Goal: Information Seeking & Learning: Learn about a topic

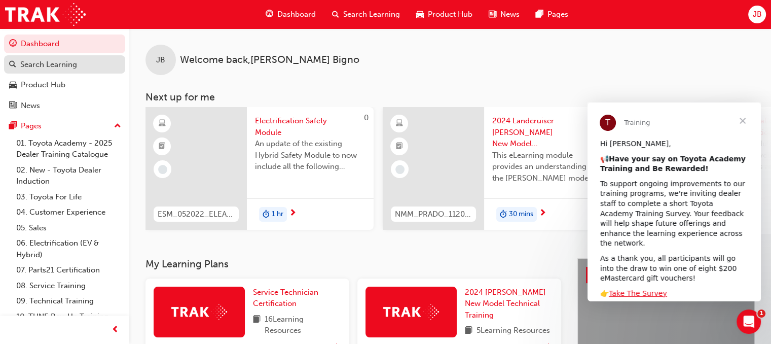
click at [41, 61] on div "Search Learning" at bounding box center [48, 65] width 57 height 12
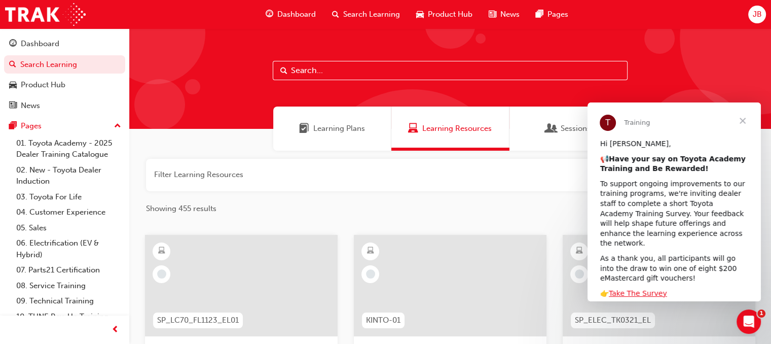
click at [297, 69] on input "text" at bounding box center [450, 70] width 355 height 19
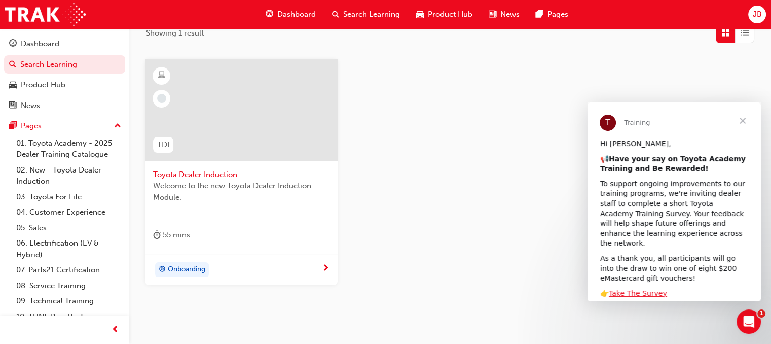
scroll to position [215, 0]
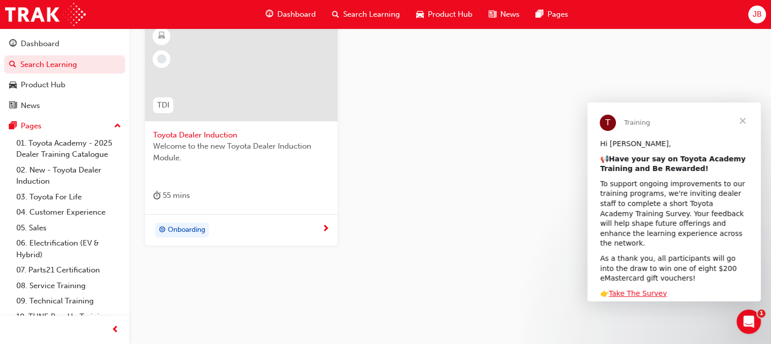
type input "dealer induction"
click at [254, 88] on div at bounding box center [241, 70] width 193 height 101
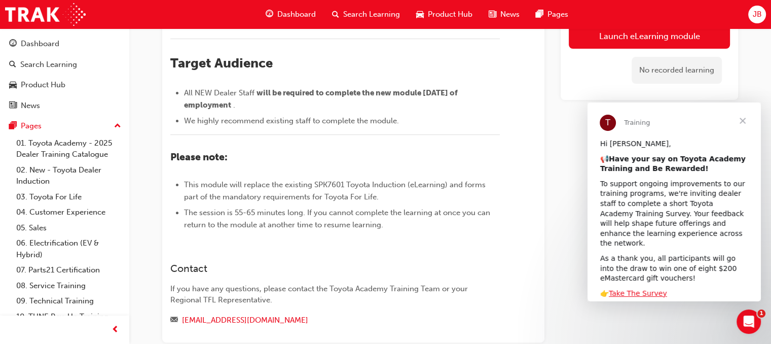
scroll to position [64, 0]
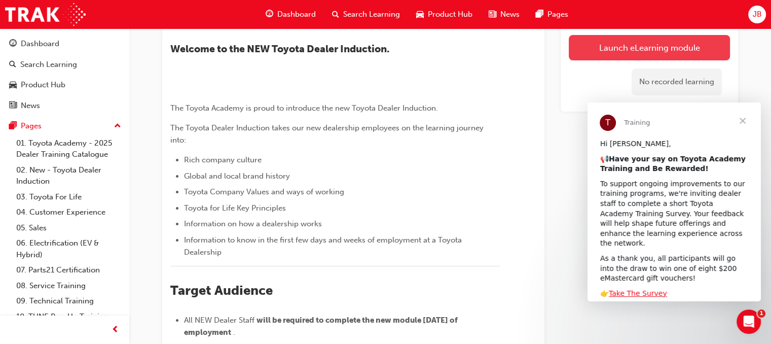
click at [641, 43] on link "Launch eLearning module" at bounding box center [649, 47] width 161 height 25
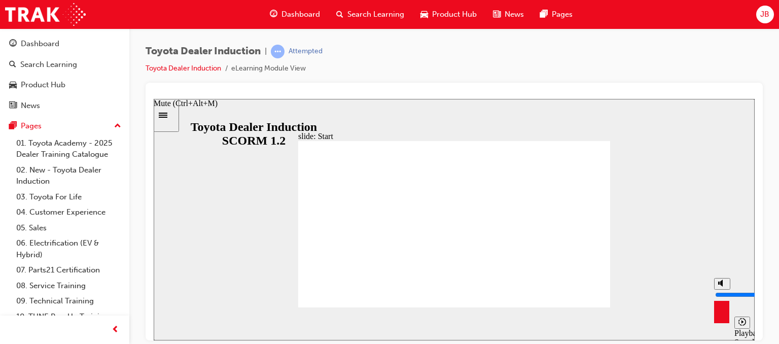
click at [724, 286] on icon "Mute (Ctrl+Alt+M)" at bounding box center [722, 282] width 8 height 7
type input "0"
type input "12200"
type input "1"
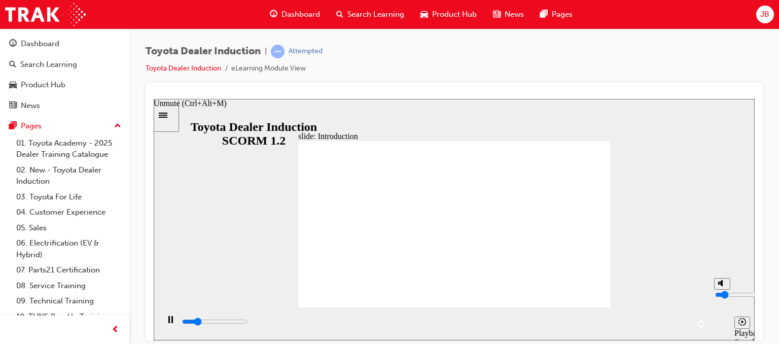
type input "12200"
type input "2"
type input "12400"
type input "3"
type input "12500"
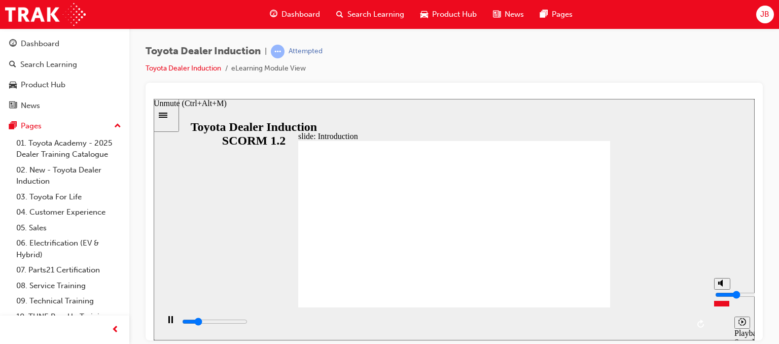
type input "5"
type input "12500"
type input "8"
type input "12500"
type input "9"
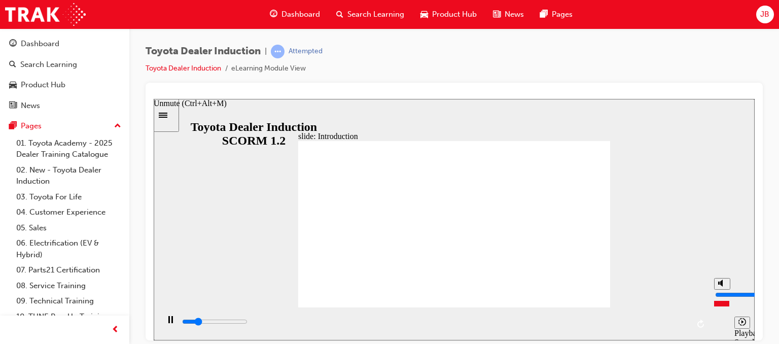
type input "12500"
drag, startPoint x: 721, startPoint y: 306, endPoint x: 722, endPoint y: 280, distance: 25.9
type input "9"
click at [722, 290] on input "volume" at bounding box center [747, 294] width 65 height 8
click at [168, 323] on rect "Pause (Ctrl+Alt+P)" at bounding box center [169, 318] width 2 height 7
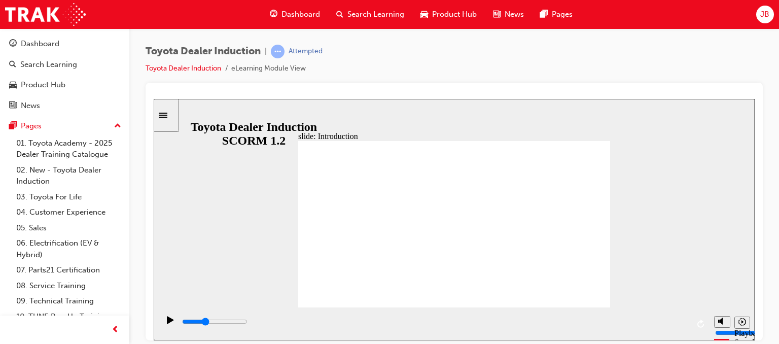
click at [248, 237] on div "slide: Introduction As of January 1st 2024, the term “Guest” is replaced with “…" at bounding box center [454, 218] width 601 height 241
click at [162, 322] on div "Play (Ctrl+Alt+P)" at bounding box center [170, 323] width 17 height 17
type input "38200"
type input "10"
type input "38600"
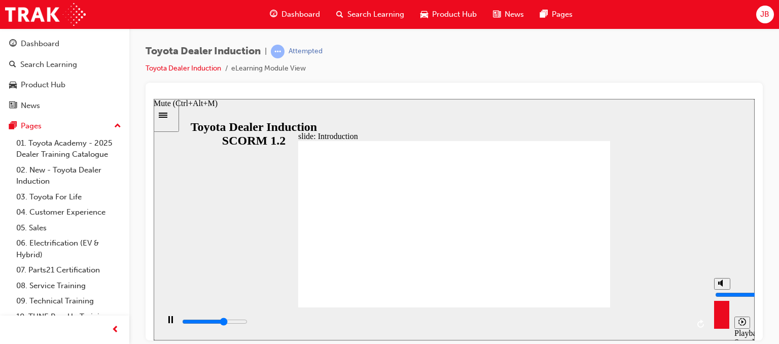
drag, startPoint x: 721, startPoint y: 280, endPoint x: 722, endPoint y: 267, distance: 13.3
type input "10"
click at [722, 290] on input "volume" at bounding box center [747, 294] width 65 height 8
type input "58700"
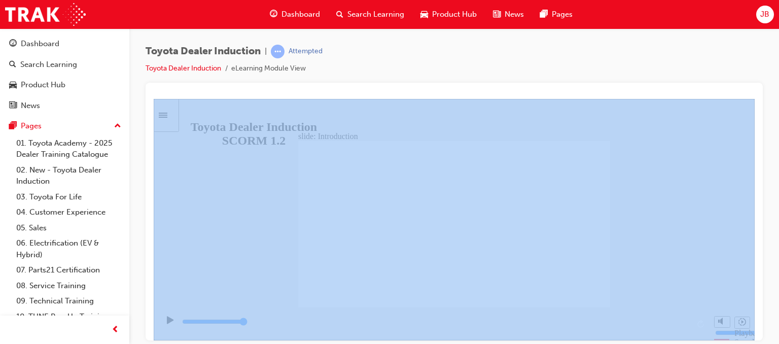
drag, startPoint x: 778, startPoint y: 84, endPoint x: 778, endPoint y: 127, distance: 43.6
click at [771, 127] on div "Toyota Dealer Induction | Attempted Toyota Dealer Induction eLearning Module Vi…" at bounding box center [454, 173] width 650 height 290
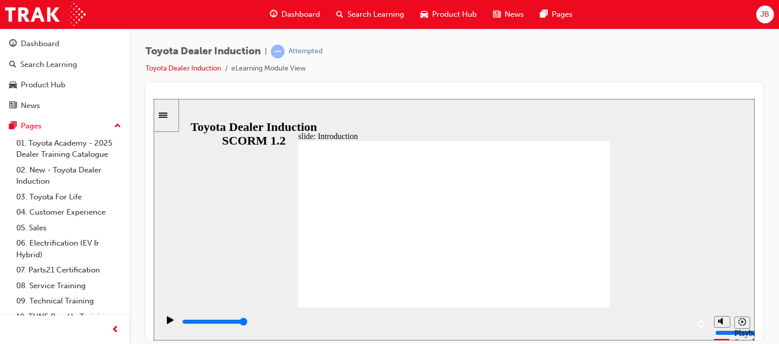
click at [679, 140] on div "slide: Introduction As of January 1st 2024, the term “Guest” is replaced with “…" at bounding box center [454, 218] width 601 height 241
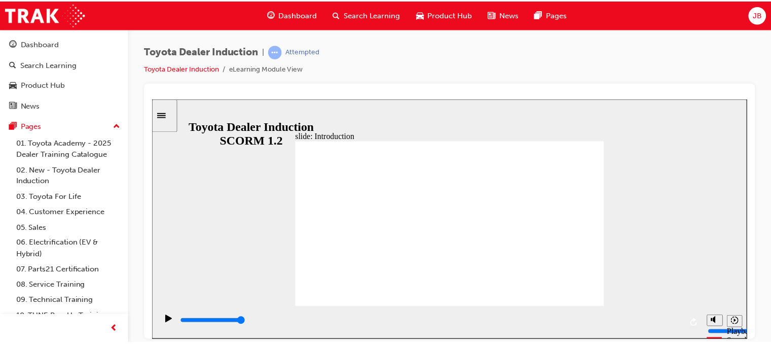
scroll to position [11, 0]
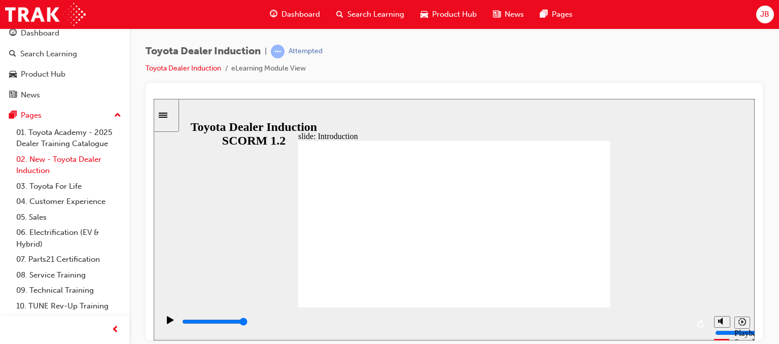
click at [82, 162] on link "02. New - Toyota Dealer Induction" at bounding box center [68, 165] width 113 height 27
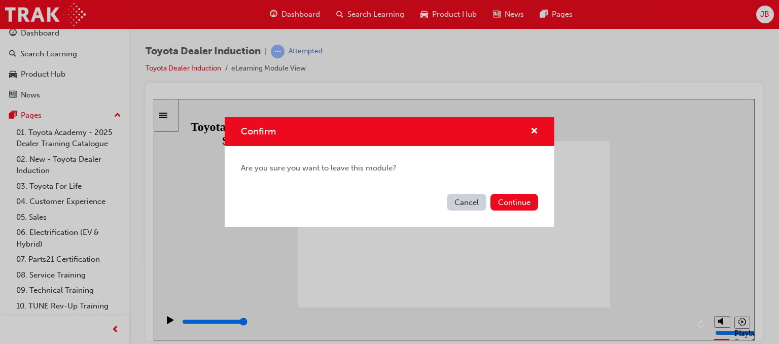
click at [464, 201] on button "Cancel" at bounding box center [467, 202] width 40 height 17
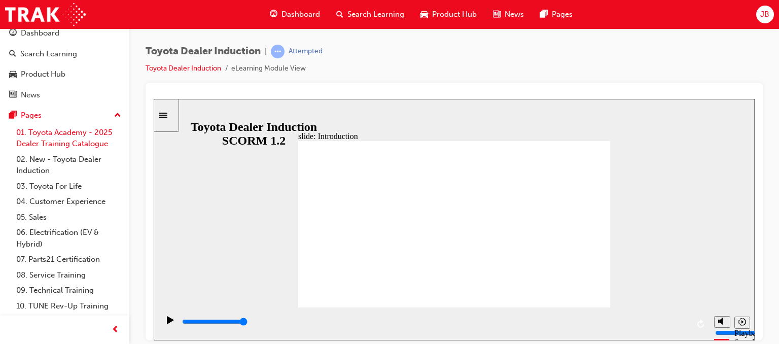
click at [42, 138] on link "01. Toyota Academy - 2025 Dealer Training Catalogue" at bounding box center [68, 138] width 113 height 27
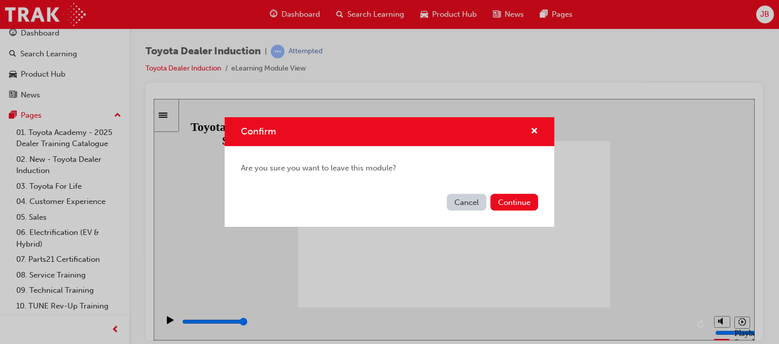
click at [464, 201] on button "Cancel" at bounding box center [467, 202] width 40 height 17
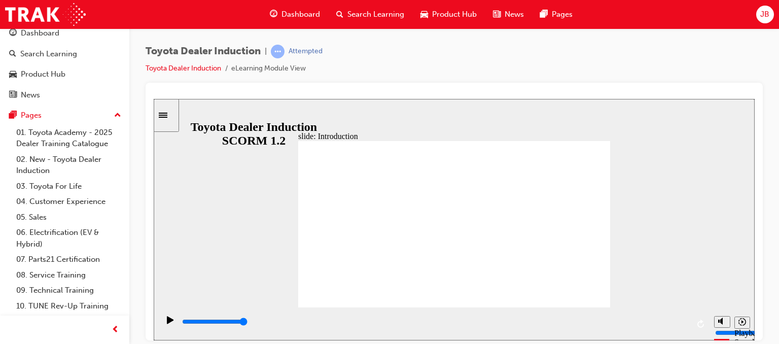
click at [768, 74] on div "Toyota Dealer Induction | Attempted Toyota Dealer Induction eLearning Module Vi…" at bounding box center [454, 173] width 650 height 290
click at [53, 162] on link "02. New - Toyota Dealer Induction" at bounding box center [68, 165] width 113 height 27
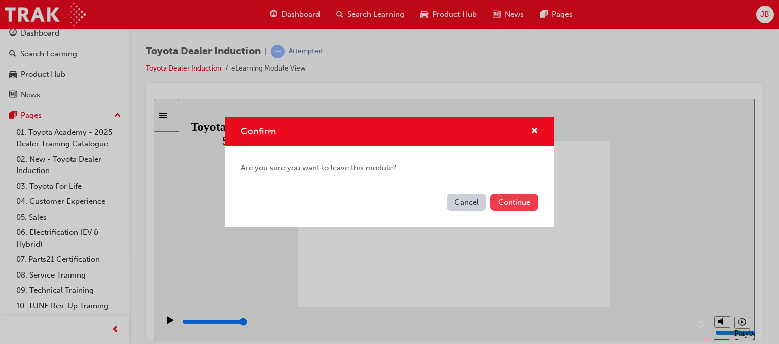
click at [518, 197] on button "Continue" at bounding box center [514, 202] width 48 height 17
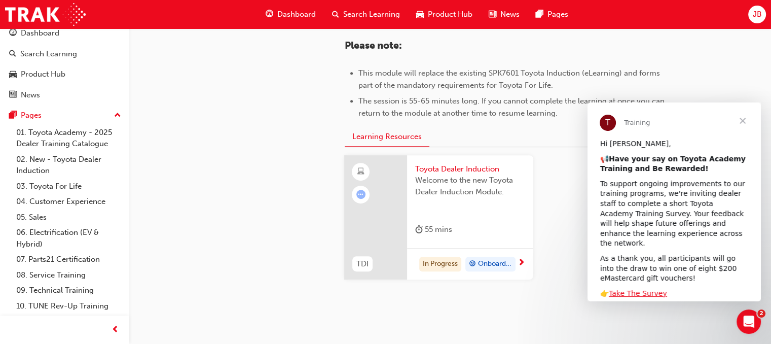
scroll to position [523, 0]
click at [387, 185] on div at bounding box center [375, 216] width 63 height 125
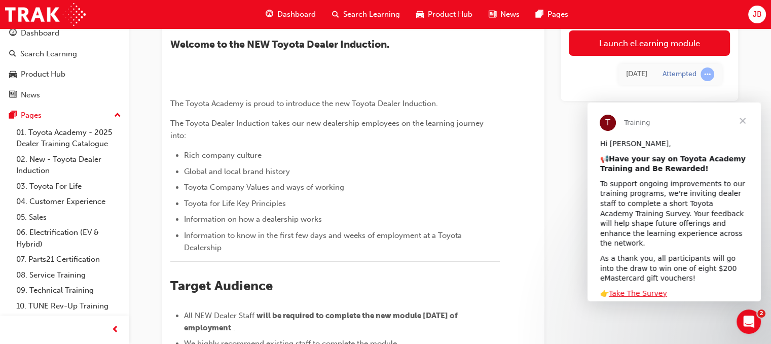
scroll to position [67, 0]
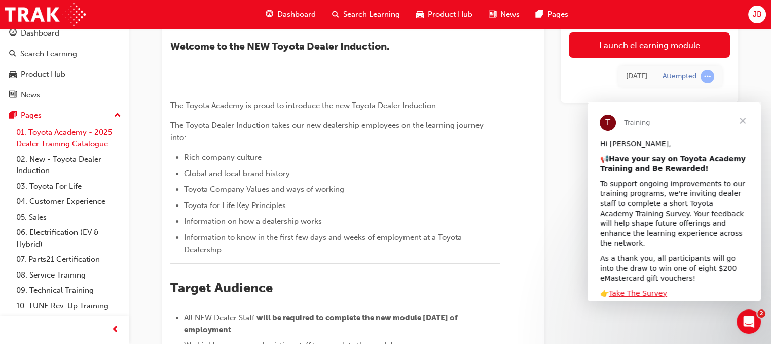
click at [97, 138] on link "01. Toyota Academy - 2025 Dealer Training Catalogue" at bounding box center [68, 138] width 113 height 27
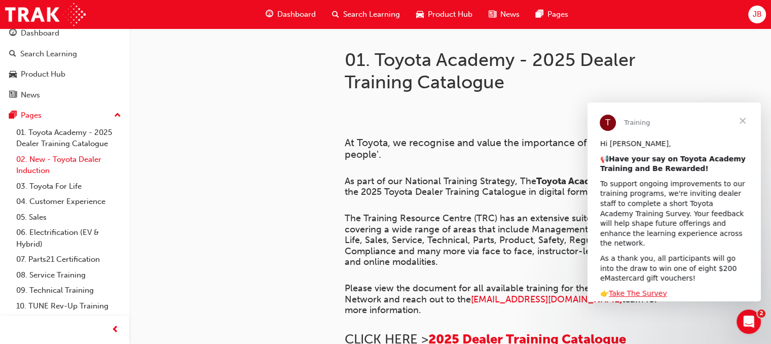
click at [59, 158] on link "02. New - Toyota Dealer Induction" at bounding box center [68, 165] width 113 height 27
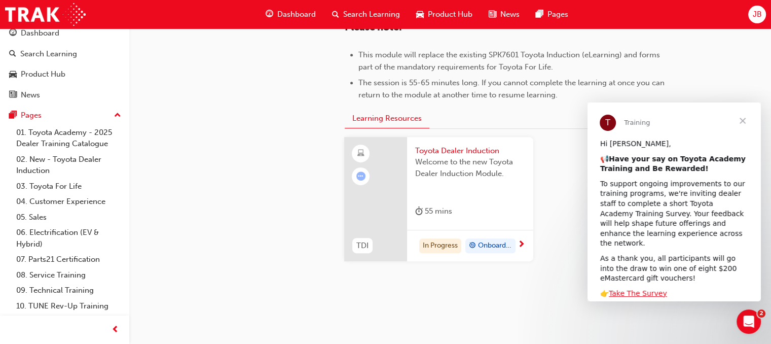
scroll to position [564, 0]
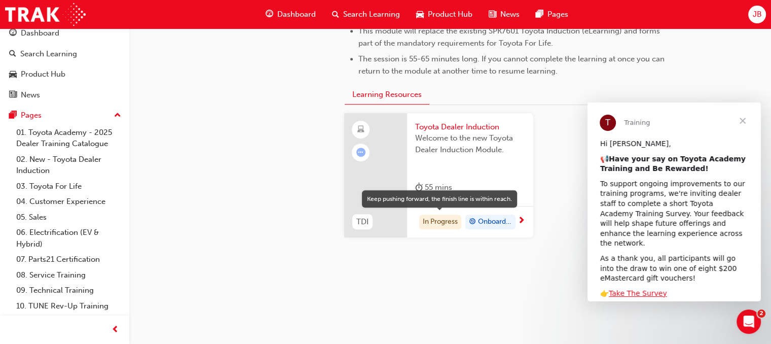
click at [450, 217] on div "In Progress" at bounding box center [440, 221] width 42 height 15
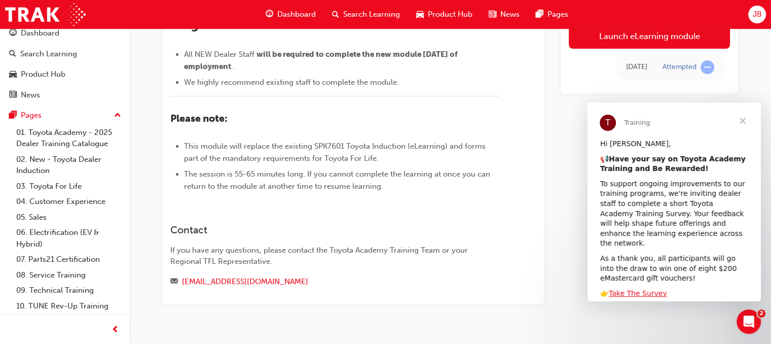
scroll to position [330, 0]
drag, startPoint x: 303, startPoint y: 206, endPoint x: 282, endPoint y: 223, distance: 26.8
click at [282, 109] on div "﻿" at bounding box center [335, 102] width 330 height 13
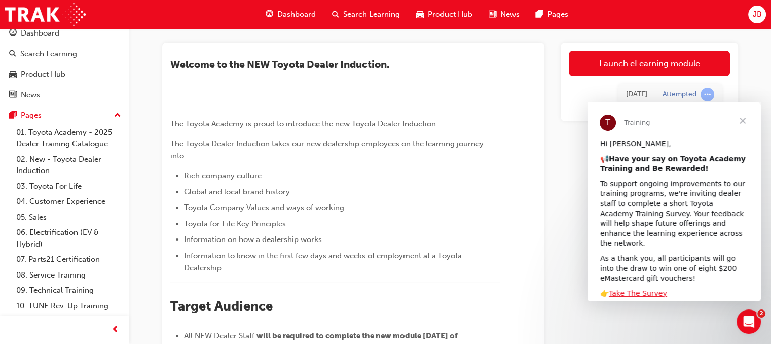
scroll to position [0, 0]
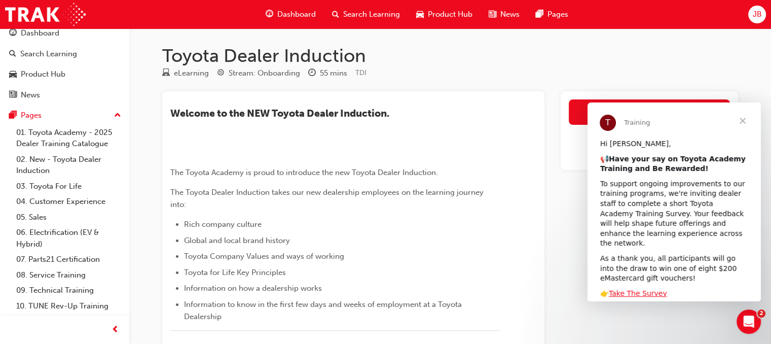
click at [170, 155] on img at bounding box center [170, 155] width 0 height 0
click at [749, 123] on span "Close" at bounding box center [743, 120] width 37 height 37
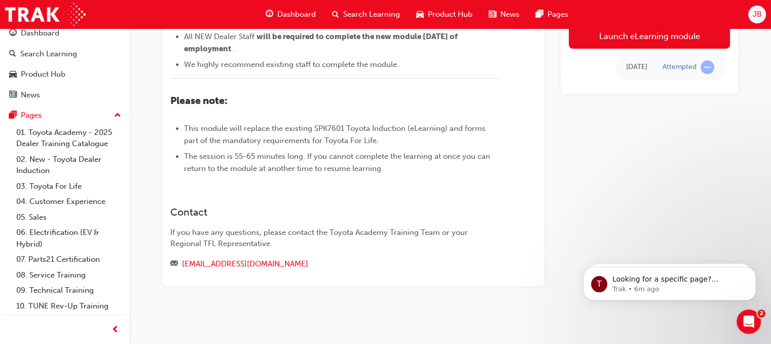
scroll to position [258, 0]
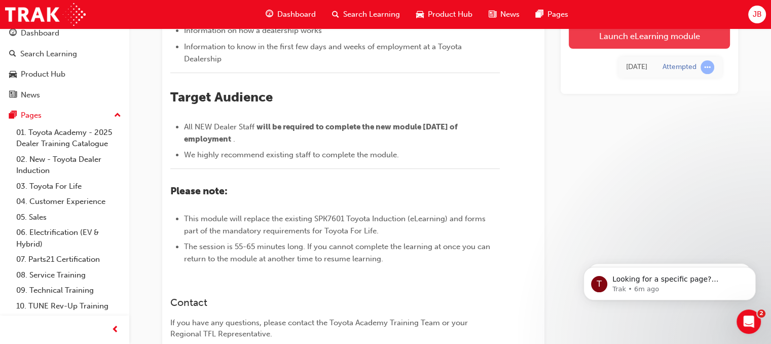
click at [595, 44] on link "Launch eLearning module" at bounding box center [649, 35] width 161 height 25
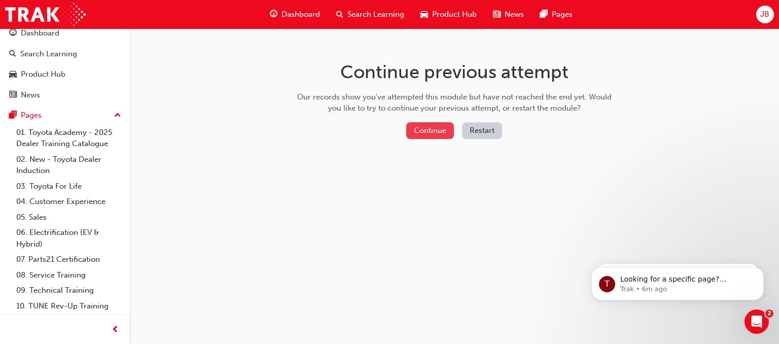
click at [439, 130] on button "Continue" at bounding box center [430, 130] width 48 height 17
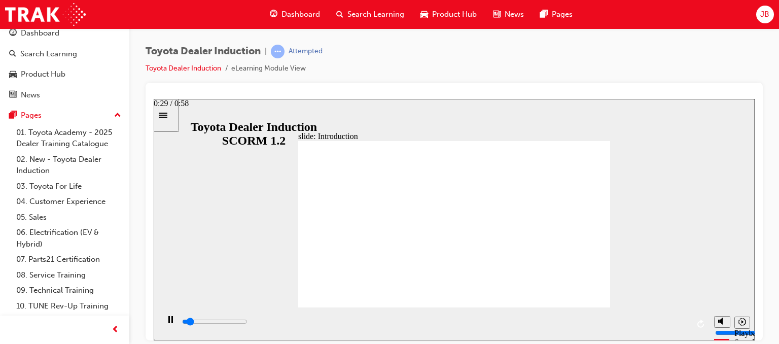
click at [447, 325] on div "playback controls" at bounding box center [435, 321] width 508 height 11
click at [558, 322] on div "playback controls" at bounding box center [435, 321] width 508 height 11
click at [247, 322] on input "slide progress" at bounding box center [214, 321] width 65 height 8
click at [650, 322] on div "playback controls" at bounding box center [435, 321] width 508 height 11
click at [247, 323] on input "slide progress" at bounding box center [214, 321] width 65 height 8
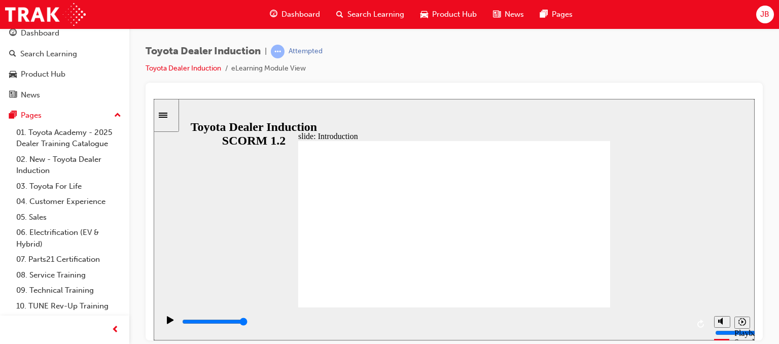
click at [168, 323] on rect "Pause (Ctrl+Alt+P)" at bounding box center [169, 318] width 2 height 7
click at [167, 323] on icon "Play (Ctrl+Alt+P)" at bounding box center [170, 319] width 7 height 8
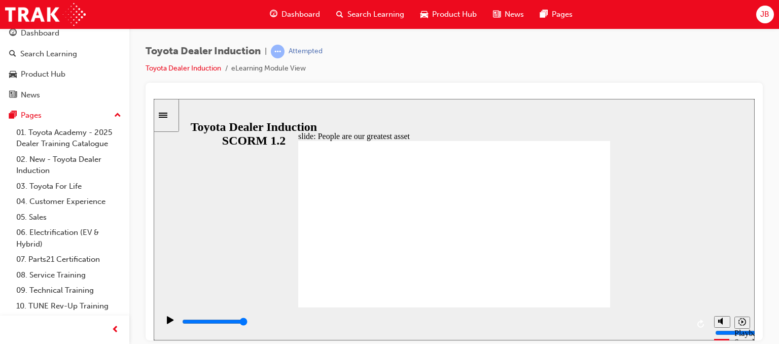
click at [722, 290] on input "volume" at bounding box center [747, 294] width 65 height 8
type input "7500"
click at [723, 290] on input "volume" at bounding box center [747, 294] width 65 height 8
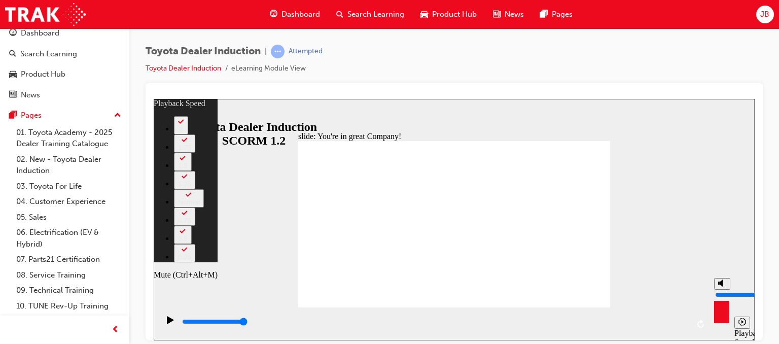
type input "8"
type input "7"
type input "8"
type input "7"
type input "8"
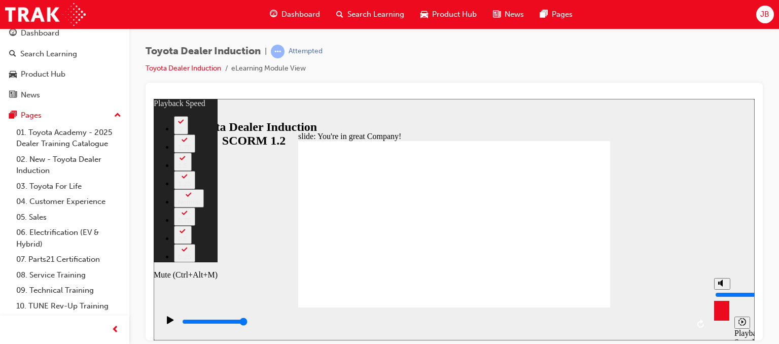
type input "6"
type input "8"
type input "6"
type input "5"
type input "8"
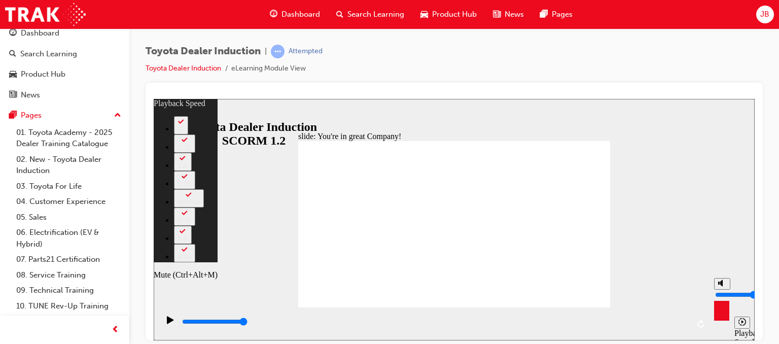
type input "5"
type input "9"
type input "6"
type input "9"
type input "6"
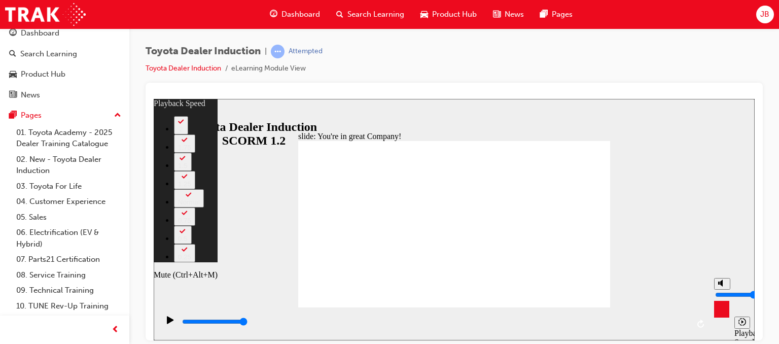
type input "10"
type input "5"
type input "10"
type input "5"
type input "2"
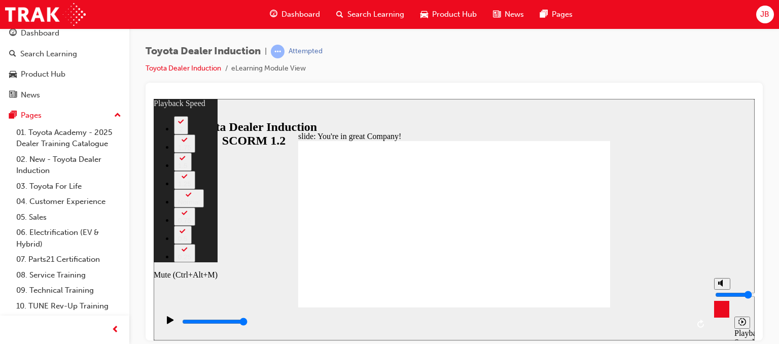
type input "10"
type input "2"
type input "10"
type input "1"
type input "10"
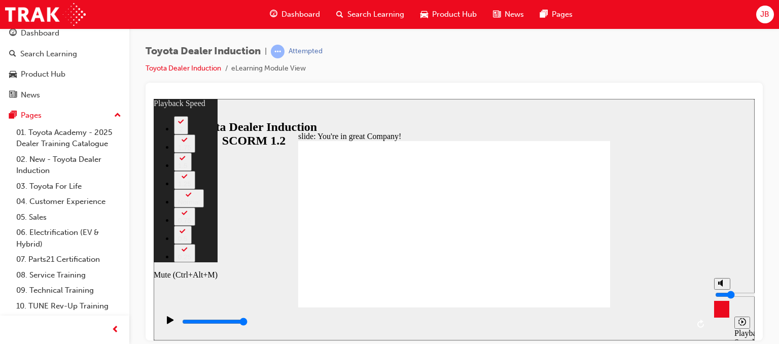
type input "1"
type input "10"
type input "2"
type input "10"
type input "2"
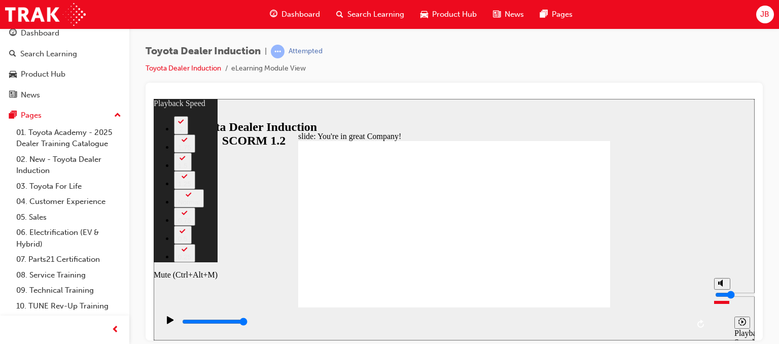
type input "11"
type input "3"
type input "11"
type input "3"
type input "12"
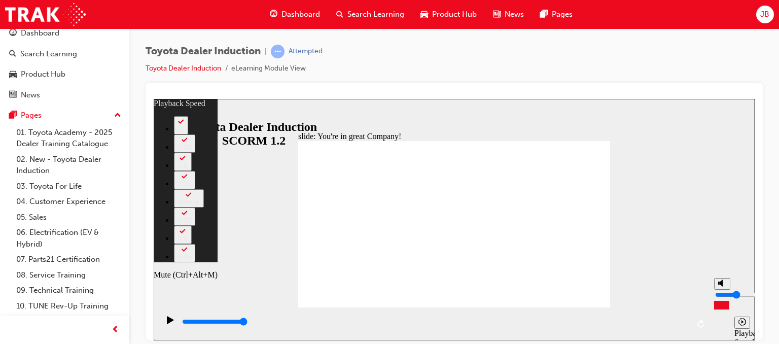
type input "4"
type input "12"
type input "4"
type input "13"
type input "5"
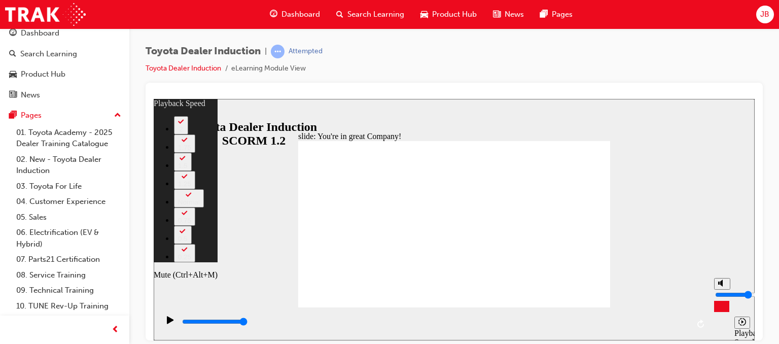
type input "13"
type input "5"
type input "13"
type input "4"
type input "13"
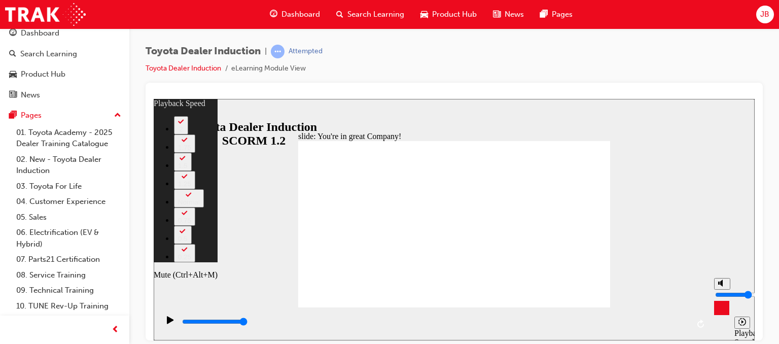
type input "4"
type input "14"
drag, startPoint x: 723, startPoint y: 284, endPoint x: 723, endPoint y: 294, distance: 9.6
type input "4"
click at [723, 294] on input "volume" at bounding box center [747, 294] width 65 height 8
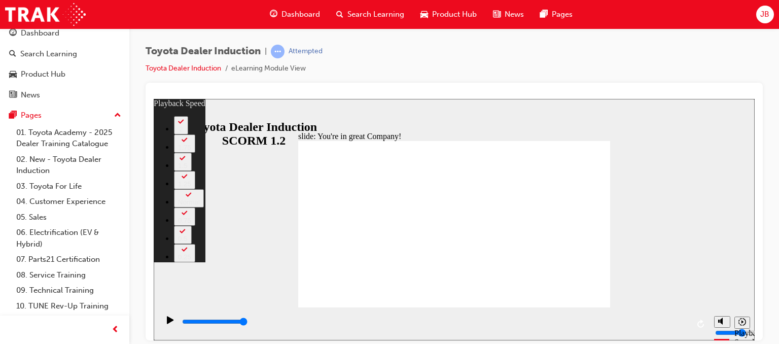
type input "156"
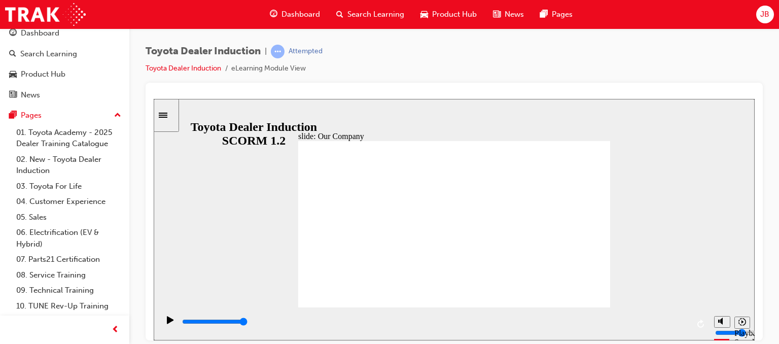
type input "8300"
type input "6"
type input "8300"
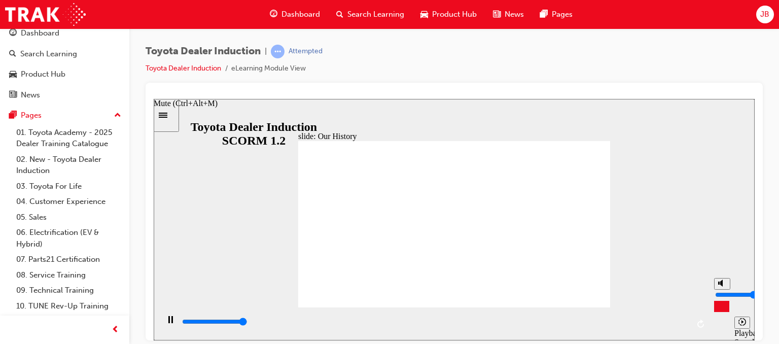
click at [720, 290] on input "volume" at bounding box center [747, 294] width 65 height 8
type input "8"
click at [722, 290] on input "volume" at bounding box center [747, 294] width 65 height 8
click at [167, 321] on icon "Play (Ctrl+Alt+P)" at bounding box center [170, 319] width 7 height 8
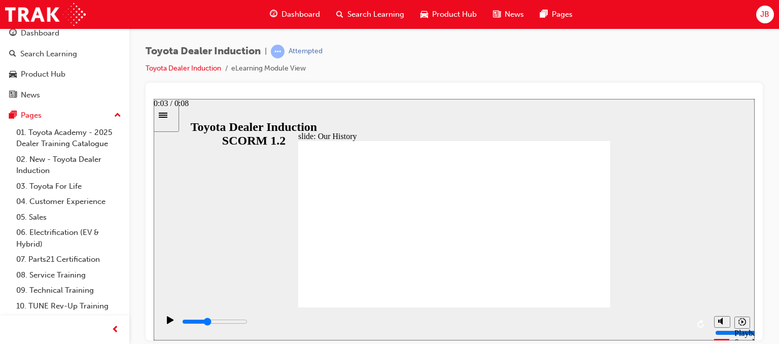
click at [247, 323] on input "slide progress" at bounding box center [214, 321] width 65 height 8
click at [698, 324] on icon "Replay (Ctrl+Alt+R)" at bounding box center [700, 323] width 7 height 8
drag, startPoint x: 647, startPoint y: 183, endPoint x: 665, endPoint y: 225, distance: 45.9
click at [665, 225] on div "slide: Our History Group 1 Freeform 3 Freeform 1 Freeform 2 Freeform 4 Rectangl…" at bounding box center [454, 218] width 601 height 241
drag, startPoint x: 665, startPoint y: 225, endPoint x: 347, endPoint y: 207, distance: 318.4
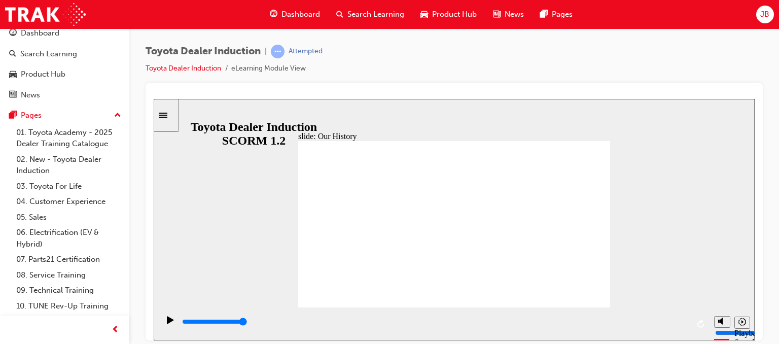
click at [347, 207] on div "slide: Our History Group 1 Freeform 3 Freeform 1 Freeform 2 Freeform 4 Rectangl…" at bounding box center [454, 218] width 601 height 241
drag, startPoint x: 541, startPoint y: 232, endPoint x: 542, endPoint y: 227, distance: 5.1
click at [456, 317] on div "playback controls" at bounding box center [435, 323] width 508 height 15
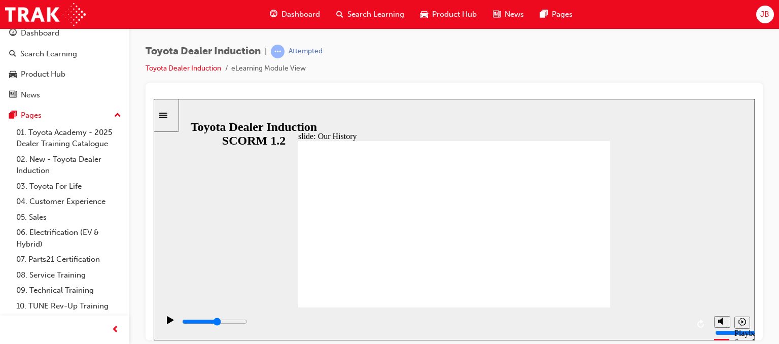
drag, startPoint x: 498, startPoint y: 273, endPoint x: 395, endPoint y: 257, distance: 104.2
click at [699, 320] on icon "Replay (Ctrl+Alt+R)" at bounding box center [701, 323] width 8 height 8
click at [771, 102] on div "Toyota Dealer Induction | Attempted Toyota Dealer Induction eLearning Module Vi…" at bounding box center [454, 173] width 650 height 290
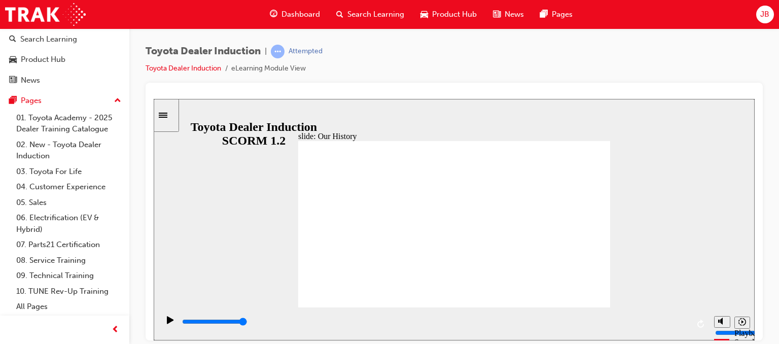
click at [771, 85] on div "Toyota Dealer Induction | Attempted Toyota Dealer Induction eLearning Module Vi…" at bounding box center [454, 173] width 650 height 290
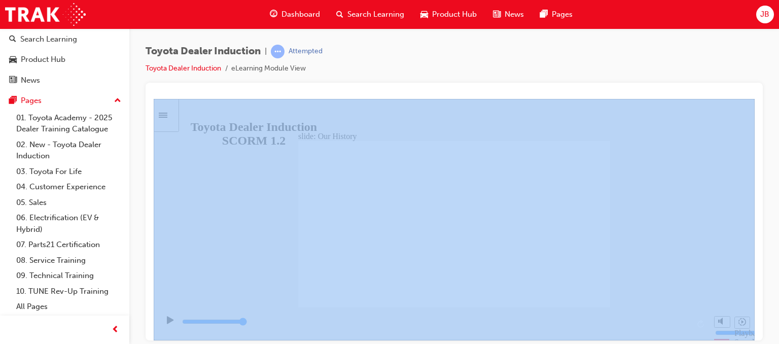
drag, startPoint x: 778, startPoint y: 85, endPoint x: 775, endPoint y: 135, distance: 50.8
click at [771, 135] on div "Toyota Dealer Induction | Attempted Toyota Dealer Induction eLearning Module Vi…" at bounding box center [454, 173] width 650 height 290
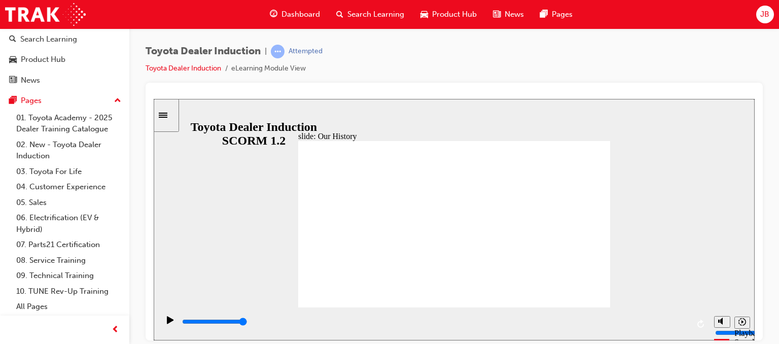
click at [701, 158] on div "slide: Our History Group 1 Freeform 3 Freeform 1 Freeform 2 Freeform 4 Rectangl…" at bounding box center [454, 218] width 601 height 241
drag, startPoint x: 701, startPoint y: 158, endPoint x: 378, endPoint y: 167, distance: 322.6
click at [378, 167] on div "slide: Our History Group 1 Freeform 3 Freeform 1 Freeform 2 Freeform 4 Rectangl…" at bounding box center [454, 218] width 601 height 241
click at [167, 117] on icon "Sidebar Toggle" at bounding box center [163, 114] width 9 height 5
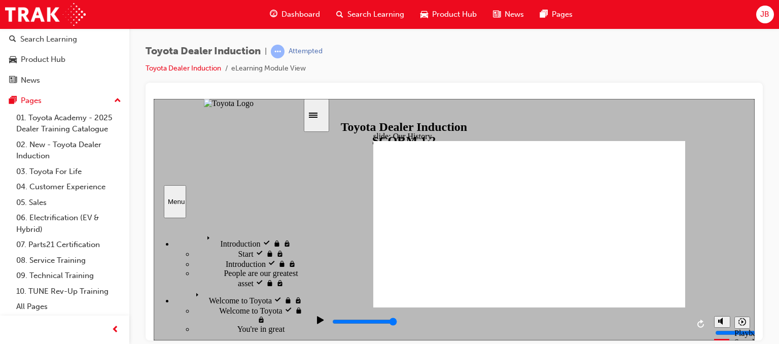
click at [321, 116] on icon "Sidebar Toggle" at bounding box center [316, 114] width 15 height 6
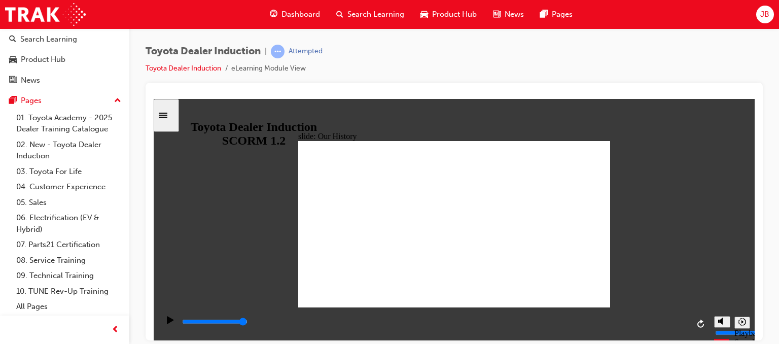
drag, startPoint x: 624, startPoint y: 146, endPoint x: 632, endPoint y: 170, distance: 25.8
click at [632, 170] on div "slide: Our History Group 1 Freeform 3 Freeform 1 Freeform 2 Freeform 4 Rectangl…" at bounding box center [454, 218] width 601 height 241
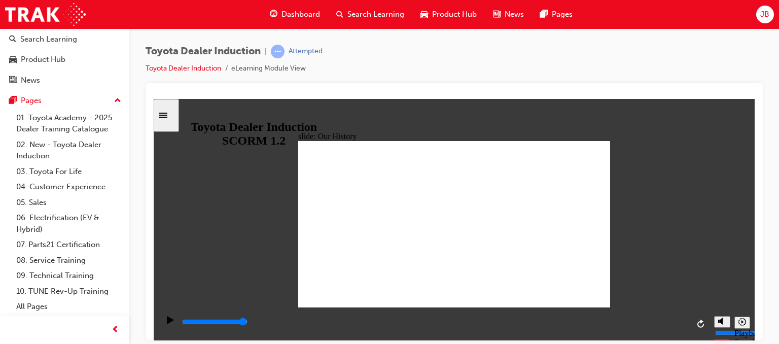
drag, startPoint x: 668, startPoint y: 142, endPoint x: 665, endPoint y: 170, distance: 27.6
click at [665, 170] on div "slide: Our History Group 1 Freeform 3 Freeform 1 Freeform 2 Freeform 4 Rectangl…" at bounding box center [454, 218] width 601 height 241
drag, startPoint x: 622, startPoint y: 158, endPoint x: 633, endPoint y: 214, distance: 57.9
click at [633, 214] on div "slide: Our History Group 1 Freeform 3 Freeform 1 Freeform 2 Freeform 4 Rectangl…" at bounding box center [454, 218] width 601 height 241
click at [669, 151] on div "slide: Our History Group 1 Freeform 3 Freeform 1 Freeform 2 Freeform 4 Rectangl…" at bounding box center [454, 218] width 601 height 241
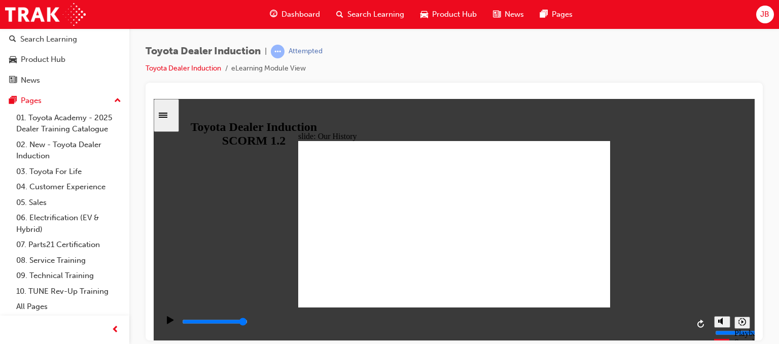
drag, startPoint x: 652, startPoint y: 152, endPoint x: 662, endPoint y: 211, distance: 60.2
click at [662, 211] on div "slide: Our History Group 1 Freeform 3 Freeform 1 Freeform 2 Freeform 4 Rectangl…" at bounding box center [454, 218] width 601 height 241
drag, startPoint x: 656, startPoint y: 167, endPoint x: 678, endPoint y: 169, distance: 22.4
click at [678, 169] on div "slide: Our History Group 1 Freeform 3 Freeform 1 Freeform 2 Freeform 4 Rectangl…" at bounding box center [454, 218] width 601 height 241
drag, startPoint x: 645, startPoint y: 214, endPoint x: 646, endPoint y: 172, distance: 42.6
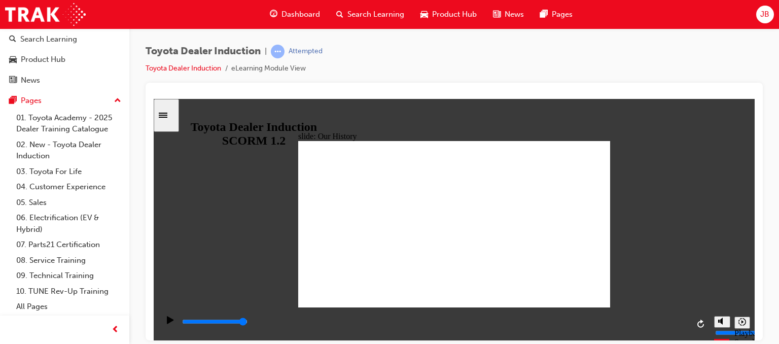
click at [646, 172] on div "slide: Our History Group 1 Freeform 3 Freeform 1 Freeform 2 Freeform 4 Rectangl…" at bounding box center [454, 218] width 601 height 241
drag, startPoint x: 643, startPoint y: 183, endPoint x: 642, endPoint y: 138, distance: 45.2
click at [642, 138] on div "slide: Our History Group 1 Freeform 3 Freeform 1 Freeform 2 Freeform 4 Rectangl…" at bounding box center [454, 218] width 601 height 241
drag, startPoint x: 620, startPoint y: 190, endPoint x: 624, endPoint y: 137, distance: 52.9
click at [624, 137] on div "slide: Our History Group 1 Freeform 3 Freeform 1 Freeform 2 Freeform 4 Rectangl…" at bounding box center [454, 218] width 601 height 241
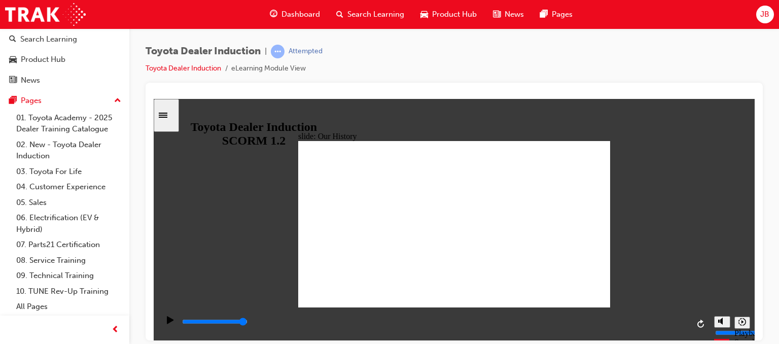
drag, startPoint x: 624, startPoint y: 137, endPoint x: 635, endPoint y: 200, distance: 63.8
click at [635, 200] on div "slide: Our History Group 1 Freeform 3 Freeform 1 Freeform 2 Freeform 4 Rectangl…" at bounding box center [454, 218] width 601 height 241
drag, startPoint x: 666, startPoint y: 163, endPoint x: 655, endPoint y: 231, distance: 68.9
click at [655, 231] on div "slide: Our History Group 1 Freeform 3 Freeform 1 Freeform 2 Freeform 4 Rectangl…" at bounding box center [454, 218] width 601 height 241
drag, startPoint x: 629, startPoint y: 258, endPoint x: 640, endPoint y: 209, distance: 49.8
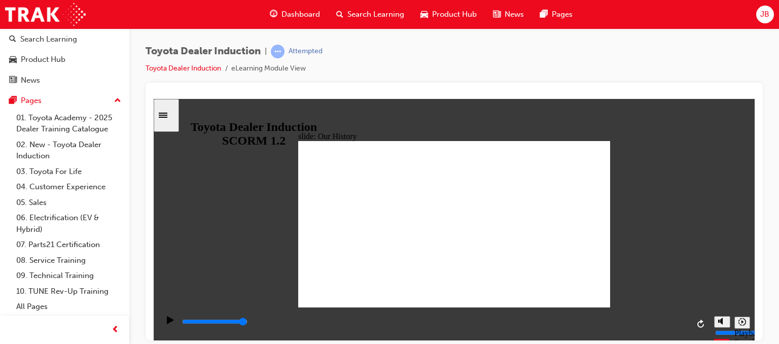
click at [640, 209] on div "slide: Our History Group 1 Freeform 3 Freeform 1 Freeform 2 Freeform 4 Rectangl…" at bounding box center [454, 218] width 601 height 241
drag, startPoint x: 624, startPoint y: 189, endPoint x: 631, endPoint y: 230, distance: 42.2
click at [631, 230] on div "slide: Our History Group 1 Freeform 3 Freeform 1 Freeform 2 Freeform 4 Rectangl…" at bounding box center [454, 218] width 601 height 241
drag, startPoint x: 457, startPoint y: 271, endPoint x: 468, endPoint y: 271, distance: 11.2
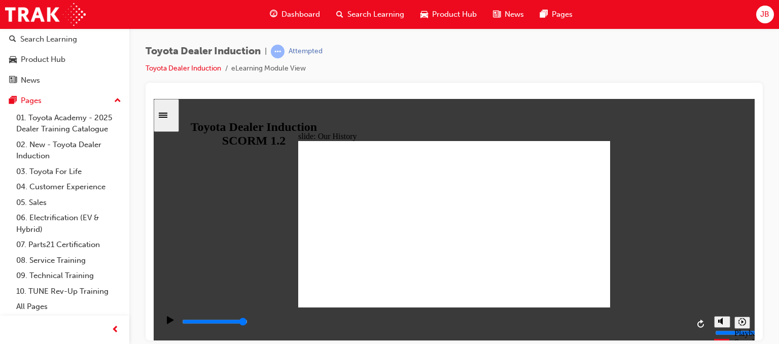
drag, startPoint x: 443, startPoint y: 277, endPoint x: 328, endPoint y: 268, distance: 116.0
drag, startPoint x: 432, startPoint y: 232, endPoint x: 332, endPoint y: 226, distance: 100.1
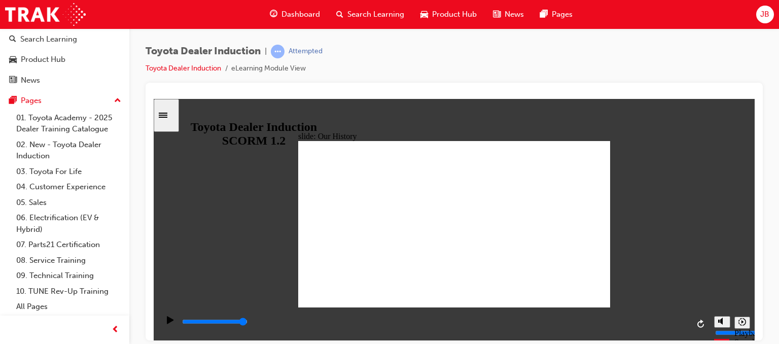
drag, startPoint x: 510, startPoint y: 237, endPoint x: 510, endPoint y: 146, distance: 90.8
click at [623, 158] on div "slide: Our History Group 1 Freeform 3 Freeform 1 Freeform 2 Freeform 4 Rectangl…" at bounding box center [454, 218] width 601 height 241
click at [670, 164] on div "slide: Our History Group 1 Freeform 3 Freeform 1 Freeform 2 Freeform 4 Rectangl…" at bounding box center [454, 218] width 601 height 241
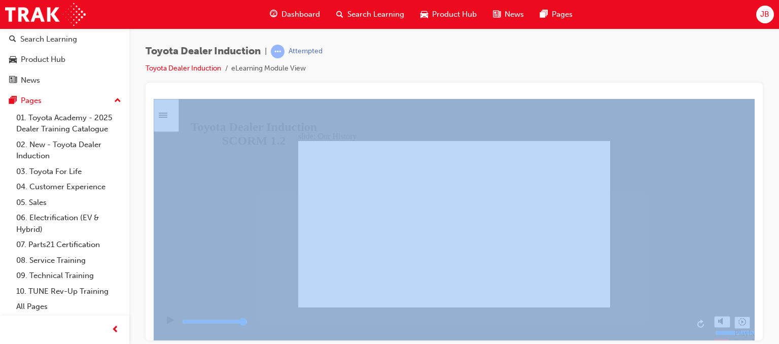
drag, startPoint x: 778, startPoint y: 78, endPoint x: 778, endPoint y: 115, distance: 37.0
click at [771, 115] on div "Toyota Dealer Induction | Attempted Toyota Dealer Induction eLearning Module Vi…" at bounding box center [454, 173] width 650 height 290
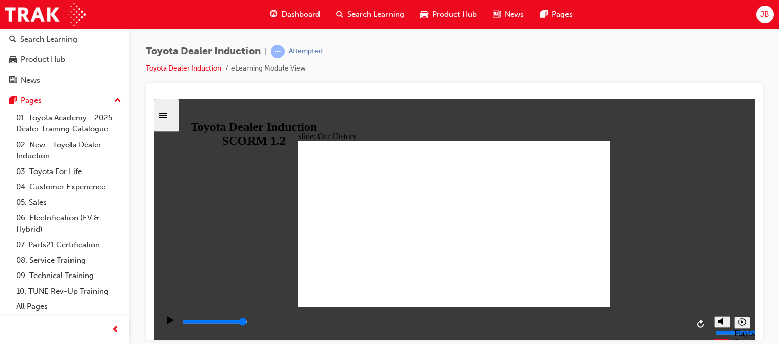
click at [677, 173] on div "slide: Our History Group 1 Freeform 3 Freeform 1 Freeform 2 Freeform 4 Rectangl…" at bounding box center [454, 218] width 601 height 241
drag, startPoint x: 368, startPoint y: 271, endPoint x: 368, endPoint y: 238, distance: 33.5
drag, startPoint x: 367, startPoint y: 249, endPoint x: 369, endPoint y: 269, distance: 19.9
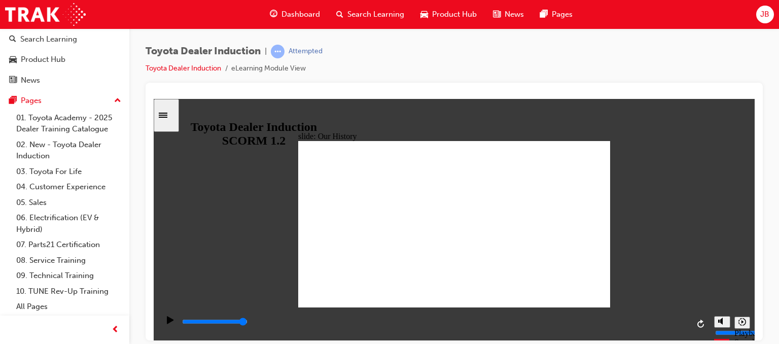
drag, startPoint x: 368, startPoint y: 273, endPoint x: 400, endPoint y: 271, distance: 31.5
drag, startPoint x: 368, startPoint y: 270, endPoint x: 343, endPoint y: 266, distance: 25.1
drag, startPoint x: 539, startPoint y: 274, endPoint x: 487, endPoint y: 271, distance: 52.3
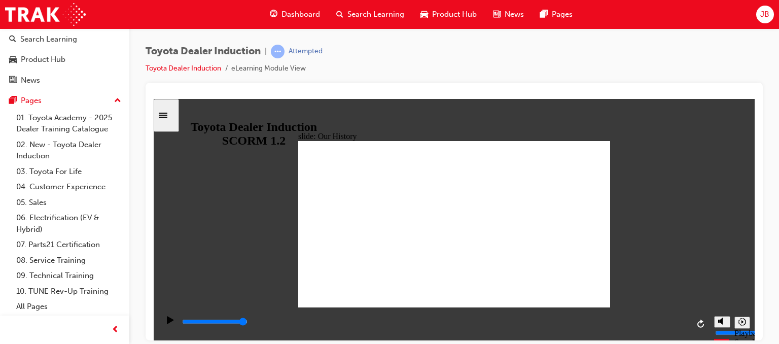
drag, startPoint x: 668, startPoint y: 308, endPoint x: 433, endPoint y: 288, distance: 236.2
drag, startPoint x: 531, startPoint y: 237, endPoint x: 280, endPoint y: 220, distance: 251.1
click at [280, 220] on div "slide: Our History Group 1 Freeform 3 Freeform 1 Freeform 2 Freeform 4 Rectangl…" at bounding box center [454, 218] width 601 height 241
click at [171, 111] on div "Sidebar Toggle" at bounding box center [166, 115] width 17 height 8
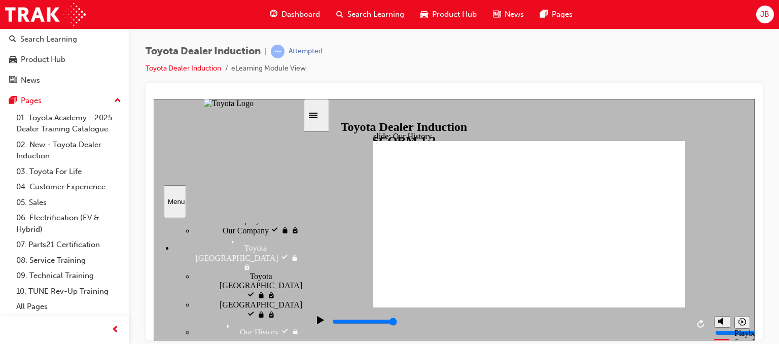
scroll to position [122, 0]
drag, startPoint x: 300, startPoint y: 236, endPoint x: 305, endPoint y: 260, distance: 23.8
click at [305, 260] on div "slide: Our History Group 1 Freeform 3 Freeform 1 Freeform 2 Freeform 4 Rectangl…" at bounding box center [454, 218] width 601 height 241
click at [318, 324] on icon "Play (Ctrl+Alt+P)" at bounding box center [320, 319] width 7 height 8
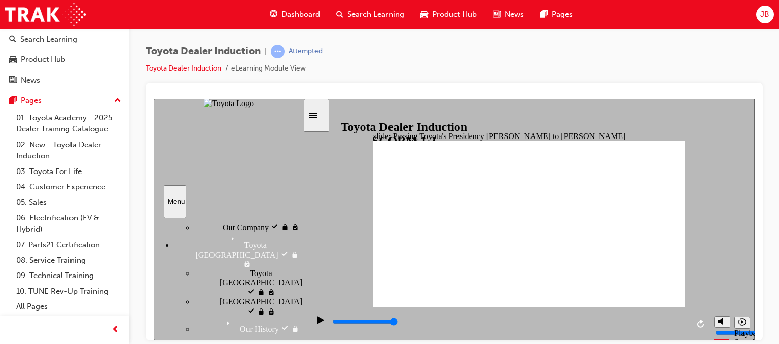
click at [317, 323] on icon "Play (Ctrl+Alt+P)" at bounding box center [320, 319] width 7 height 8
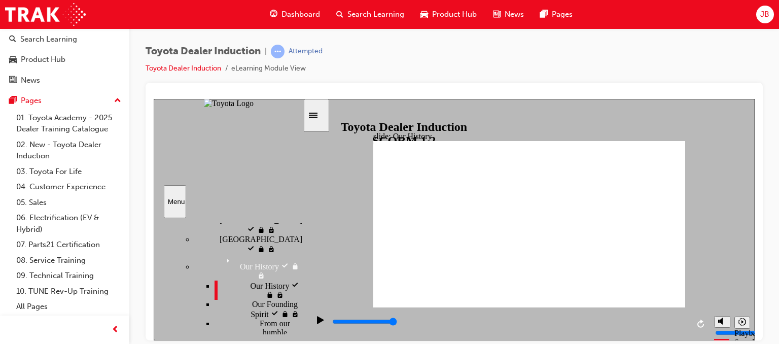
scroll to position [176, 0]
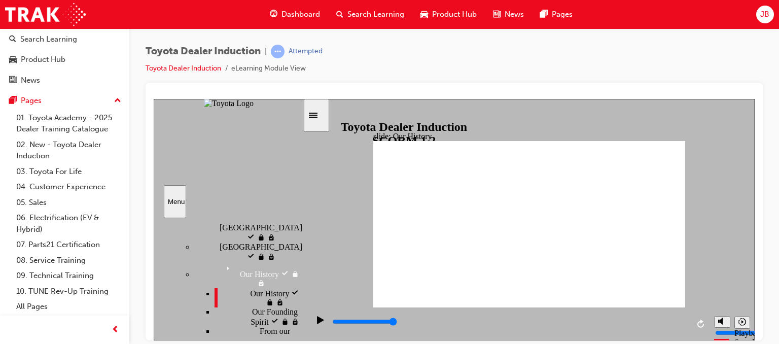
click at [260, 326] on span "From our humble beginning visited" at bounding box center [281, 344] width 43 height 37
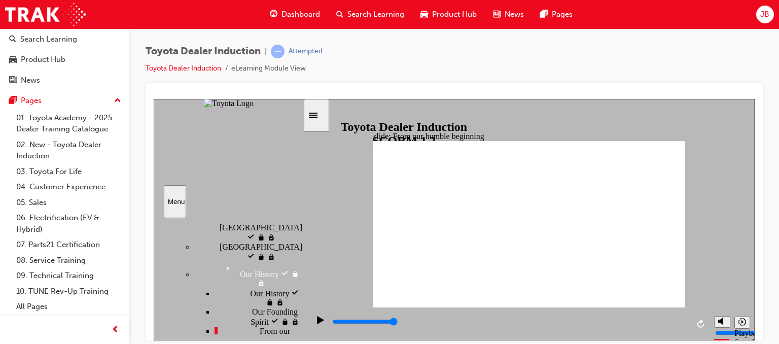
click at [245, 220] on div "Introduction visited Introduction Start Start" at bounding box center [228, 276] width 149 height 116
click at [247, 307] on div "Our Founding Spirit visited Our Founding Spirit" at bounding box center [258, 316] width 88 height 19
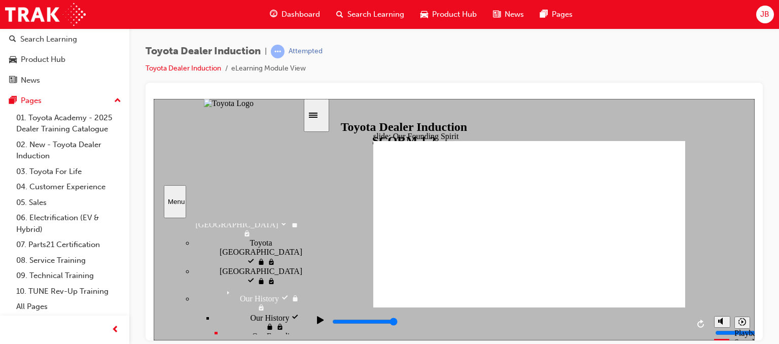
click at [268, 312] on div "Our History visited Our History" at bounding box center [258, 321] width 88 height 19
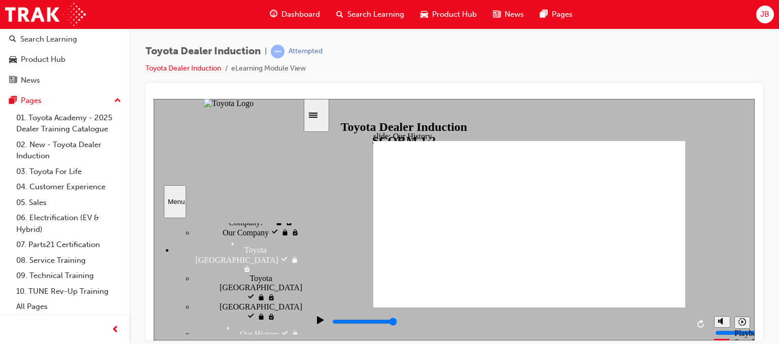
scroll to position [115, 0]
click at [318, 321] on icon "Play (Ctrl+Alt+P)" at bounding box center [320, 319] width 7 height 8
click at [702, 326] on icon "Replay (Ctrl+Alt+R)" at bounding box center [700, 323] width 7 height 8
click at [337, 326] on div "playback controls" at bounding box center [509, 321] width 357 height 11
click at [305, 331] on section "Playback Speed 2 1.75 1.5 1.25" at bounding box center [529, 323] width 451 height 33
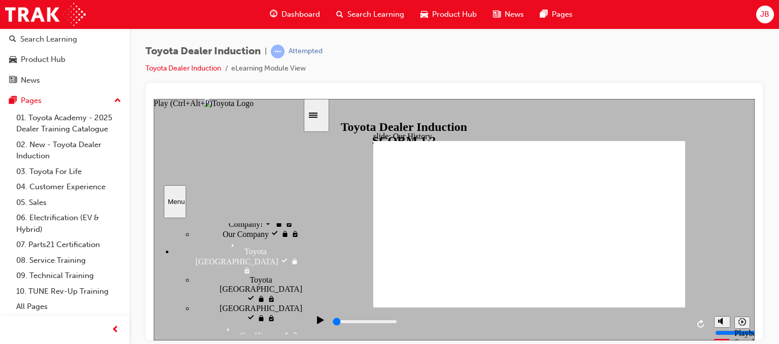
click at [313, 325] on div "Play (Ctrl+Alt+P)" at bounding box center [320, 323] width 17 height 17
click at [347, 326] on div "playback controls" at bounding box center [509, 321] width 357 height 11
click at [317, 323] on icon "Play (Ctrl+Alt+P)" at bounding box center [320, 319] width 7 height 8
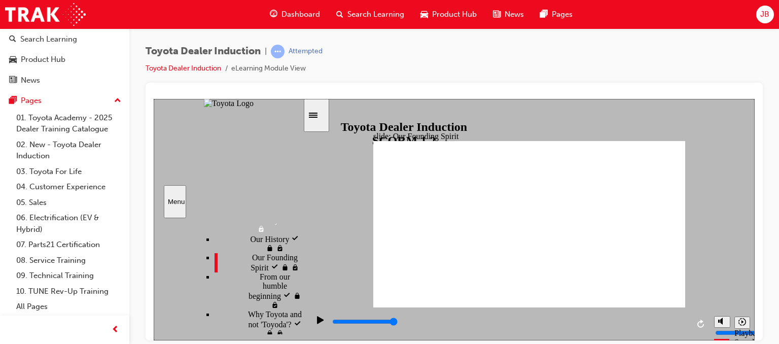
scroll to position [231, 0]
type input "5000"
radio input "true"
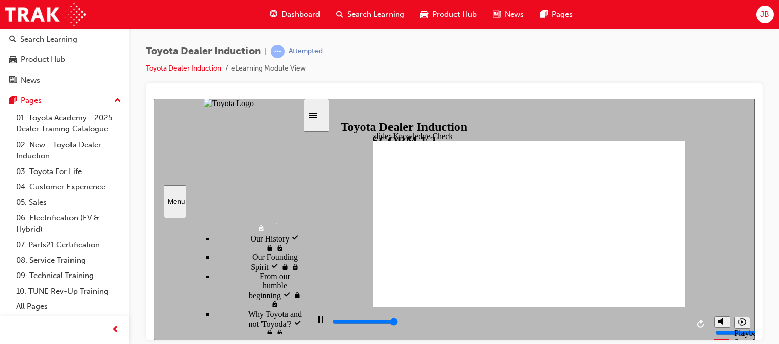
type input "5000"
radio input "true"
click at [318, 323] on icon "Pause (Ctrl+Alt+P)" at bounding box center [320, 318] width 5 height 7
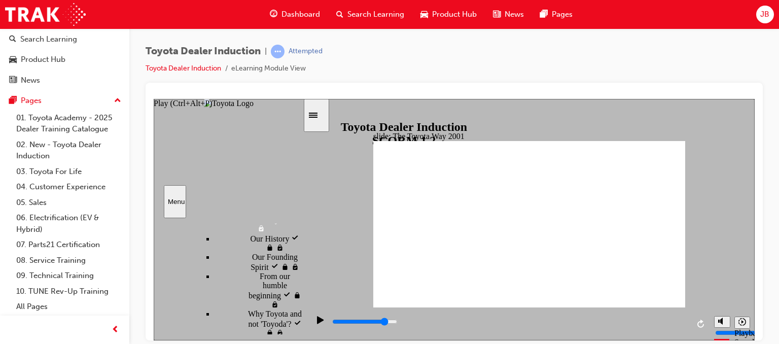
click at [317, 323] on icon "Play (Ctrl+Alt+P)" at bounding box center [320, 319] width 7 height 8
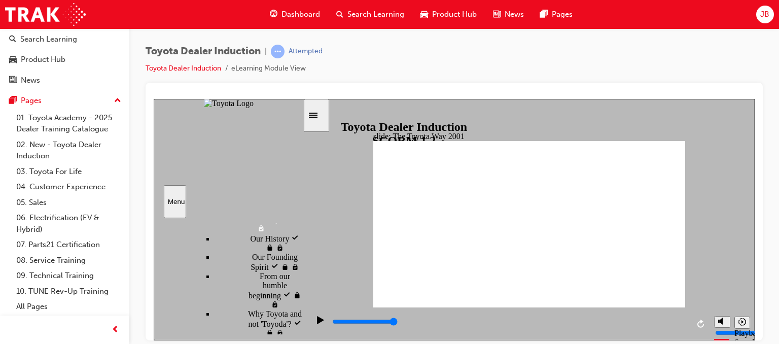
click at [427, 317] on div "playback controls" at bounding box center [509, 323] width 357 height 15
click at [324, 323] on div "Play (Ctrl+Alt+P)" at bounding box center [320, 323] width 17 height 17
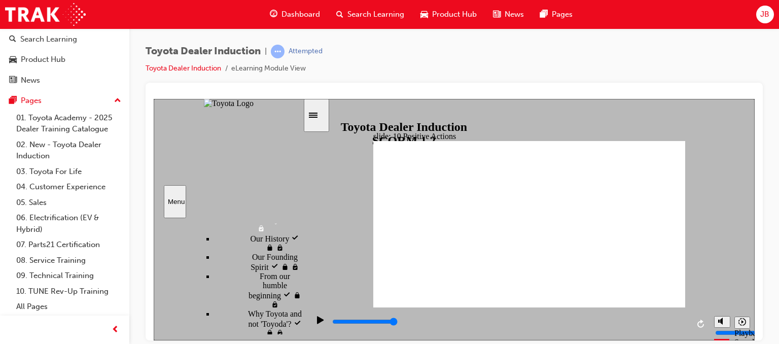
type input "10700"
click at [722, 319] on div "misc controls" at bounding box center [721, 308] width 15 height 38
click at [722, 289] on div "misc controls" at bounding box center [721, 308] width 15 height 38
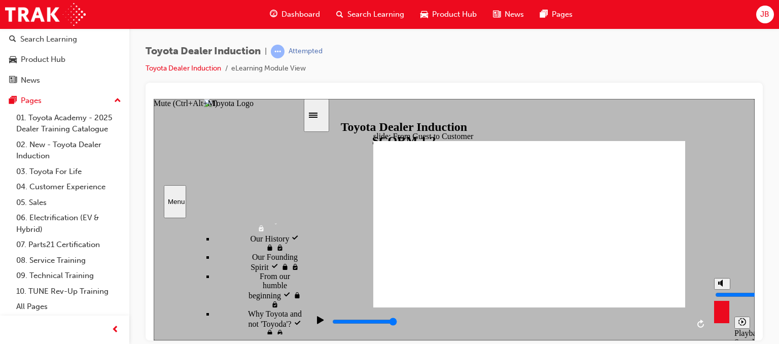
type input "10"
click at [718, 290] on input "volume" at bounding box center [747, 294] width 65 height 8
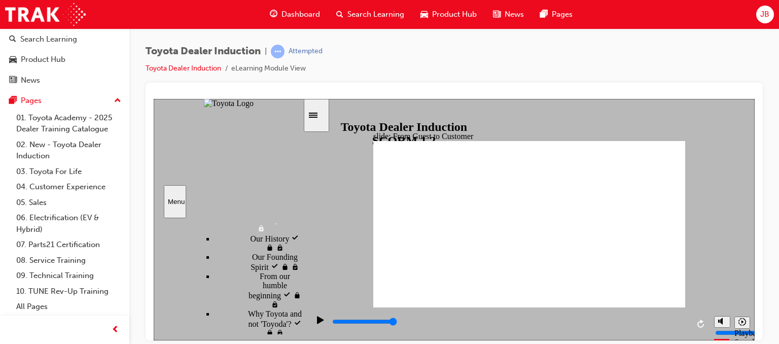
click at [313, 323] on div "Play (Ctrl+Alt+P)" at bounding box center [320, 323] width 17 height 17
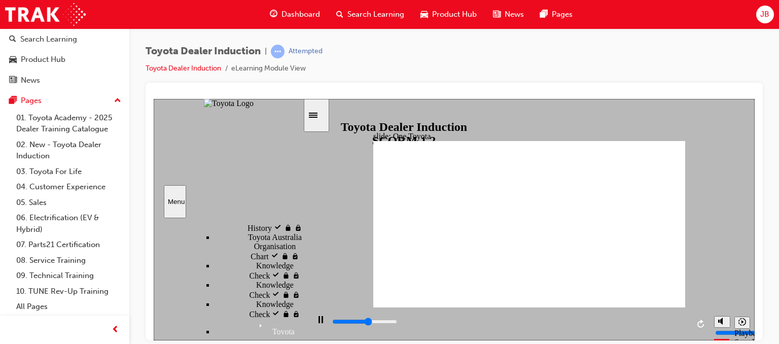
scroll to position [738, 0]
type input "15300"
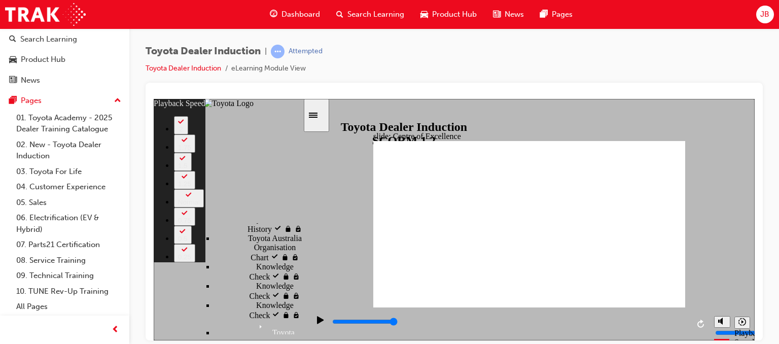
type input "248"
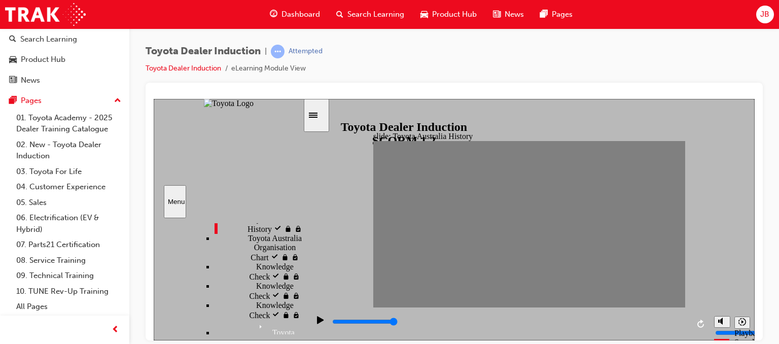
drag, startPoint x: 244, startPoint y: 253, endPoint x: 243, endPoint y: 294, distance: 40.6
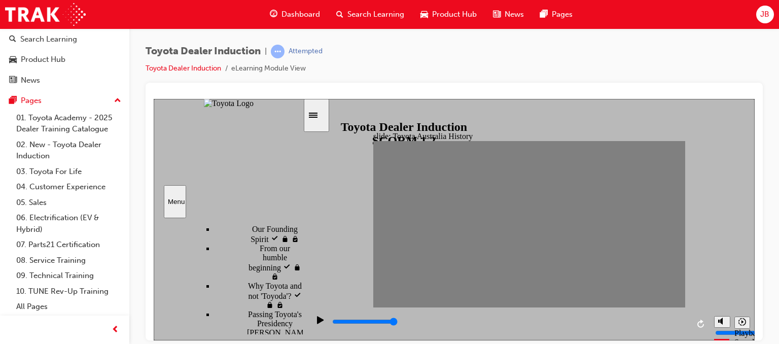
drag, startPoint x: 587, startPoint y: 269, endPoint x: 532, endPoint y: 261, distance: 54.9
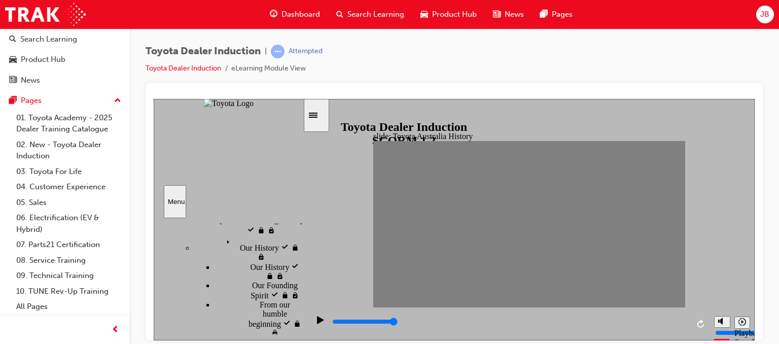
click at [708, 232] on div "slide: Toyota Australia History TOYOTA Australia Timeline Group Group Group …" at bounding box center [454, 218] width 601 height 241
click at [324, 114] on icon "Sidebar Toggle" at bounding box center [316, 114] width 15 height 6
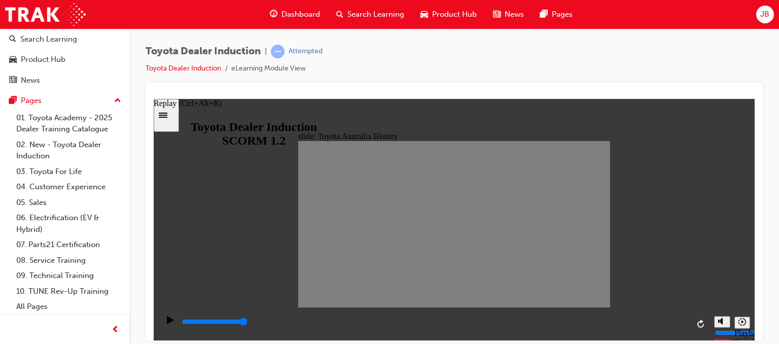
click at [702, 324] on icon "Replay (Ctrl+Alt+R)" at bounding box center [701, 323] width 8 height 8
click at [174, 112] on icon "Sidebar Toggle" at bounding box center [166, 114] width 15 height 6
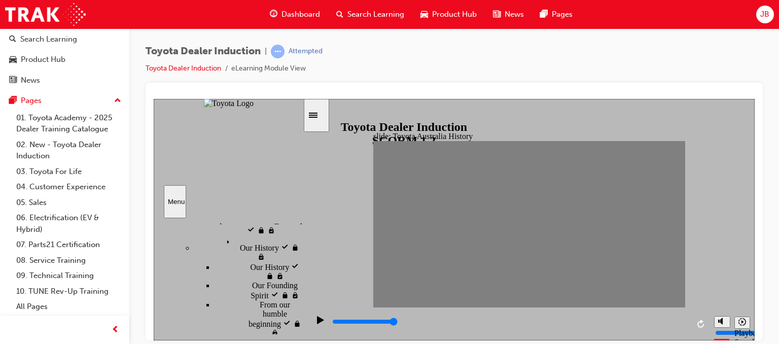
scroll to position [25, 0]
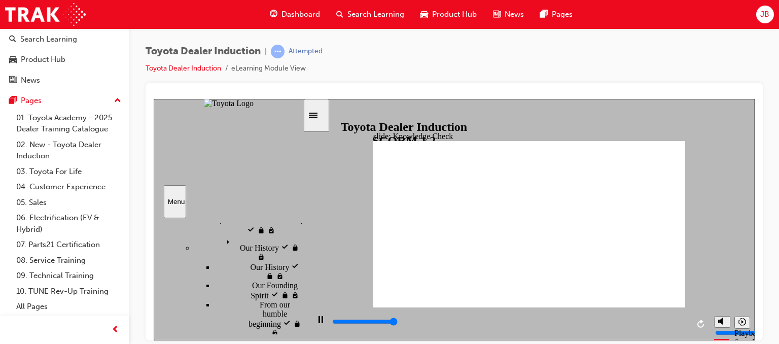
type input "5000"
radio input "true"
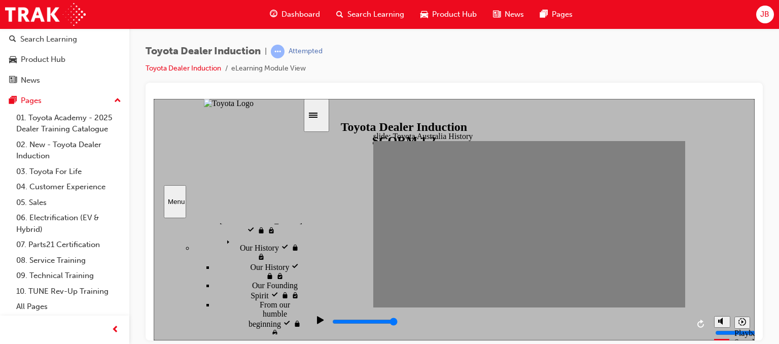
drag, startPoint x: 586, startPoint y: 292, endPoint x: 525, endPoint y: 288, distance: 60.5
drag, startPoint x: 630, startPoint y: 245, endPoint x: 519, endPoint y: 236, distance: 111.4
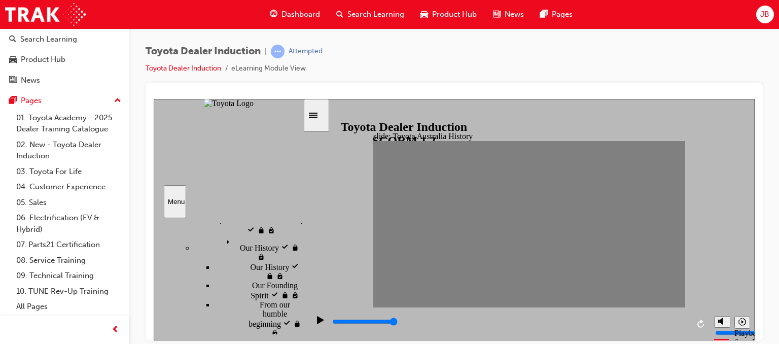
drag, startPoint x: 736, startPoint y: 192, endPoint x: 739, endPoint y: 279, distance: 87.3
click at [739, 279] on div "slide: Toyota Australia History TOYOTA Australia Timeline Group Group Group …" at bounding box center [454, 218] width 601 height 241
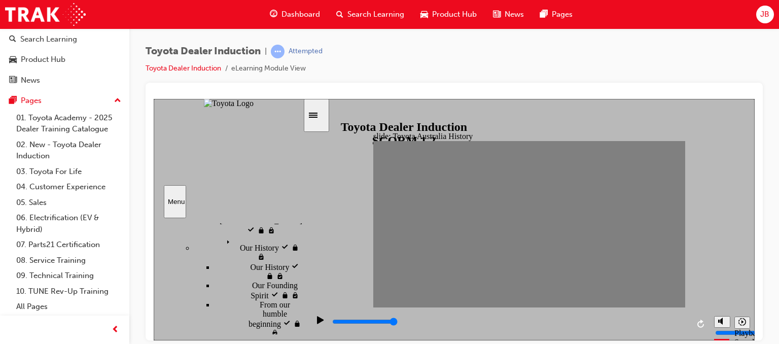
drag, startPoint x: 396, startPoint y: 225, endPoint x: 424, endPoint y: 223, distance: 28.5
drag, startPoint x: 424, startPoint y: 223, endPoint x: 379, endPoint y: 219, distance: 44.8
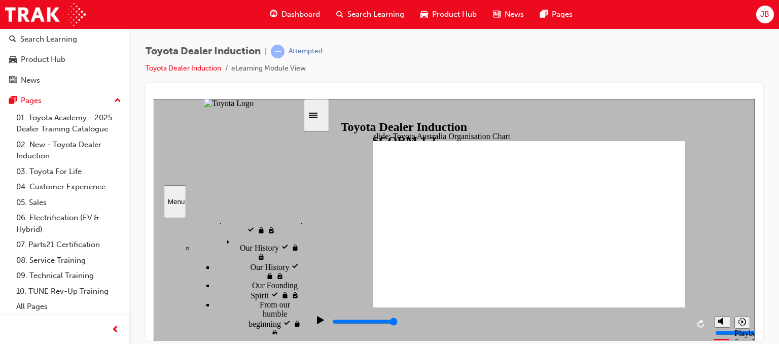
type input "7000"
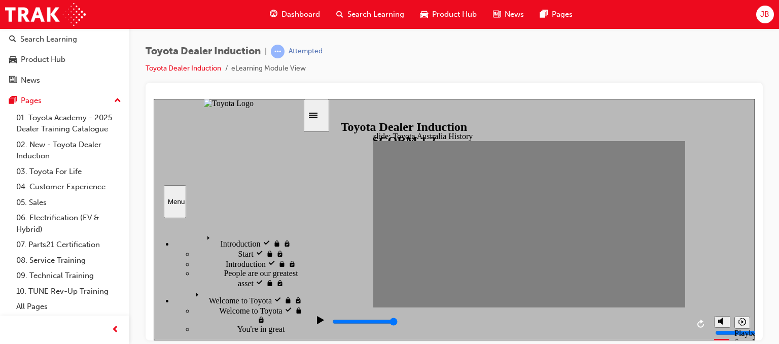
scroll to position [203, 0]
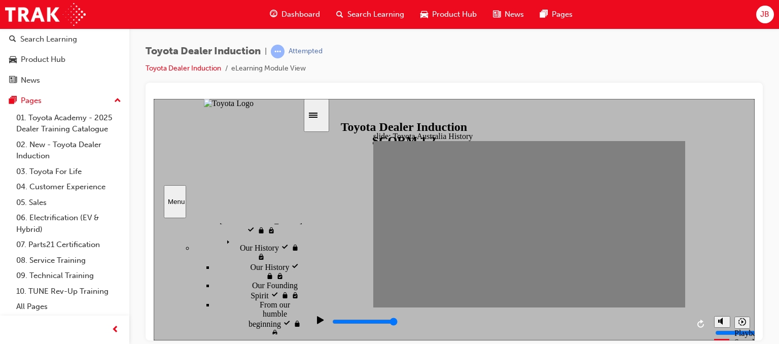
click at [725, 176] on div "slide: Toyota Australia History TOYOTA Australia Timeline Group Group Group …" at bounding box center [454, 218] width 601 height 241
drag, startPoint x: 388, startPoint y: 224, endPoint x: 304, endPoint y: 245, distance: 86.7
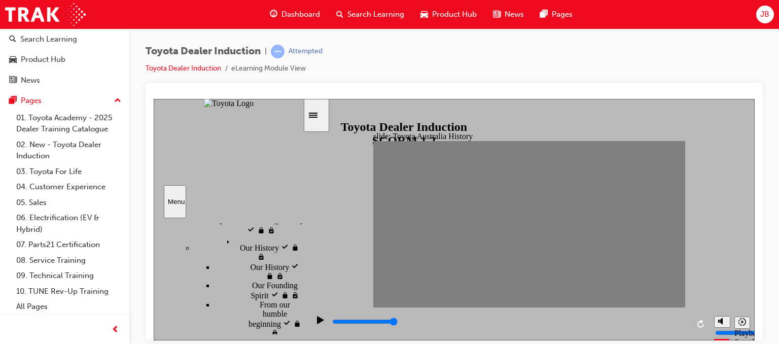
drag, startPoint x: 589, startPoint y: 138, endPoint x: 590, endPoint y: 170, distance: 32.0
type input "7000"
type input "0"
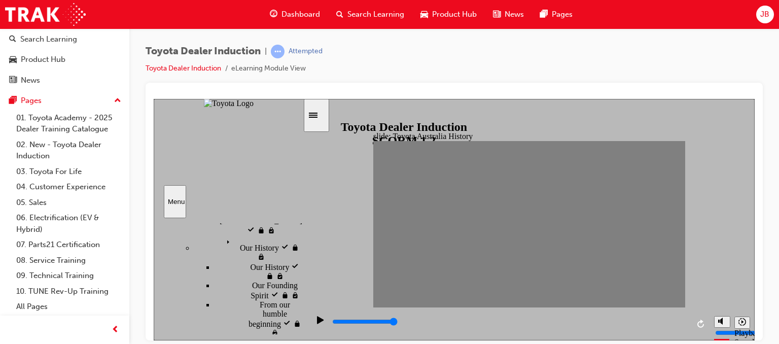
type input "1"
type input "7000"
type input "0"
type input "1"
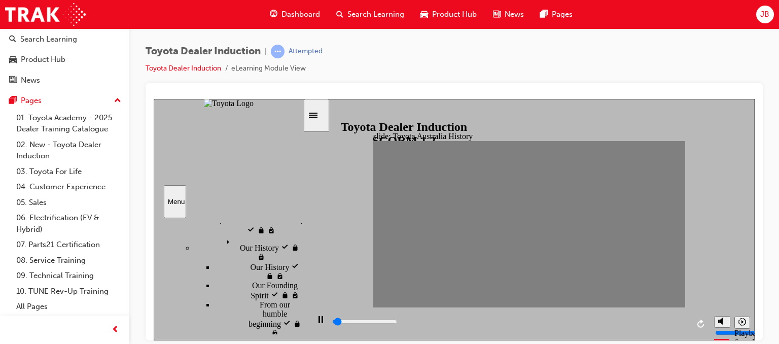
type input "7000"
type input "0"
drag, startPoint x: 385, startPoint y: 226, endPoint x: 379, endPoint y: 230, distance: 6.6
type input "0"
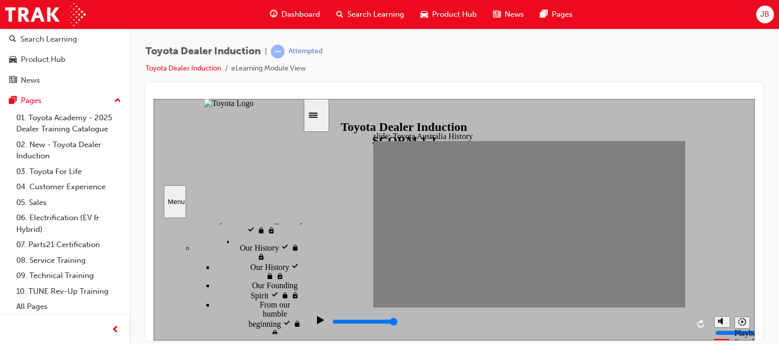
type input "1"
type input "0"
type input "1"
drag, startPoint x: 383, startPoint y: 221, endPoint x: 403, endPoint y: 223, distance: 19.4
drag, startPoint x: 403, startPoint y: 223, endPoint x: 387, endPoint y: 223, distance: 15.2
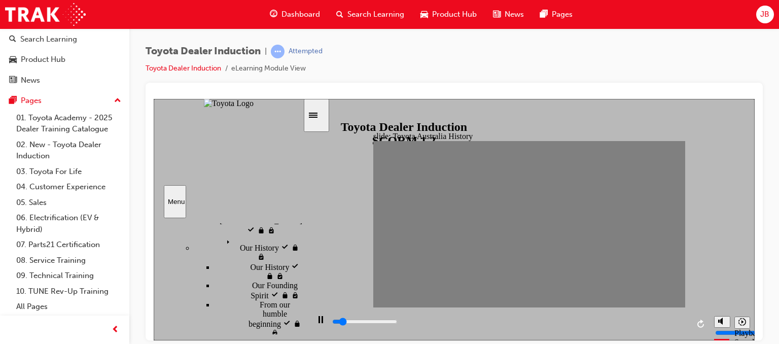
type input "7000"
type input "0"
drag, startPoint x: 396, startPoint y: 226, endPoint x: 381, endPoint y: 225, distance: 14.2
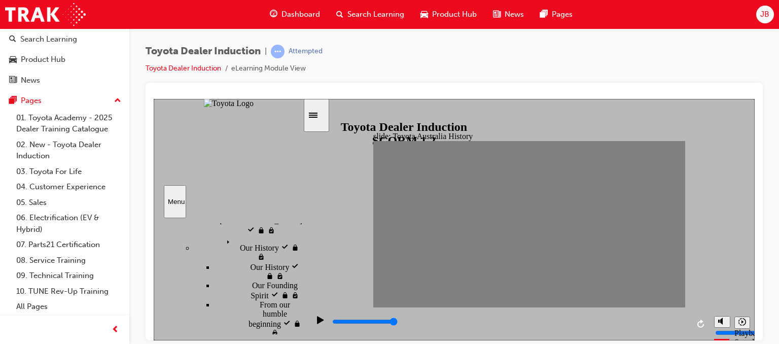
type input "0"
type input "1"
drag, startPoint x: 381, startPoint y: 225, endPoint x: 396, endPoint y: 223, distance: 14.3
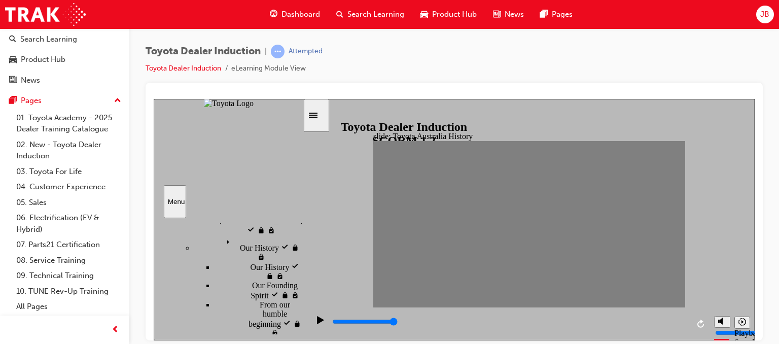
type input "0"
type input "2"
drag, startPoint x: 396, startPoint y: 223, endPoint x: 417, endPoint y: 223, distance: 21.3
drag, startPoint x: 417, startPoint y: 223, endPoint x: 430, endPoint y: 224, distance: 13.2
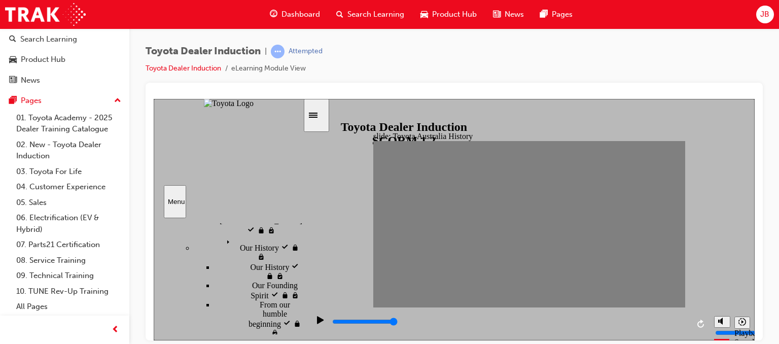
drag, startPoint x: 430, startPoint y: 224, endPoint x: 443, endPoint y: 225, distance: 12.7
type input "0"
type input "5"
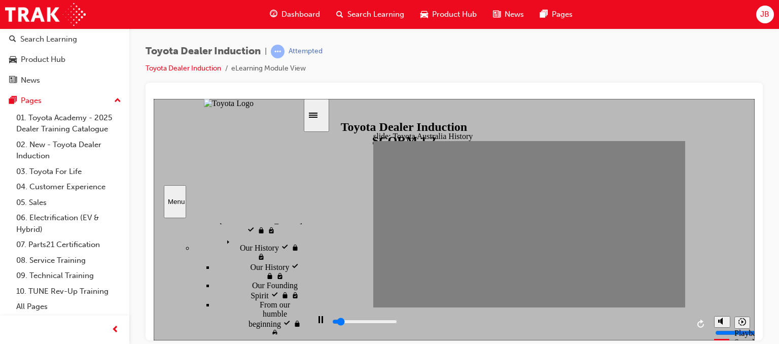
drag, startPoint x: 443, startPoint y: 225, endPoint x: 454, endPoint y: 226, distance: 11.7
type input "0"
type input "6"
drag, startPoint x: 454, startPoint y: 226, endPoint x: 467, endPoint y: 227, distance: 12.7
drag, startPoint x: 467, startPoint y: 227, endPoint x: 489, endPoint y: 229, distance: 22.0
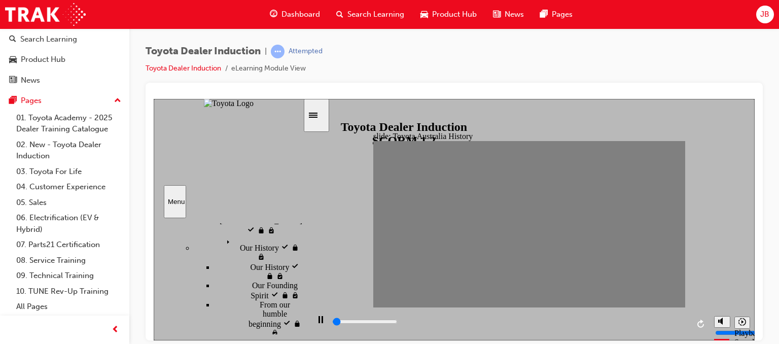
drag, startPoint x: 489, startPoint y: 229, endPoint x: 479, endPoint y: 232, distance: 10.5
drag, startPoint x: 500, startPoint y: 223, endPoint x: 491, endPoint y: 223, distance: 9.1
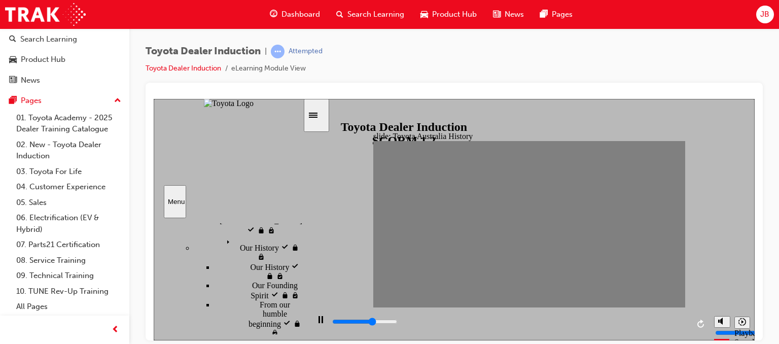
type input "0"
type input "7"
drag, startPoint x: 497, startPoint y: 224, endPoint x: 488, endPoint y: 225, distance: 9.1
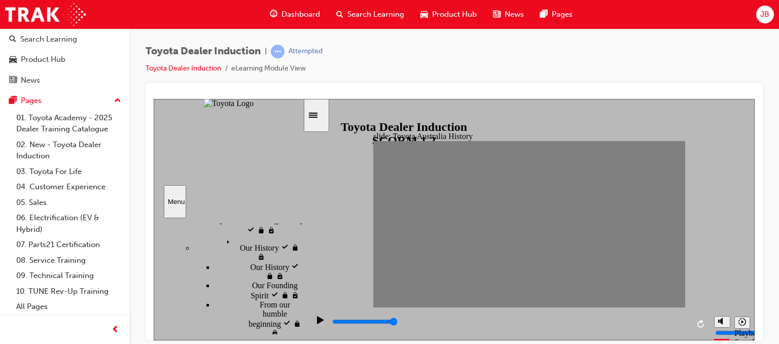
type input "0"
type input "8"
drag, startPoint x: 484, startPoint y: 225, endPoint x: 495, endPoint y: 225, distance: 11.2
drag, startPoint x: 495, startPoint y: 225, endPoint x: 515, endPoint y: 227, distance: 19.9
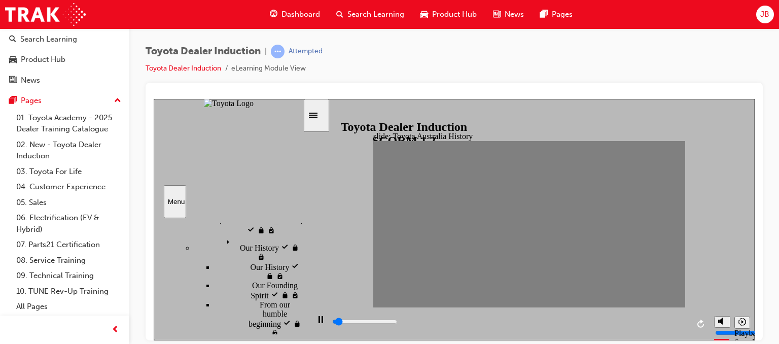
type input "0"
type input "8"
drag, startPoint x: 509, startPoint y: 227, endPoint x: 500, endPoint y: 227, distance: 9.1
drag, startPoint x: 498, startPoint y: 223, endPoint x: 511, endPoint y: 223, distance: 12.2
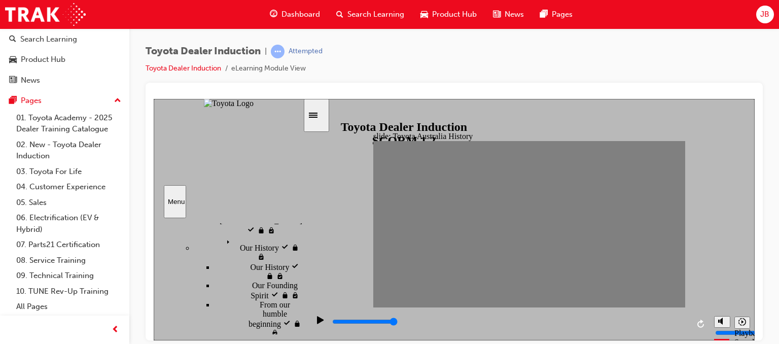
type input "0"
type input "9"
drag, startPoint x: 496, startPoint y: 223, endPoint x: 511, endPoint y: 223, distance: 14.2
drag, startPoint x: 511, startPoint y: 223, endPoint x: 530, endPoint y: 223, distance: 19.3
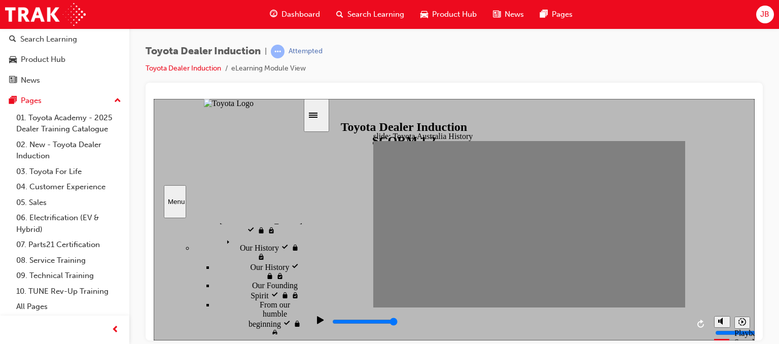
drag, startPoint x: 525, startPoint y: 224, endPoint x: 547, endPoint y: 223, distance: 21.9
drag, startPoint x: 540, startPoint y: 223, endPoint x: 556, endPoint y: 222, distance: 16.2
drag, startPoint x: 556, startPoint y: 226, endPoint x: 576, endPoint y: 223, distance: 20.0
drag, startPoint x: 569, startPoint y: 224, endPoint x: 586, endPoint y: 221, distance: 16.9
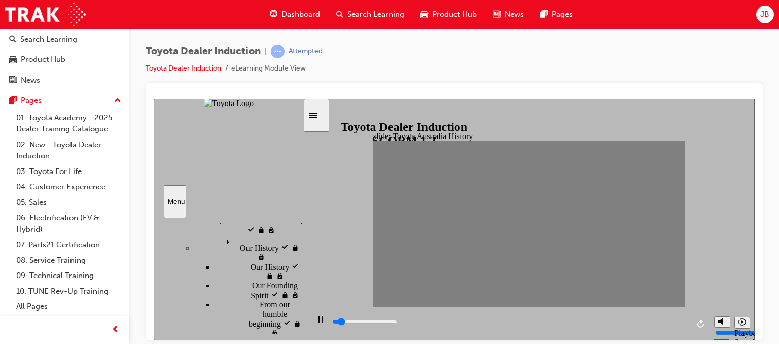
drag, startPoint x: 584, startPoint y: 223, endPoint x: 596, endPoint y: 223, distance: 12.7
drag, startPoint x: 585, startPoint y: 225, endPoint x: 597, endPoint y: 223, distance: 11.8
drag, startPoint x: 598, startPoint y: 225, endPoint x: 615, endPoint y: 223, distance: 16.3
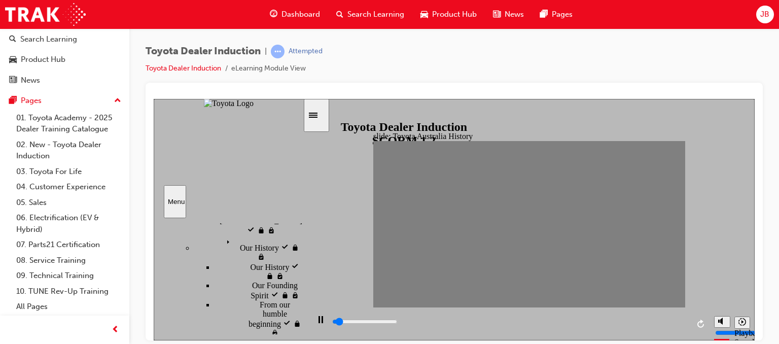
type input "0"
type input "17"
drag, startPoint x: 611, startPoint y: 224, endPoint x: 625, endPoint y: 225, distance: 14.7
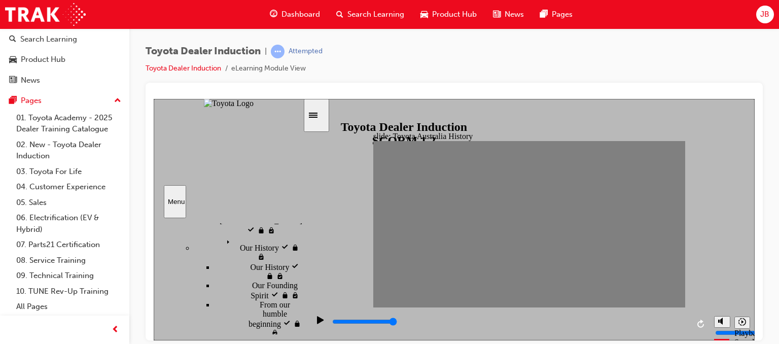
type input "0"
type input "18"
drag, startPoint x: 625, startPoint y: 225, endPoint x: 645, endPoint y: 221, distance: 20.1
drag, startPoint x: 643, startPoint y: 227, endPoint x: 658, endPoint y: 226, distance: 15.2
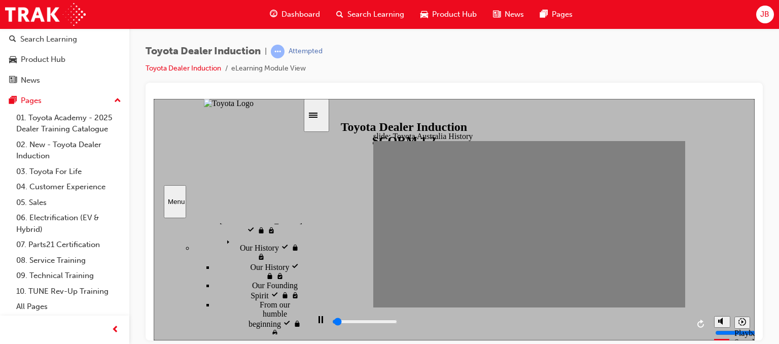
drag, startPoint x: 655, startPoint y: 223, endPoint x: 667, endPoint y: 223, distance: 12.7
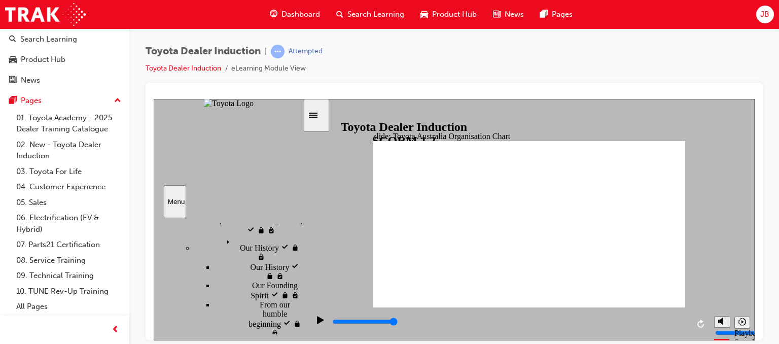
type input "3400"
radio input "true"
type input "5000"
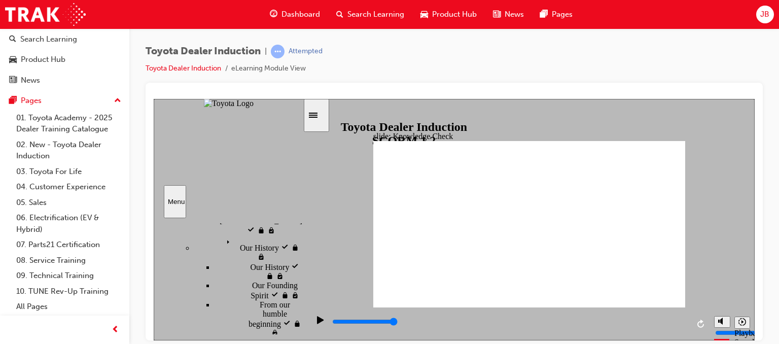
radio input "true"
type input "5000"
radio input "false"
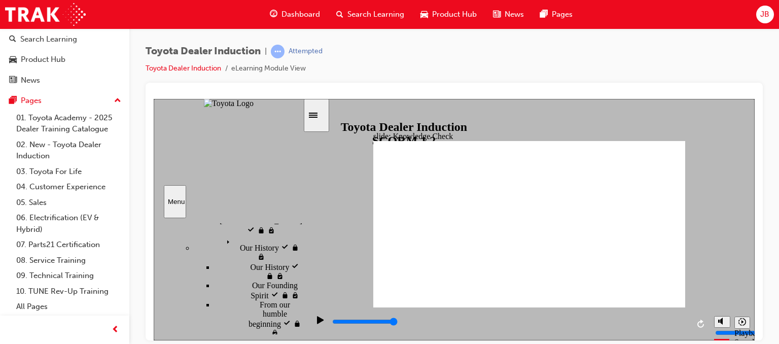
radio input "true"
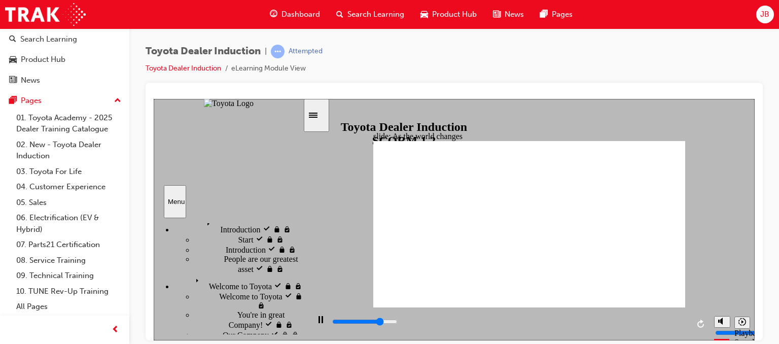
scroll to position [0, 0]
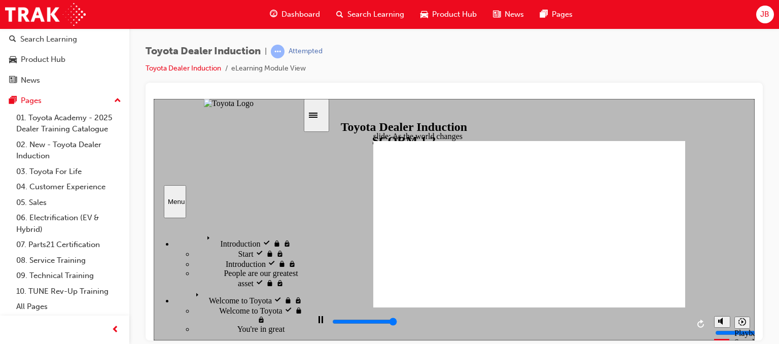
type input "9200"
click at [271, 236] on div "Introduction visited Introduction" at bounding box center [238, 239] width 129 height 17
click at [226, 297] on span "Welcome to Toyota visited" at bounding box center [235, 292] width 87 height 9
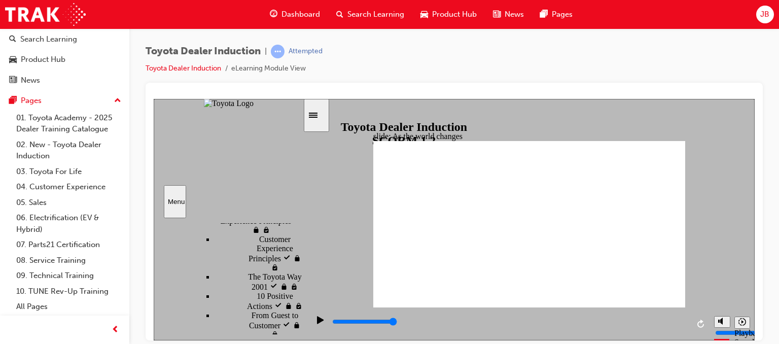
drag, startPoint x: 299, startPoint y: 229, endPoint x: 299, endPoint y: 269, distance: 39.6
click at [299, 232] on div "sidebar" at bounding box center [228, 228] width 149 height 8
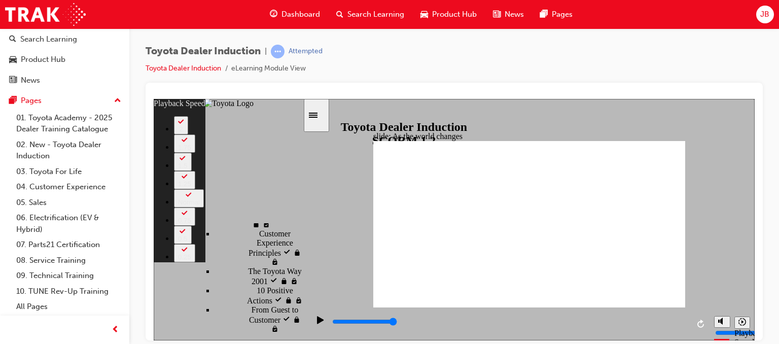
type input "128"
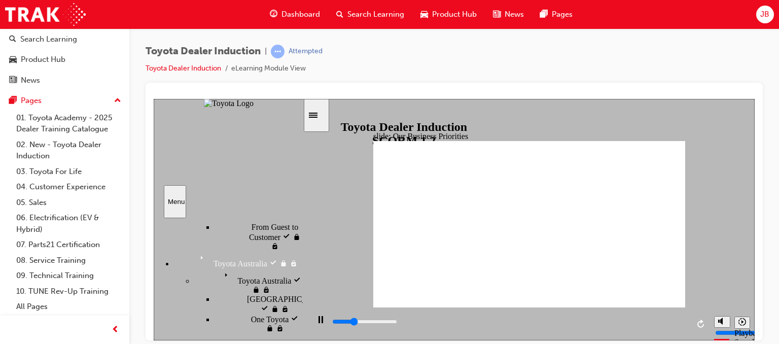
scroll to position [565, 0]
drag, startPoint x: 299, startPoint y: 267, endPoint x: 299, endPoint y: 275, distance: 8.1
click at [299, 232] on div "sidebar" at bounding box center [228, 228] width 149 height 8
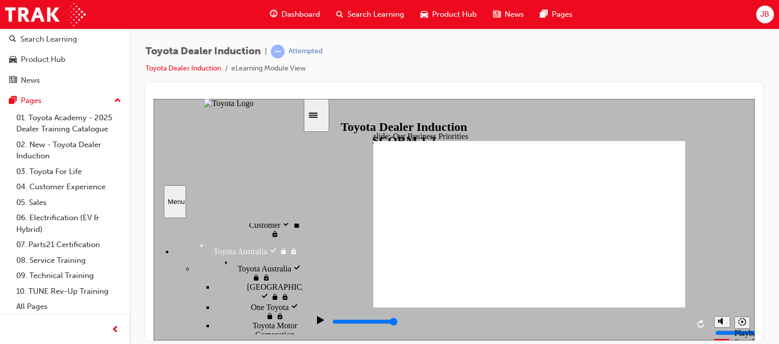
click at [335, 318] on div "playback controls" at bounding box center [509, 323] width 357 height 15
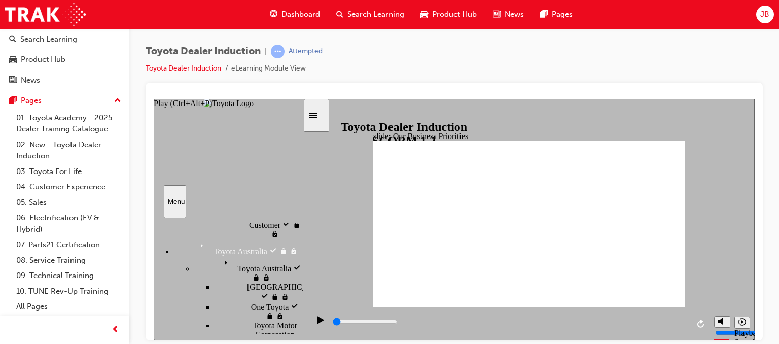
click at [317, 324] on icon "Play (Ctrl+Alt+P)" at bounding box center [320, 319] width 7 height 8
drag, startPoint x: 315, startPoint y: 328, endPoint x: 729, endPoint y: 176, distance: 440.2
click at [729, 176] on div "slide: Our Business Priorities Group 1 Round Same Side Corner 1 A more sustaina…" at bounding box center [454, 218] width 601 height 241
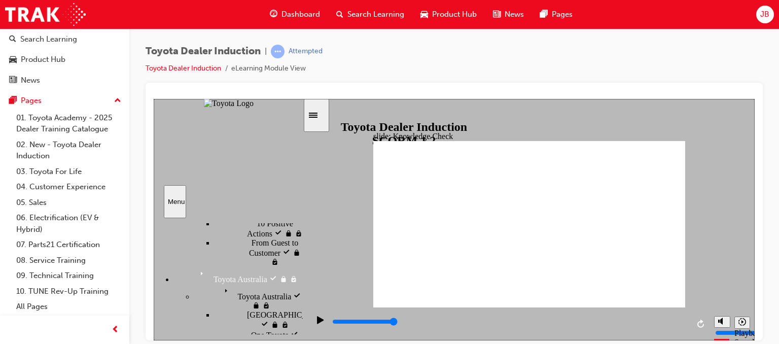
scroll to position [530, 0]
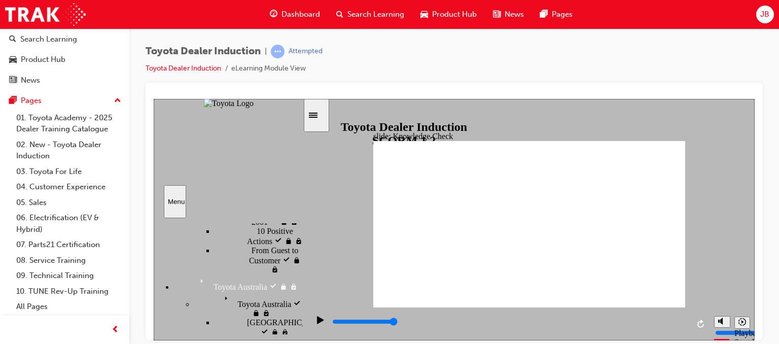
click at [340, 320] on div "playback controls" at bounding box center [509, 321] width 357 height 11
click at [317, 323] on icon "Play (Ctrl+Alt+P)" at bounding box center [320, 319] width 7 height 8
drag, startPoint x: 314, startPoint y: 326, endPoint x: 533, endPoint y: 265, distance: 227.4
click at [321, 317] on div "Pause (Ctrl+Alt+P)" at bounding box center [320, 323] width 17 height 17
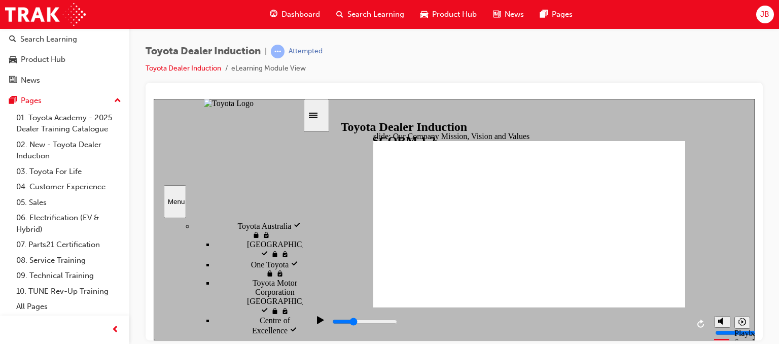
scroll to position [607, 0]
type input "5000"
type input "moved"
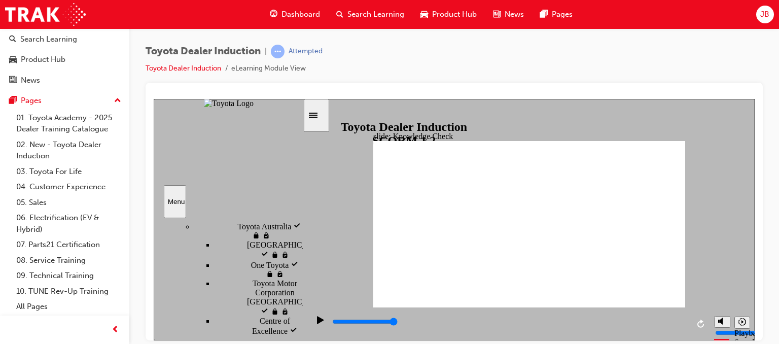
type input "moved"
type input "6500"
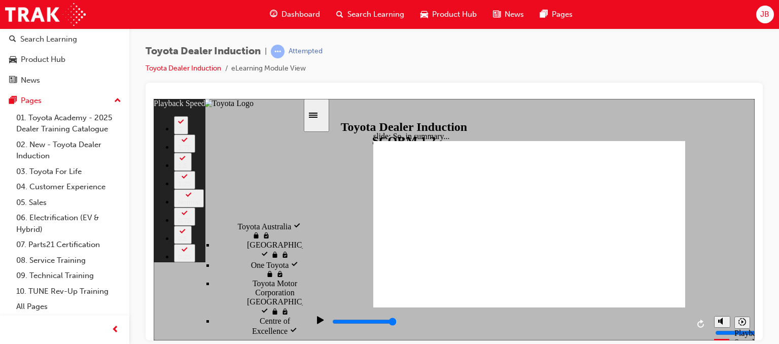
type input "128"
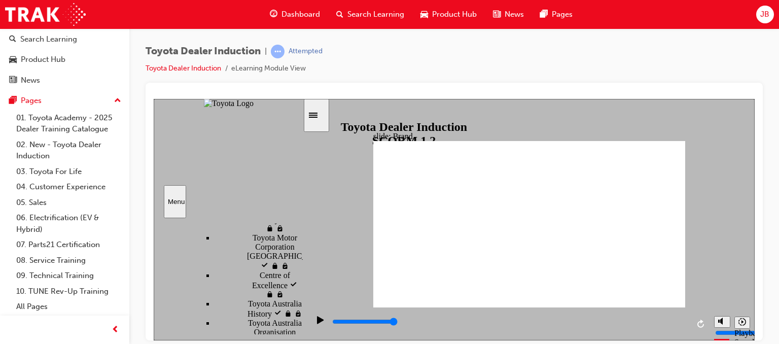
scroll to position [656, 0]
click at [662, 320] on div "playback controls" at bounding box center [509, 321] width 357 height 11
click at [312, 320] on div "Play (Ctrl+Alt+P)" at bounding box center [320, 323] width 17 height 17
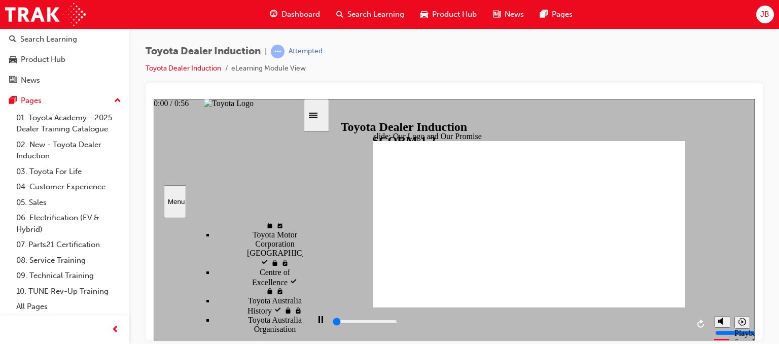
click at [335, 320] on div "playback controls" at bounding box center [509, 321] width 357 height 11
click at [323, 322] on div "Pause (Ctrl+Alt+P)" at bounding box center [320, 323] width 17 height 17
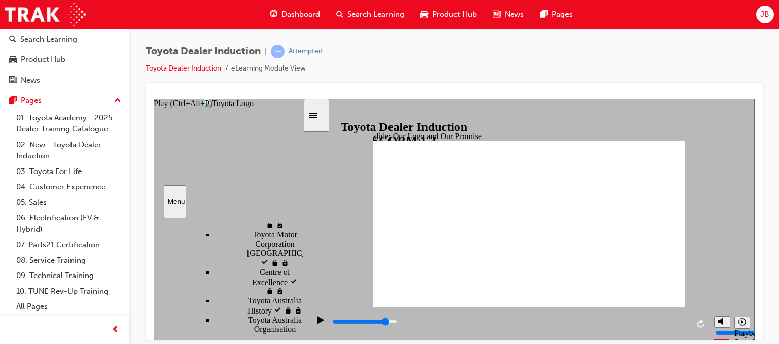
click at [317, 324] on icon "Play (Ctrl+Alt+P)" at bounding box center [320, 319] width 7 height 8
click at [318, 323] on icon "Pause (Ctrl+Alt+P)" at bounding box center [320, 318] width 5 height 7
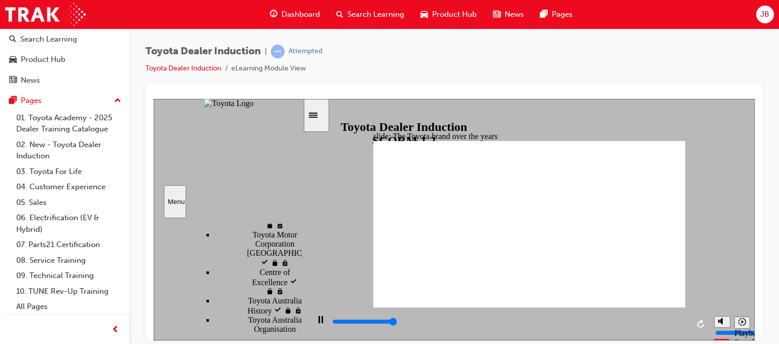
type input "8400"
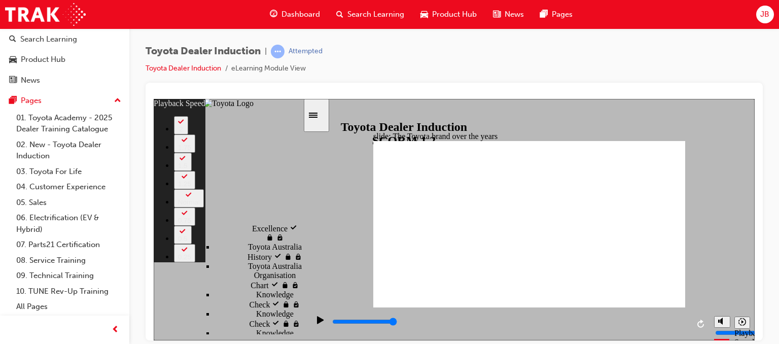
scroll to position [716, 0]
type input "165"
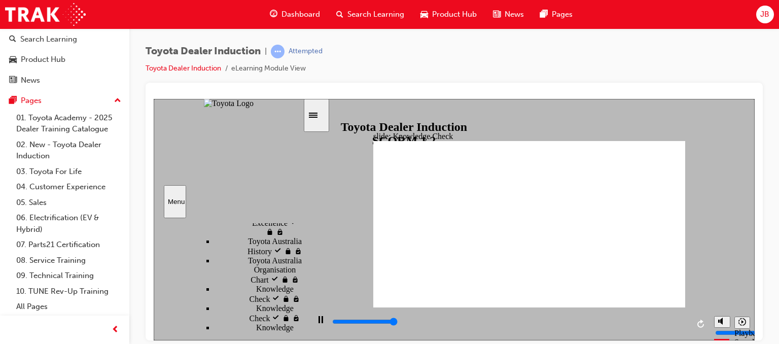
type input "5000"
radio input "true"
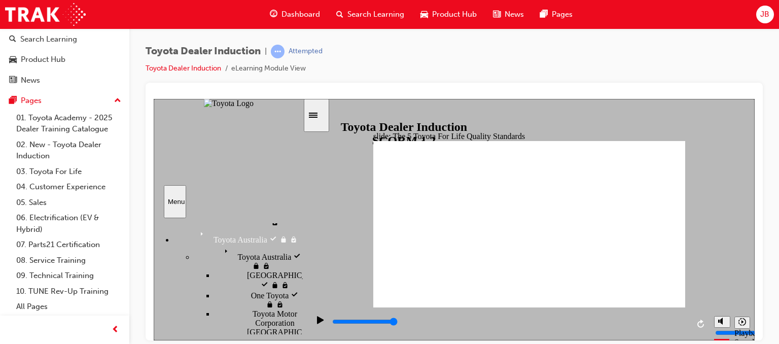
type input "13500"
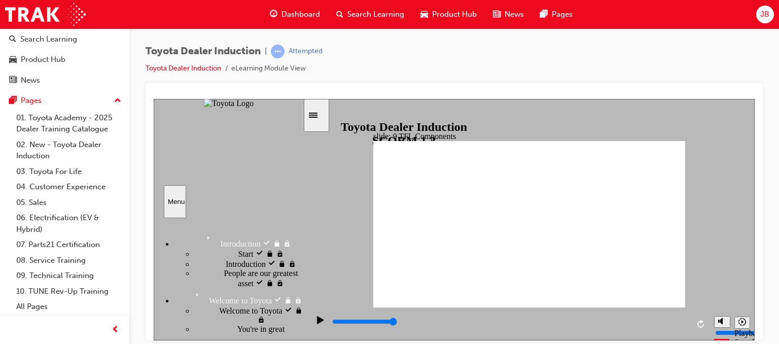
scroll to position [577, 0]
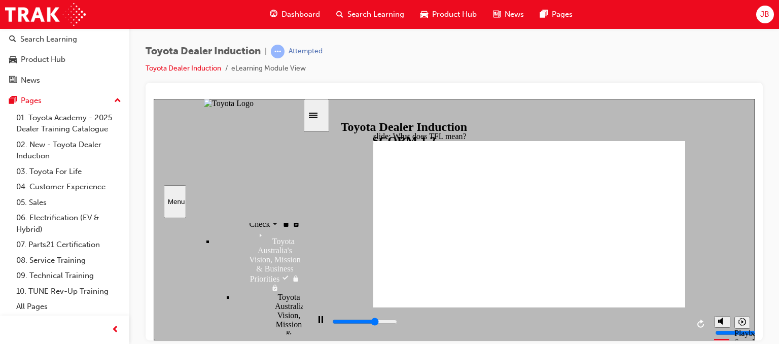
scroll to position [902, 0]
drag, startPoint x: 300, startPoint y: 289, endPoint x: 302, endPoint y: 342, distance: 53.8
click at [302, 340] on html "slide: What does TFL mean? What does Toyota For Life mean? Group Oval 35 2 Oval…" at bounding box center [454, 218] width 601 height 241
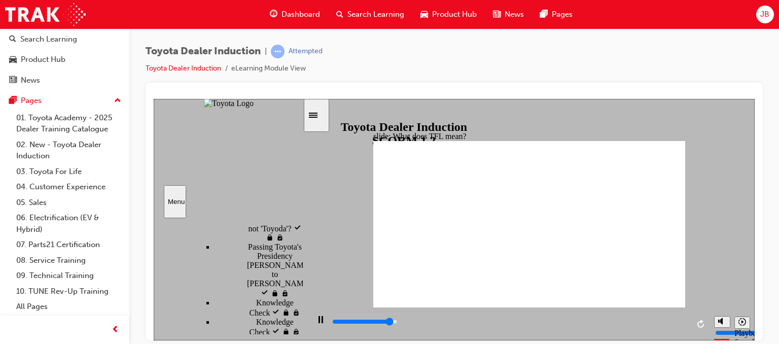
scroll to position [0, 0]
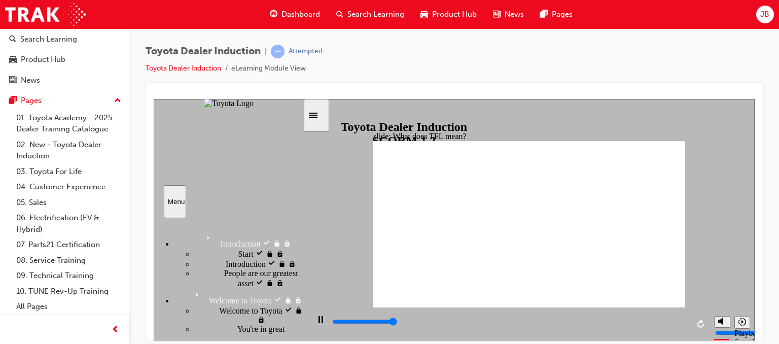
type input "10800"
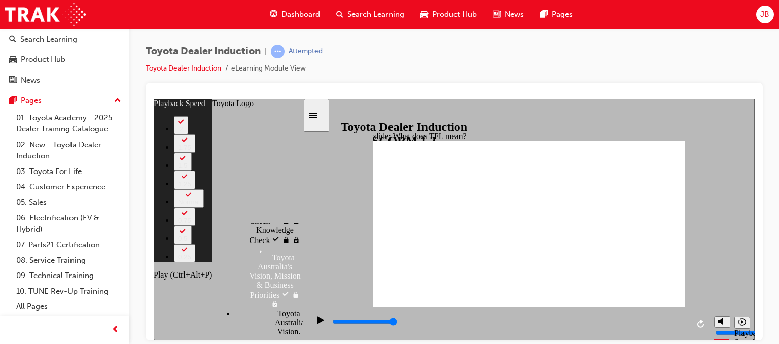
scroll to position [902, 0]
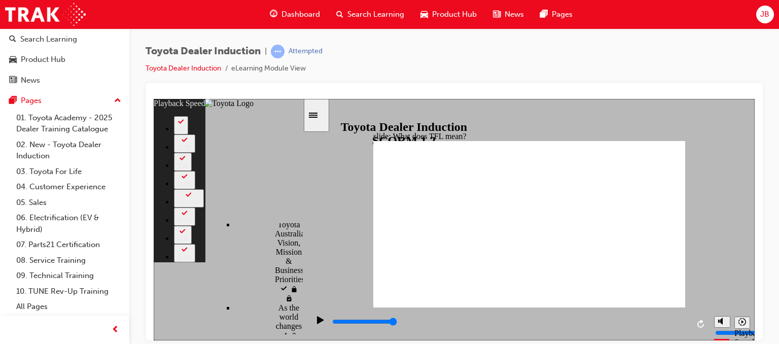
drag, startPoint x: 298, startPoint y: 231, endPoint x: 308, endPoint y: 367, distance: 136.3
click at [308, 340] on html "slide: What does TFL mean? Rectangle 2 playback speed 2 1.75 1.5 1.25 Normal 0.…" at bounding box center [454, 218] width 601 height 241
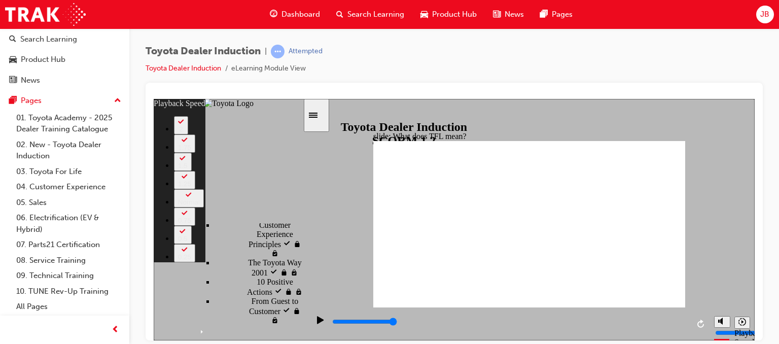
scroll to position [488, 0]
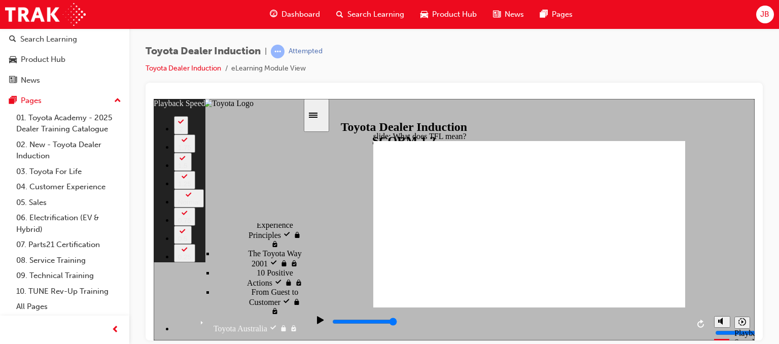
type input "139"
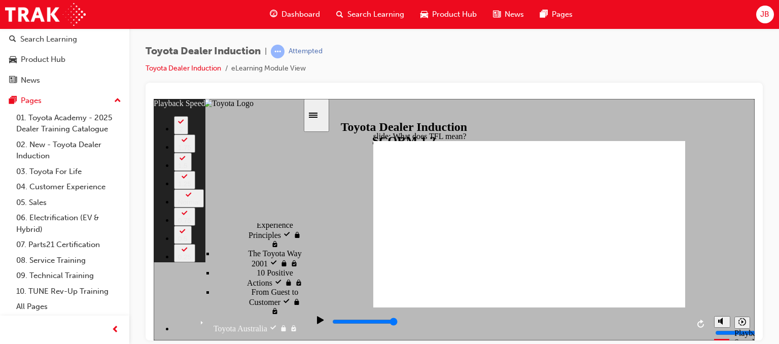
type input "10800"
click at [205, 279] on div "0:01 / 0:10" at bounding box center [180, 274] width 52 height 9
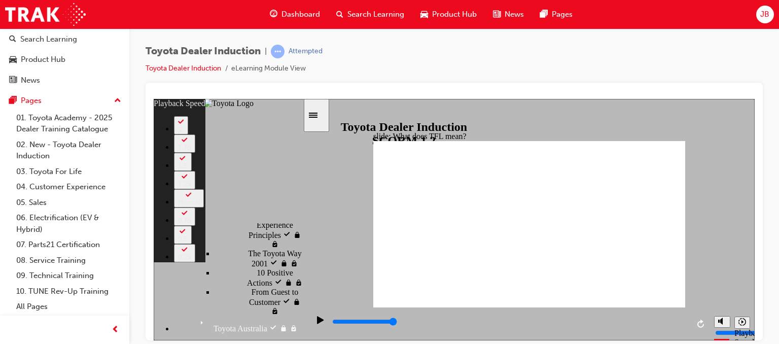
drag, startPoint x: 300, startPoint y: 283, endPoint x: 306, endPoint y: 310, distance: 27.7
click at [306, 310] on div "slide: What does TFL mean? Rectangle 2 playback speed 2 1.75 1.5 1.25 Normal 0.…" at bounding box center [454, 218] width 601 height 241
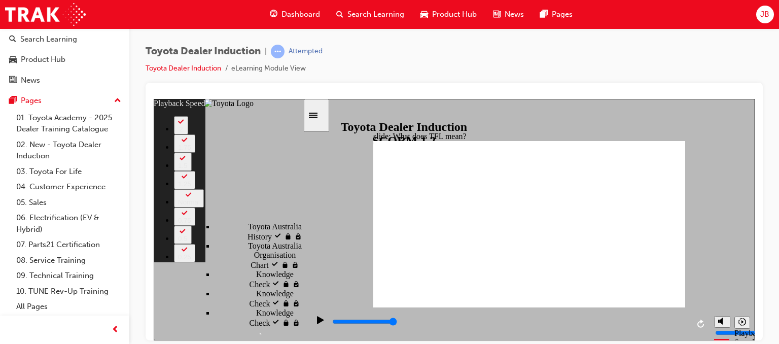
type input "56"
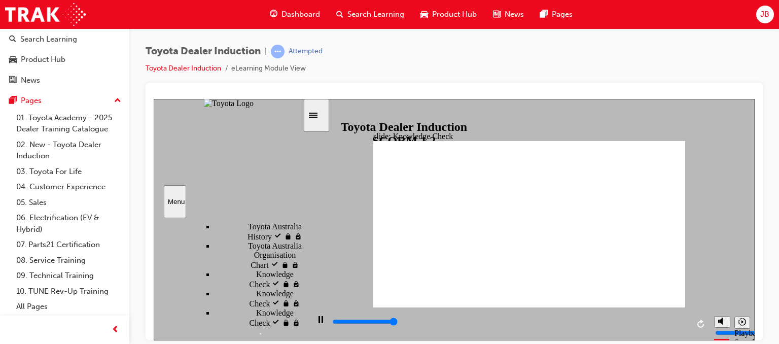
type input "5000"
radio input "true"
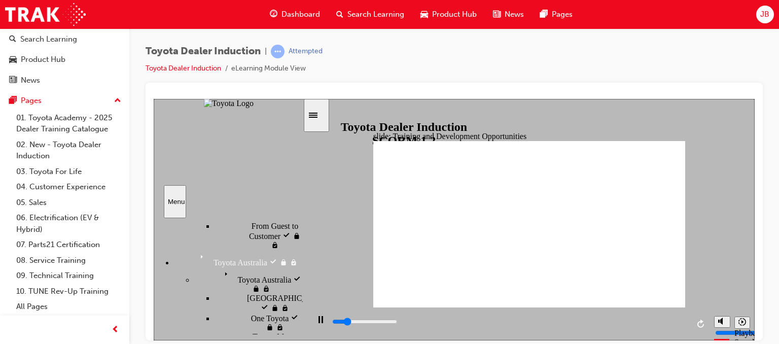
scroll to position [573, 0]
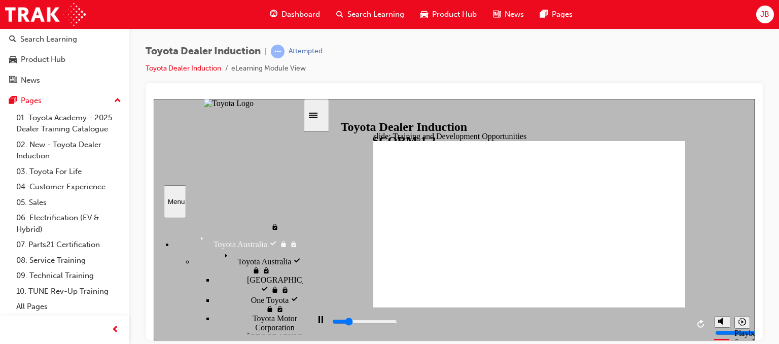
drag, startPoint x: 301, startPoint y: 326, endPoint x: 300, endPoint y: 310, distance: 16.3
click at [300, 237] on div "sidebar" at bounding box center [228, 231] width 149 height 14
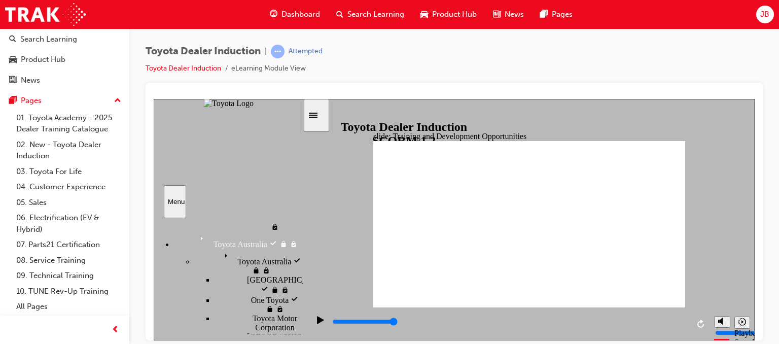
type input "5000"
radio input "true"
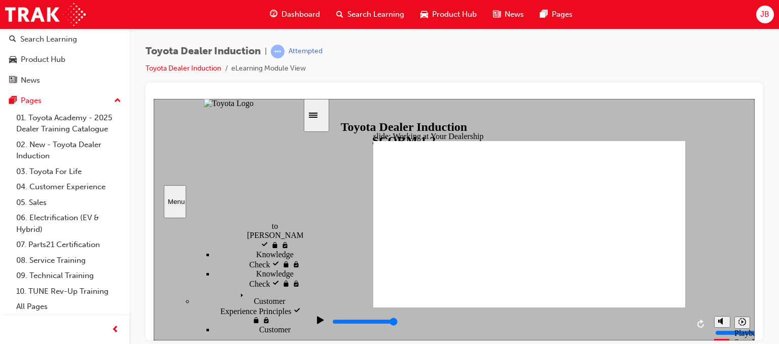
scroll to position [375, 0]
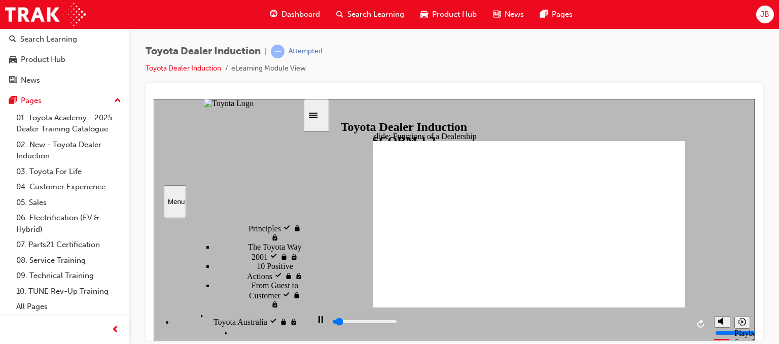
scroll to position [495, 0]
click at [321, 323] on rect "Pause (Ctrl+Alt+P)" at bounding box center [322, 318] width 2 height 7
click at [317, 324] on icon "Play (Ctrl+Alt+P)" at bounding box center [320, 319] width 7 height 8
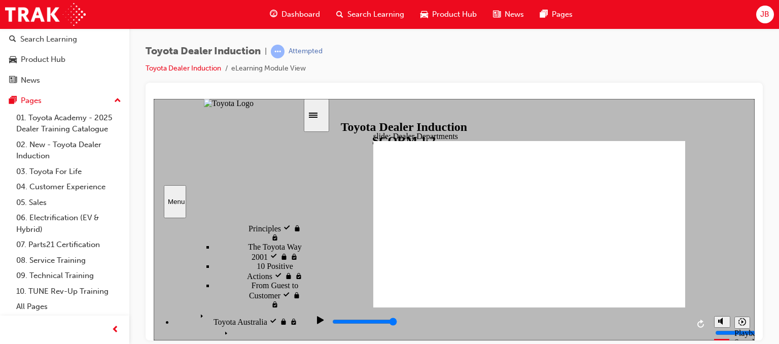
click at [335, 324] on div "playback controls" at bounding box center [509, 321] width 357 height 11
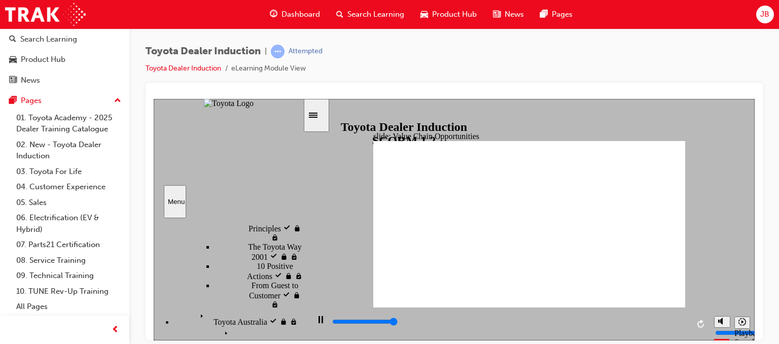
type input "11300"
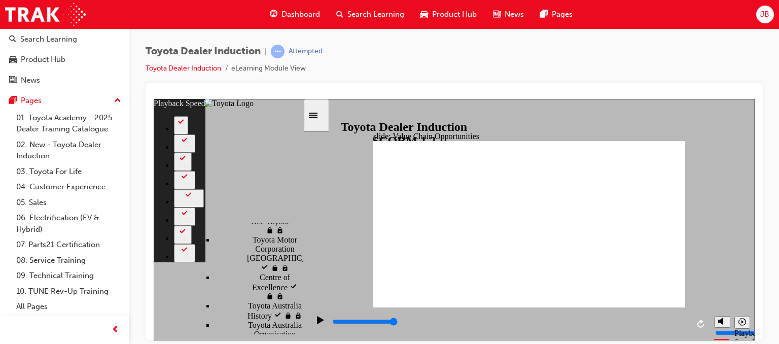
scroll to position [660, 0]
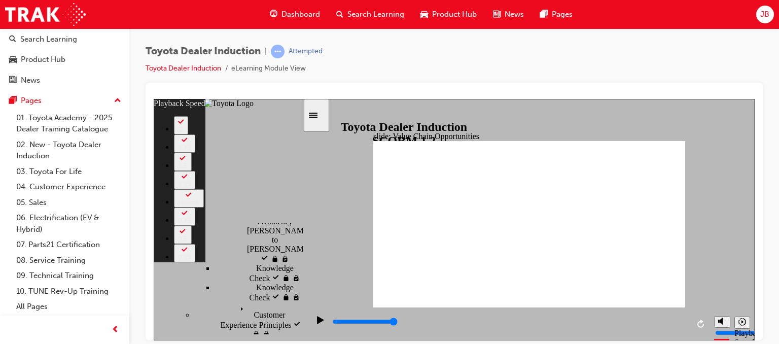
drag, startPoint x: 302, startPoint y: 281, endPoint x: 302, endPoint y: 268, distance: 13.2
click at [302, 234] on div "sidebar" at bounding box center [228, 229] width 149 height 11
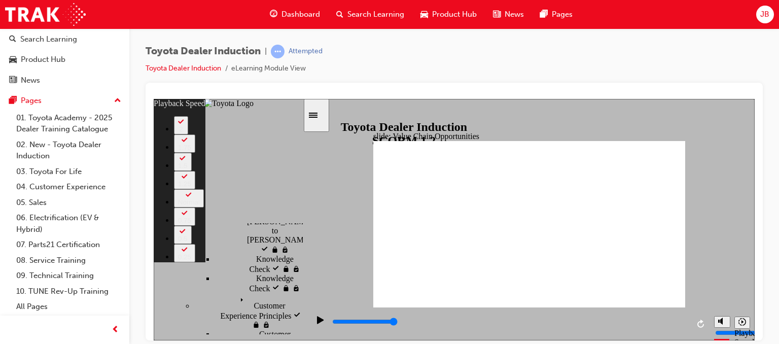
type input "64"
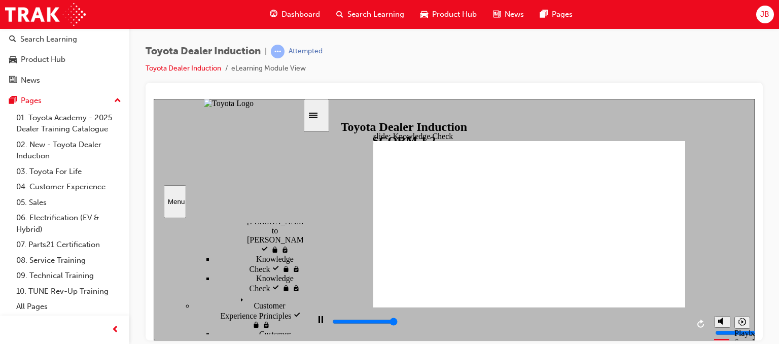
type input "5000"
radio input "true"
type input "5000"
radio input "true"
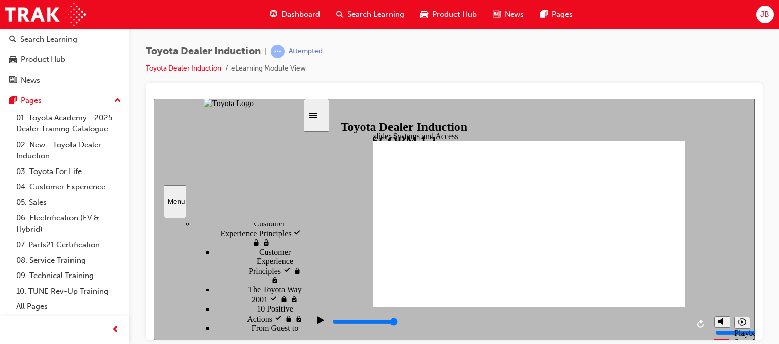
drag, startPoint x: 300, startPoint y: 274, endPoint x: 301, endPoint y: 284, distance: 10.7
click at [301, 236] on div "sidebar" at bounding box center [228, 230] width 149 height 12
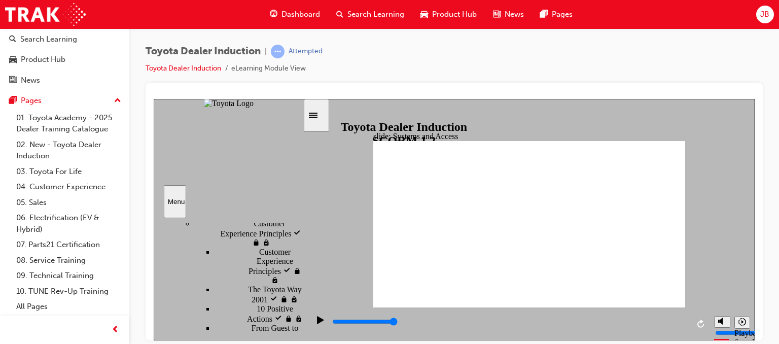
drag, startPoint x: 676, startPoint y: 138, endPoint x: 663, endPoint y: 128, distance: 15.9
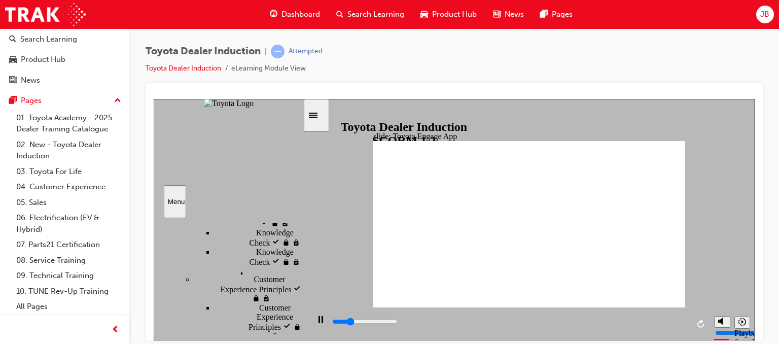
scroll to position [397, 0]
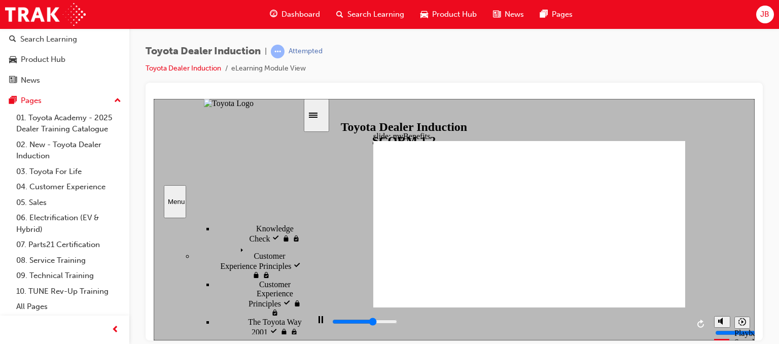
scroll to position [412, 0]
click at [302, 236] on div "sidebar" at bounding box center [228, 230] width 149 height 13
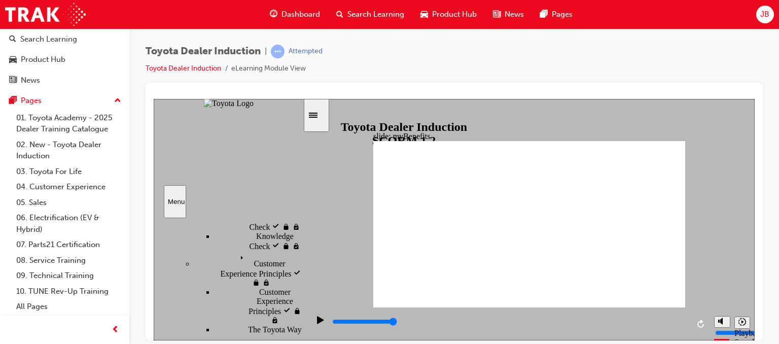
drag, startPoint x: 592, startPoint y: 231, endPoint x: 564, endPoint y: 200, distance: 41.6
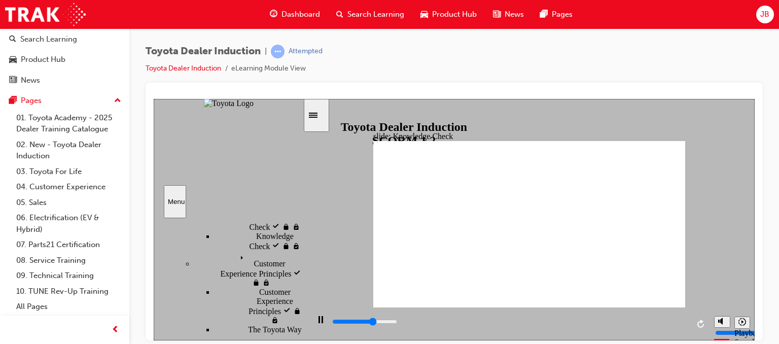
type input "5000"
type input "toyota engage app"
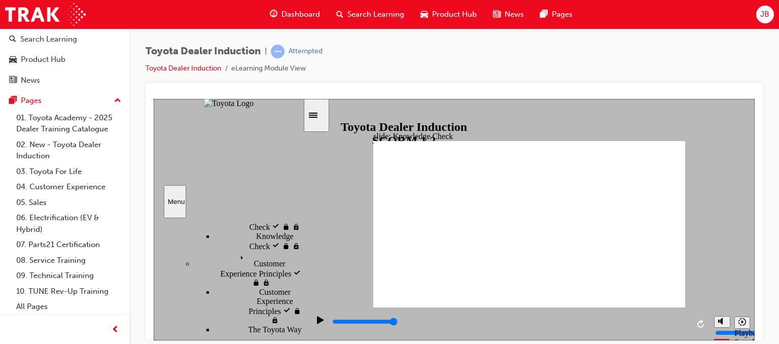
type input "toyota engage app"
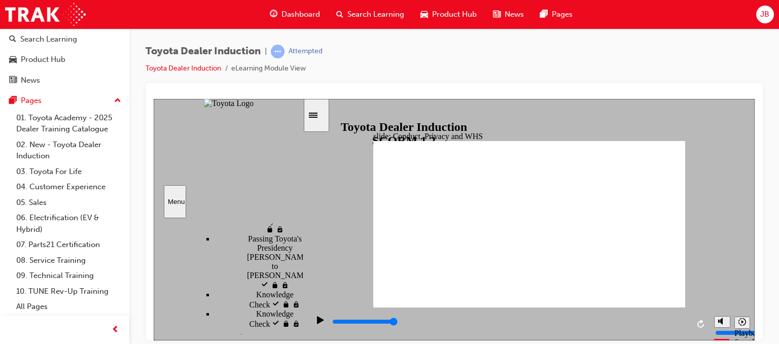
scroll to position [341, 0]
drag, startPoint x: 300, startPoint y: 294, endPoint x: 310, endPoint y: 283, distance: 14.7
click at [310, 283] on div "slide: Conduct, Privacy and WHS Conduct, Ethics and Safety BACK BACK NEXT NEXT …" at bounding box center [454, 218] width 601 height 241
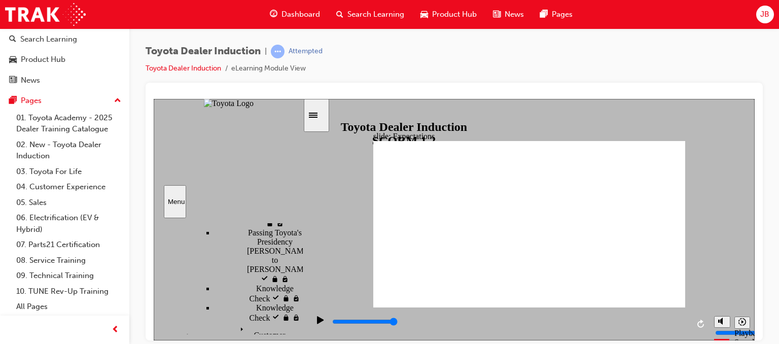
type input "8400"
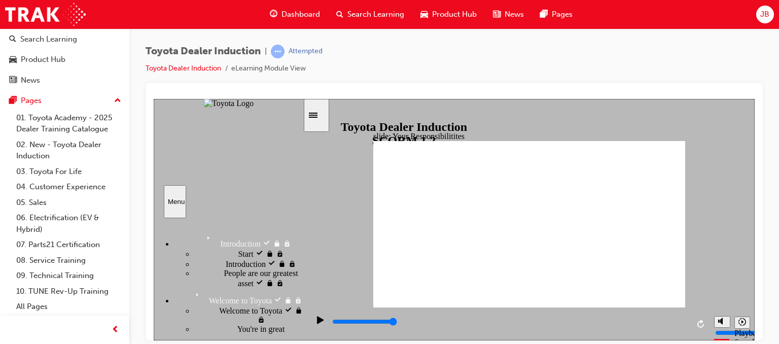
scroll to position [341, 0]
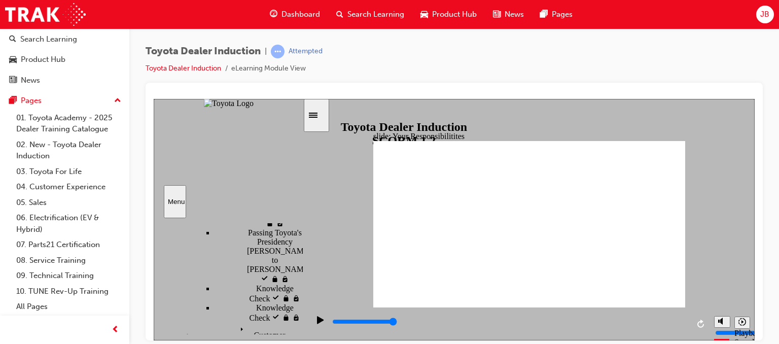
checkbox input "true"
checkbox input "false"
checkbox input "true"
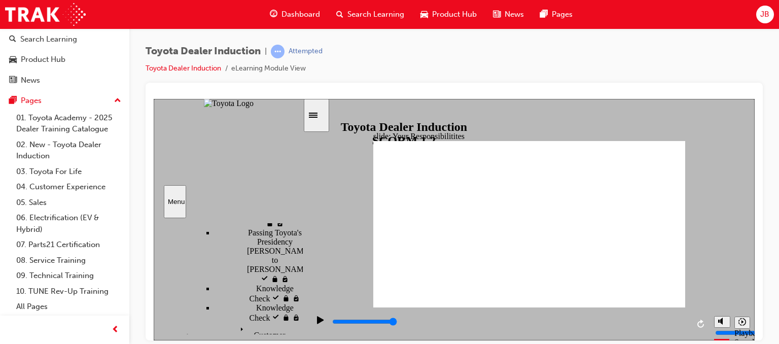
checkbox input "true"
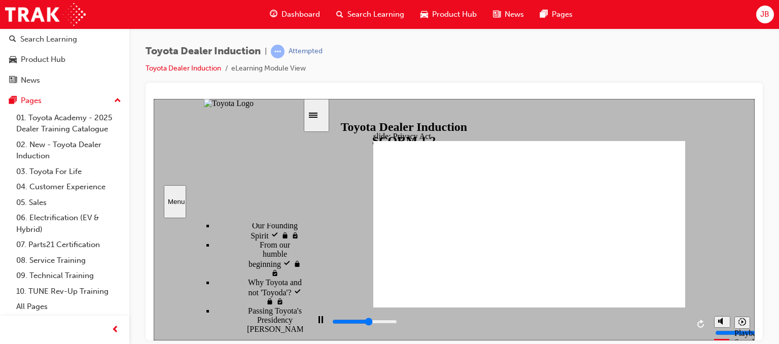
scroll to position [266, 0]
drag, startPoint x: 302, startPoint y: 289, endPoint x: 306, endPoint y: 275, distance: 14.0
click at [306, 275] on div "slide: Privacy Act Privacy Act The Privacy Act regulates how personal informati…" at bounding box center [454, 218] width 601 height 241
drag, startPoint x: 587, startPoint y: 276, endPoint x: 596, endPoint y: 271, distance: 10.2
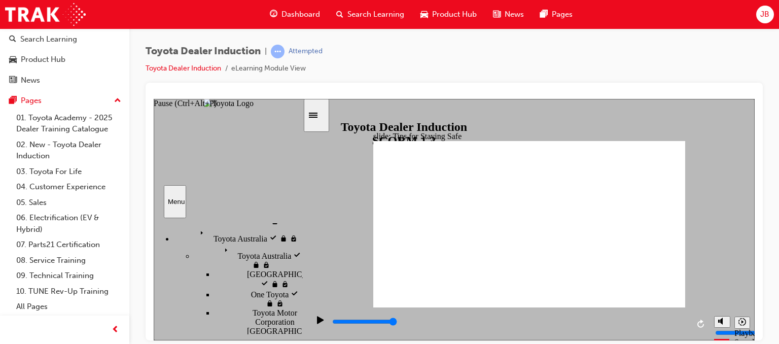
scroll to position [571, 0]
drag, startPoint x: 300, startPoint y: 272, endPoint x: 318, endPoint y: 319, distance: 50.6
click at [318, 319] on div "slide: Tips for Staying Safe Group 2 Rectangle 1 Check out the tips! Rectangle …" at bounding box center [454, 218] width 601 height 241
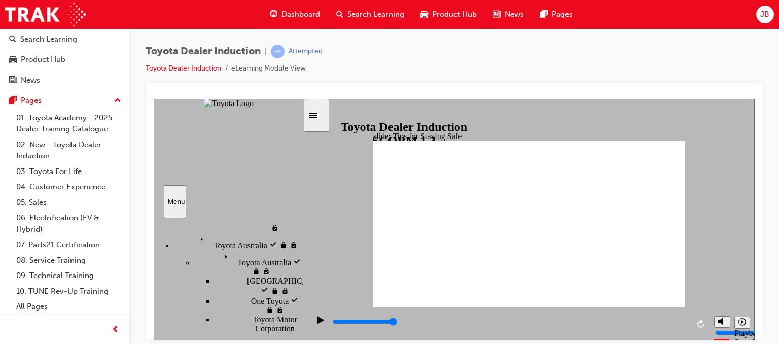
click at [300, 239] on div "sidebar" at bounding box center [228, 231] width 149 height 15
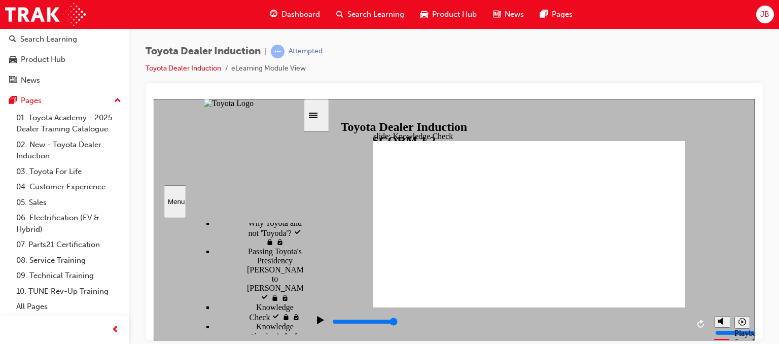
scroll to position [0, 0]
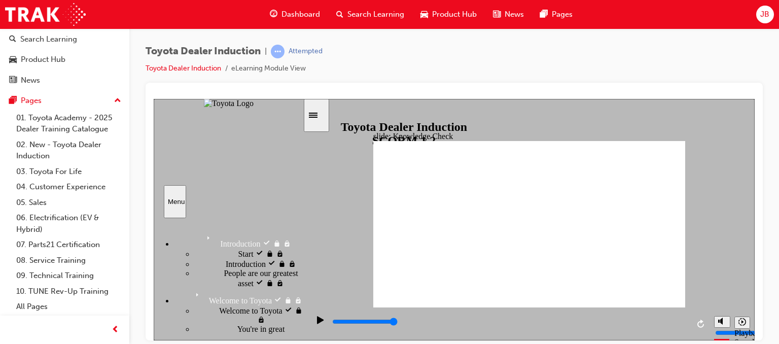
drag, startPoint x: 300, startPoint y: 316, endPoint x: 292, endPoint y: 165, distance: 151.3
drag, startPoint x: 292, startPoint y: 165, endPoint x: 266, endPoint y: 207, distance: 49.7
click at [266, 207] on div "Menu" at bounding box center [229, 201] width 150 height 33
click at [222, 248] on div "Start Start" at bounding box center [248, 253] width 109 height 10
click at [209, 231] on span "Introduction" at bounding box center [223, 235] width 40 height 9
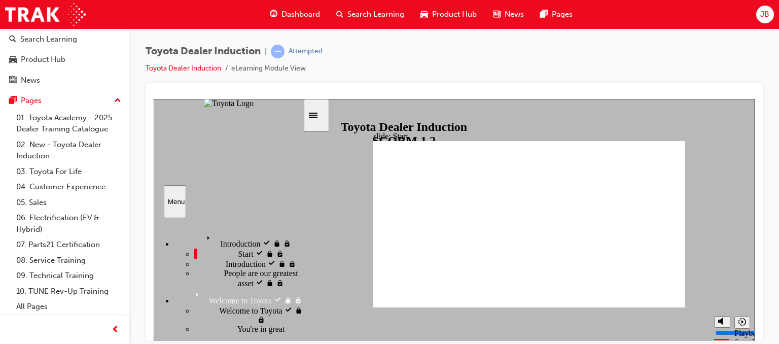
click at [233, 305] on span "Welcome to Toyota visited" at bounding box center [261, 314] width 84 height 18
click at [239, 324] on div "You're in great Company! visited You're in great Company!" at bounding box center [248, 333] width 109 height 19
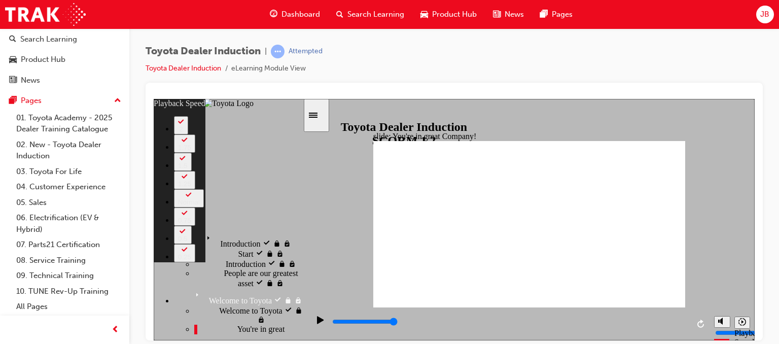
drag, startPoint x: 300, startPoint y: 236, endPoint x: 301, endPoint y: 192, distance: 43.6
click at [301, 192] on div "Menu Introduction visited Introduction Start Start" at bounding box center [229, 157] width 150 height 119
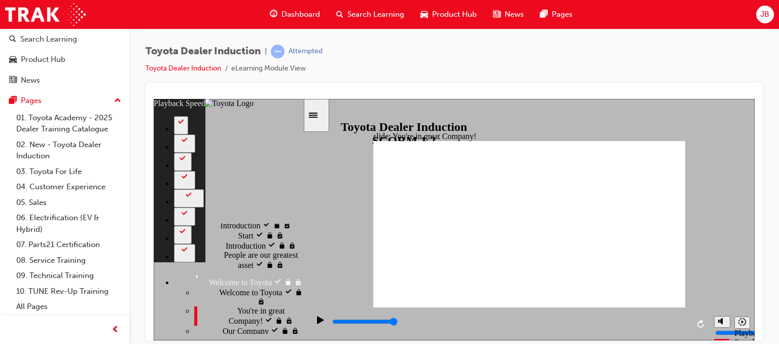
scroll to position [59, 0]
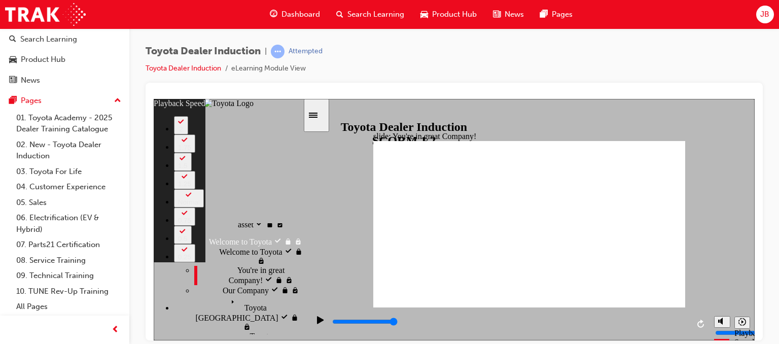
drag, startPoint x: 298, startPoint y: 246, endPoint x: 303, endPoint y: 272, distance: 26.9
click at [303, 272] on div "Introduction visited Introduction Start Start" at bounding box center [229, 276] width 150 height 117
click at [234, 295] on span "Toyota Japan visited" at bounding box center [260, 299] width 66 height 9
click at [234, 295] on div "Toyota Japan Toyota Japan" at bounding box center [238, 313] width 129 height 37
click at [227, 298] on icon "Menu" at bounding box center [234, 302] width 15 height 15
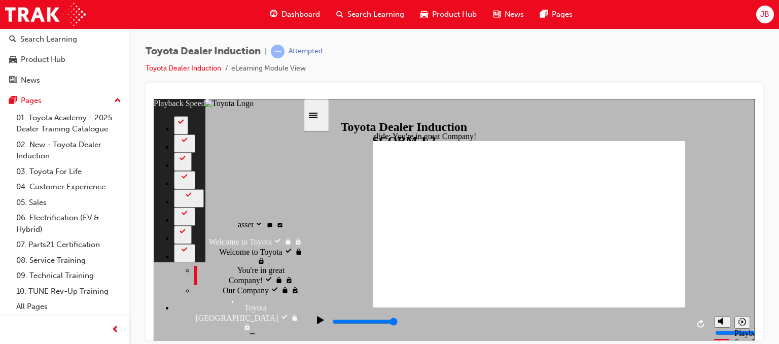
click at [227, 298] on icon "Menu" at bounding box center [234, 302] width 15 height 15
click at [227, 295] on span "Toyota Japan visited" at bounding box center [260, 299] width 66 height 9
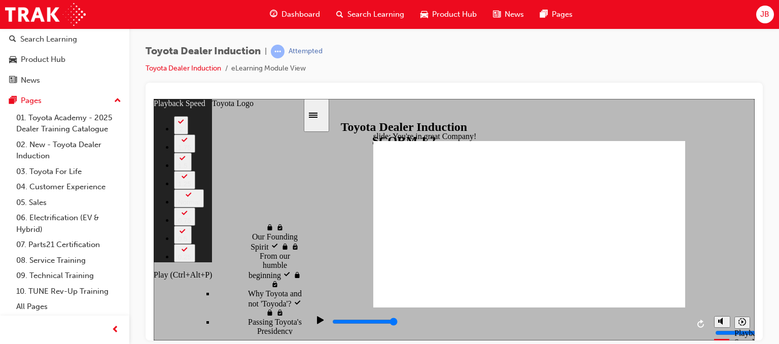
scroll to position [0, 0]
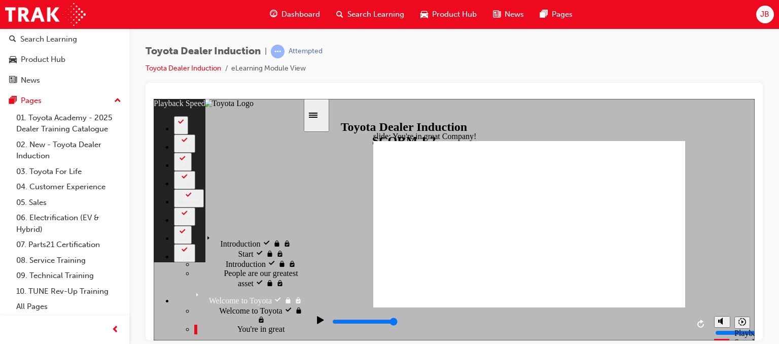
drag, startPoint x: 301, startPoint y: 252, endPoint x: 291, endPoint y: 196, distance: 56.7
click at [291, 196] on div "Menu Introduction visited Introduction Start Start" at bounding box center [229, 157] width 150 height 119
click at [301, 237] on div "sidebar" at bounding box center [228, 239] width 149 height 30
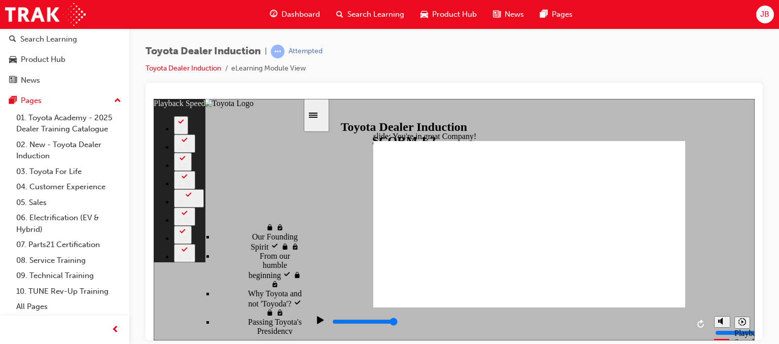
drag, startPoint x: 301, startPoint y: 237, endPoint x: 313, endPoint y: 367, distance: 129.9
click at [313, 340] on html "slide: You're in great Company! playback speed 2 1.75 1.5 1.25 Normal 0.75 0.5 …" at bounding box center [454, 218] width 601 height 241
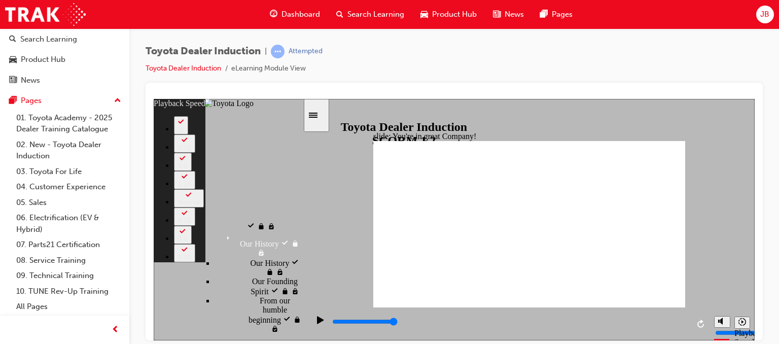
scroll to position [203, 0]
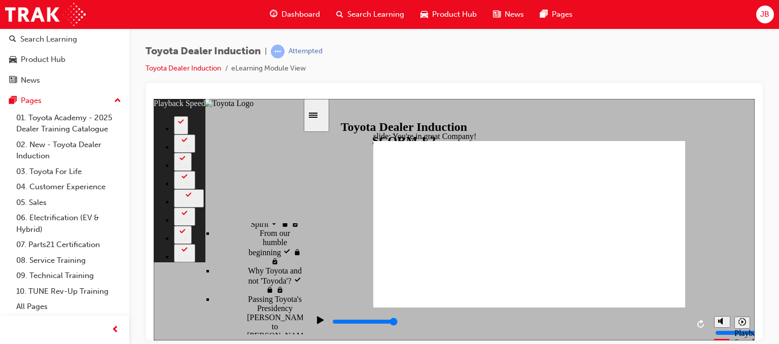
drag, startPoint x: 302, startPoint y: 296, endPoint x: 308, endPoint y: 341, distance: 45.5
click at [308, 340] on html "slide: You're in great Company! playback speed 2 1.75 1.5 1.25 Normal 0.75 0.5 …" at bounding box center [454, 218] width 601 height 241
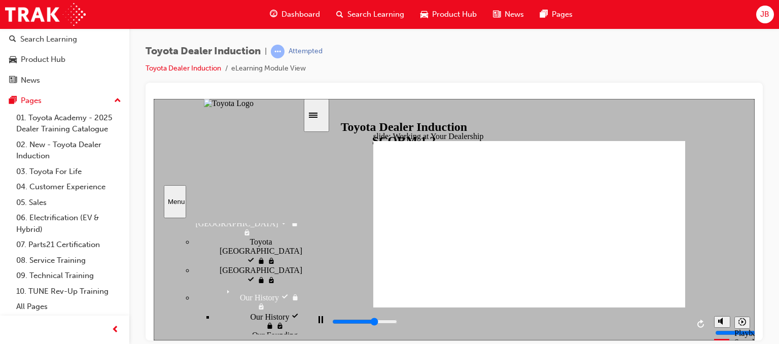
click at [299, 250] on div "sidebar" at bounding box center [228, 237] width 149 height 26
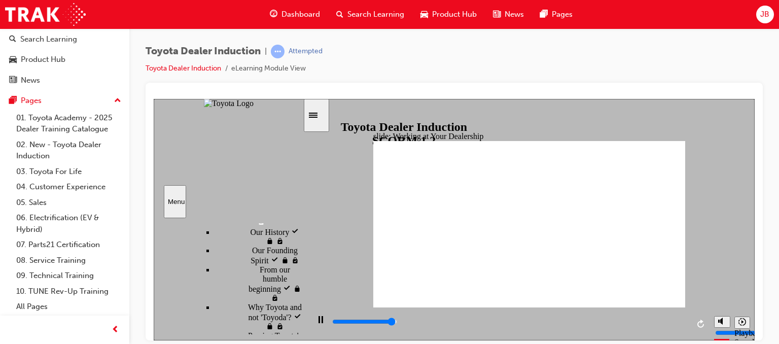
scroll to position [305, 0]
drag, startPoint x: 299, startPoint y: 269, endPoint x: 312, endPoint y: 338, distance: 69.8
click at [312, 338] on div "slide: Working at Your Dealership Working at Your Dealership BACK BACK NEXT NEX…" at bounding box center [454, 218] width 601 height 241
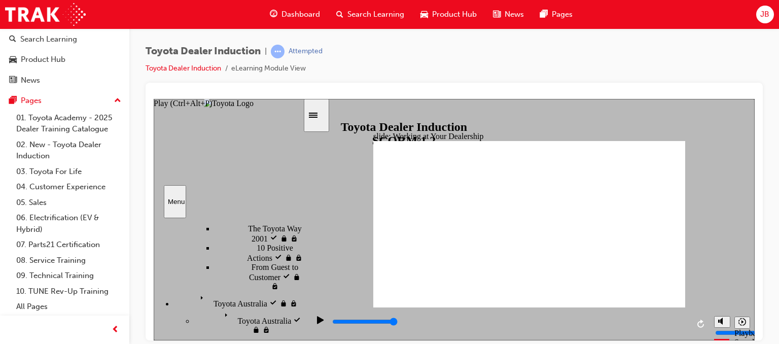
drag, startPoint x: 300, startPoint y: 284, endPoint x: 309, endPoint y: 318, distance: 35.5
click at [309, 318] on div "slide: Working at Your Dealership Working at Your Dealership BACK BACK NEXT NEX…" at bounding box center [454, 218] width 601 height 241
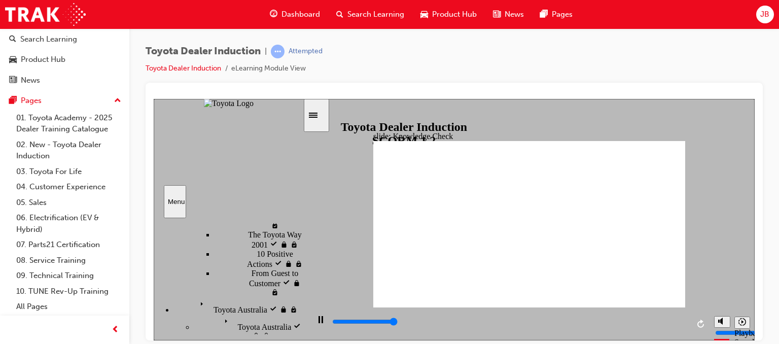
type input "5000"
checkbox input "false"
checkbox input "true"
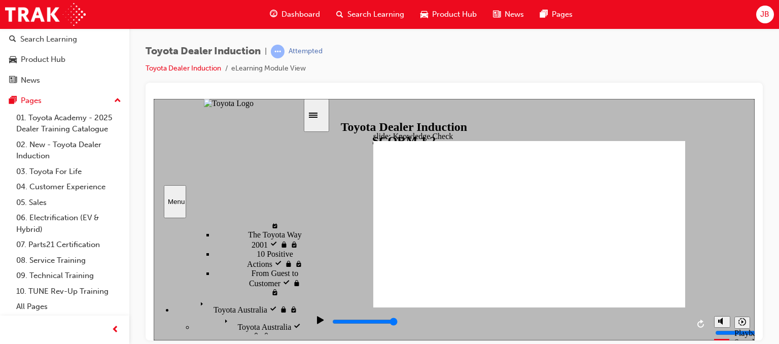
checkbox input "true"
type input "4400"
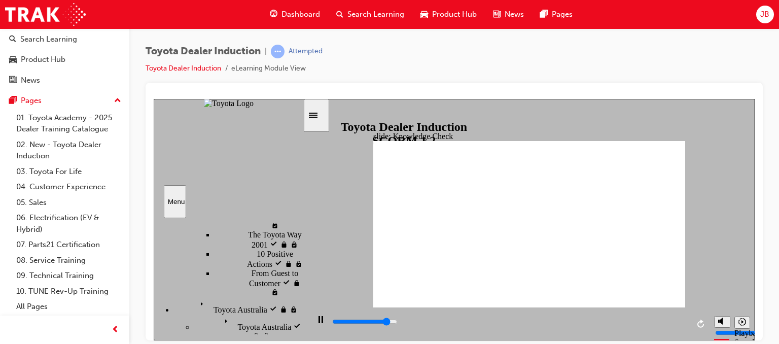
radio input "true"
type input "5000"
checkbox input "true"
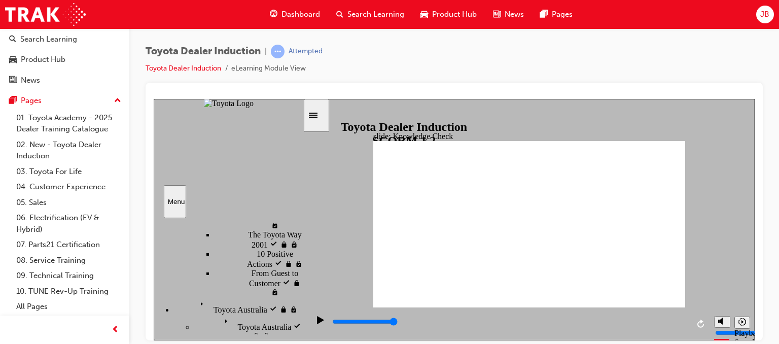
checkbox input "true"
drag, startPoint x: 271, startPoint y: 292, endPoint x: 207, endPoint y: 290, distance: 63.9
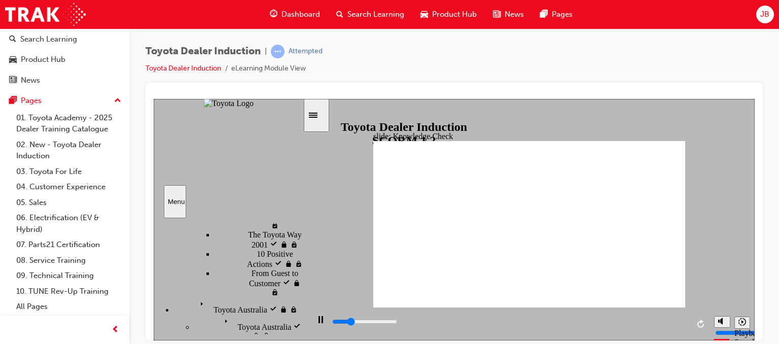
type input "1900"
radio input "true"
type input "3500"
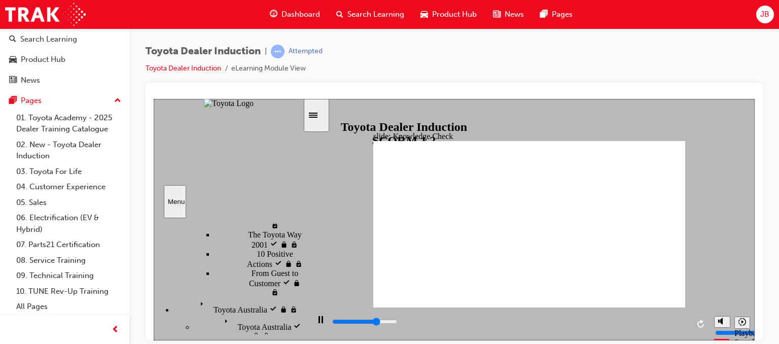
checkbox input "true"
type input "5000"
checkbox input "true"
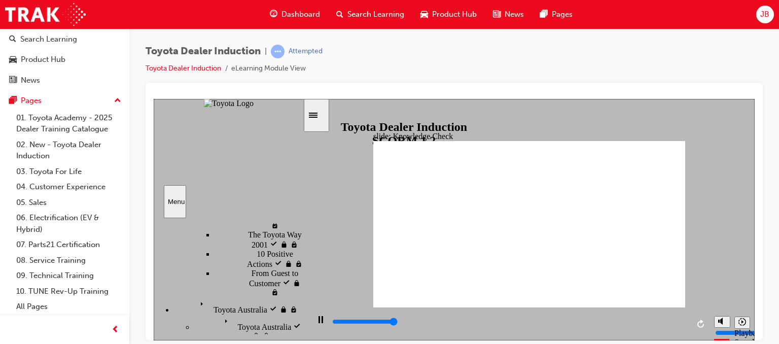
type input "5000"
checkbox input "true"
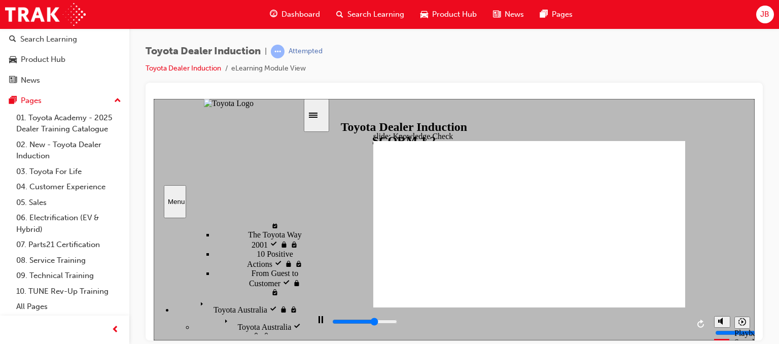
type input "3300"
checkbox input "true"
drag, startPoint x: 481, startPoint y: 235, endPoint x: 479, endPoint y: 242, distance: 7.3
type input "4500"
checkbox input "true"
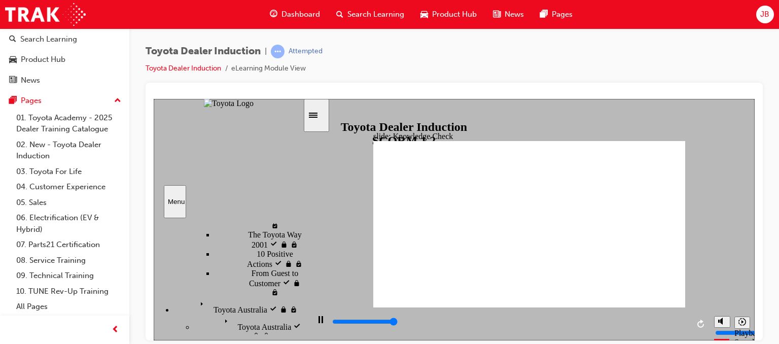
type input "5000"
checkbox input "true"
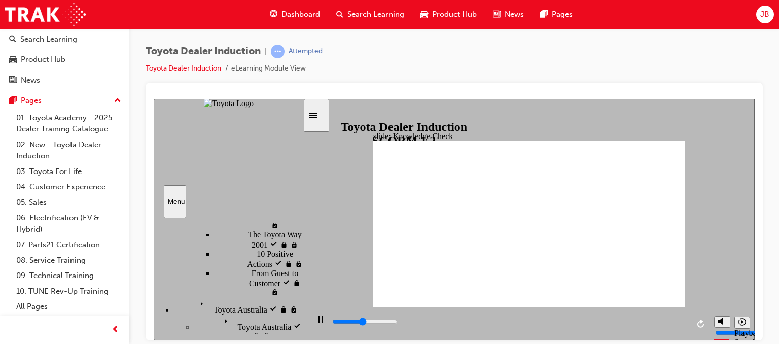
type input "2300"
checkbox input "true"
type input "5000"
checkbox input "true"
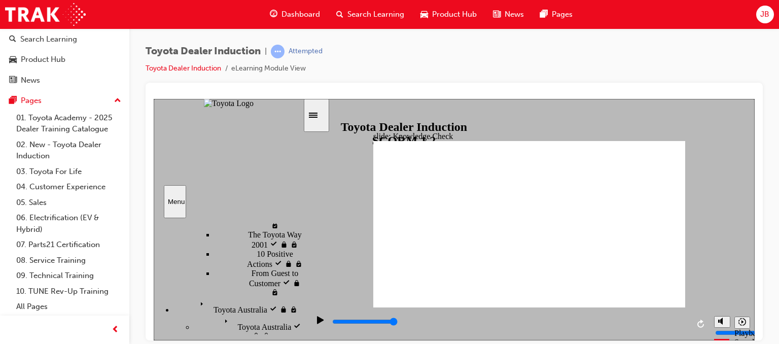
checkbox input "true"
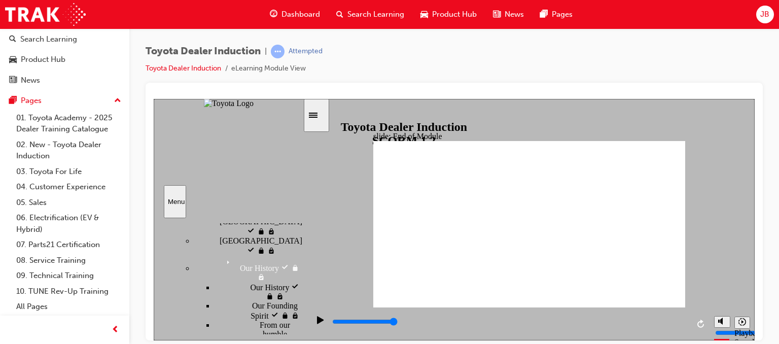
click at [317, 117] on icon "Sidebar Toggle" at bounding box center [313, 114] width 9 height 5
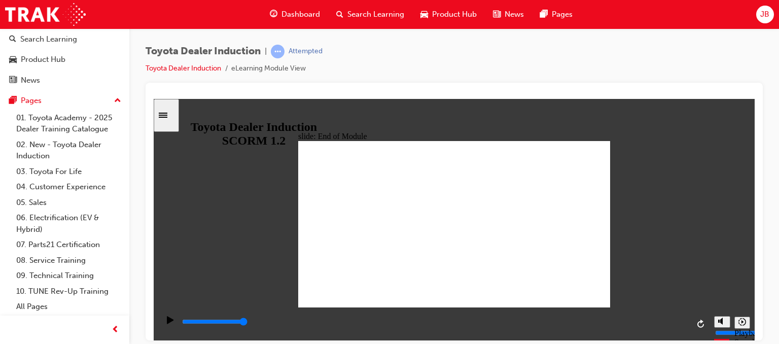
click at [169, 115] on icon "Sidebar Toggle" at bounding box center [166, 114] width 15 height 6
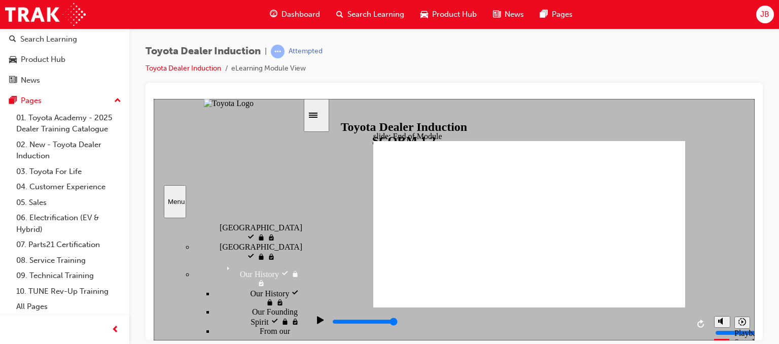
scroll to position [0, 0]
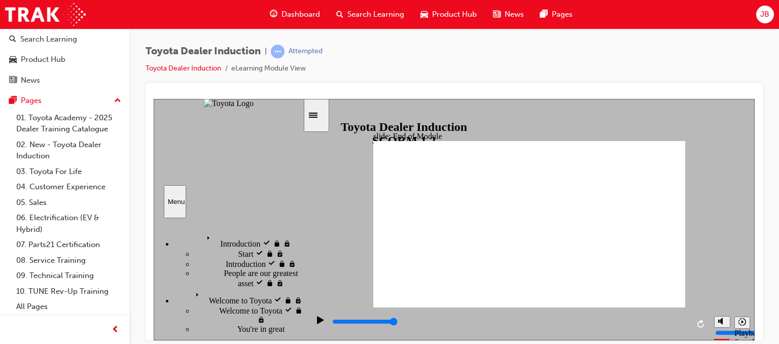
drag, startPoint x: 300, startPoint y: 327, endPoint x: 304, endPoint y: 213, distance: 114.2
click at [304, 213] on div "slide: End of Module THANK YOU Thank you for completing the Toyota Dealer Induc…" at bounding box center [454, 218] width 601 height 241
click at [275, 231] on div "Introduction visited Introduction" at bounding box center [238, 239] width 129 height 17
click at [262, 233] on div "Introduction Introduction" at bounding box center [238, 239] width 129 height 17
click at [253, 234] on div "Introduction visited Introduction" at bounding box center [238, 239] width 129 height 17
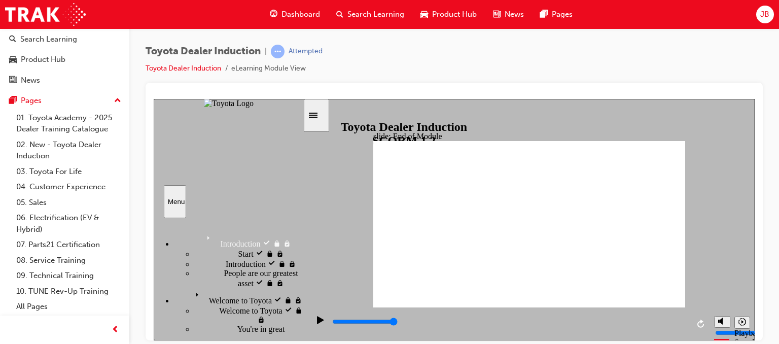
click at [238, 254] on div "Start Start" at bounding box center [248, 253] width 109 height 10
click at [243, 267] on span "Introduction visited" at bounding box center [258, 262] width 64 height 9
click at [233, 288] on div "People are our greatest asset People are our greatest asset" at bounding box center [248, 277] width 109 height 19
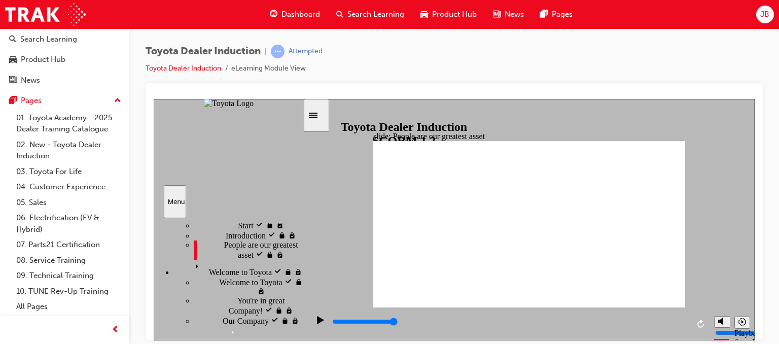
scroll to position [30, 0]
drag, startPoint x: 301, startPoint y: 234, endPoint x: 304, endPoint y: 245, distance: 11.7
click at [304, 245] on div "slide: People are our greatest asset Rectangle 1 Rectangle 1 Multiply 1 Close W…" at bounding box center [454, 218] width 601 height 241
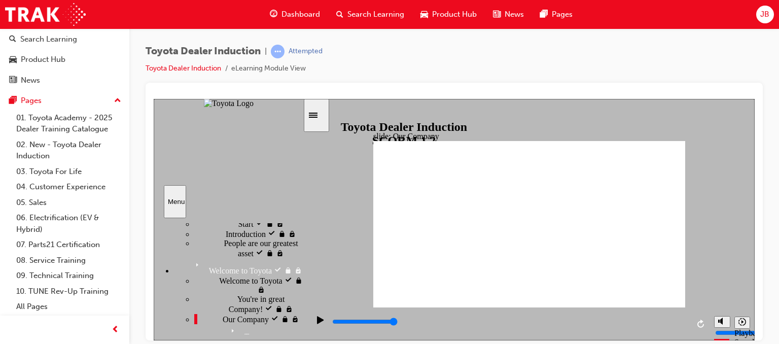
drag, startPoint x: 446, startPoint y: 271, endPoint x: 504, endPoint y: 271, distance: 57.3
drag, startPoint x: 525, startPoint y: 270, endPoint x: 638, endPoint y: 258, distance: 113.2
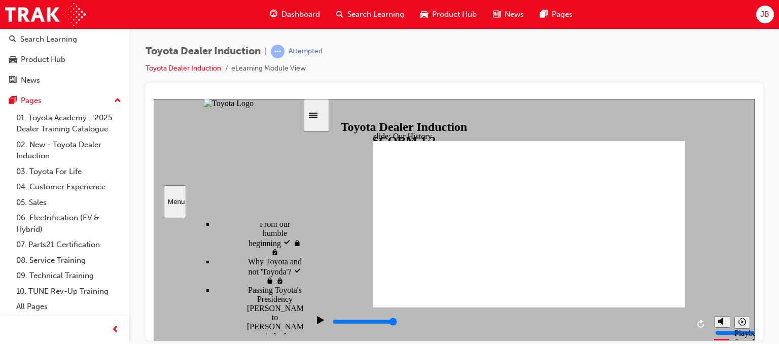
scroll to position [298, 0]
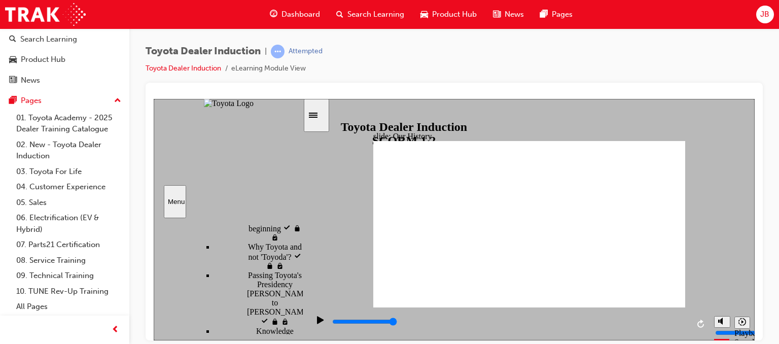
drag, startPoint x: 302, startPoint y: 249, endPoint x: 306, endPoint y: 350, distance: 101.0
click at [306, 340] on html "slide: Our History Group 1 Freeform 4 Freeform 2 Toyota's First Car, the AA Sed…" at bounding box center [454, 218] width 601 height 241
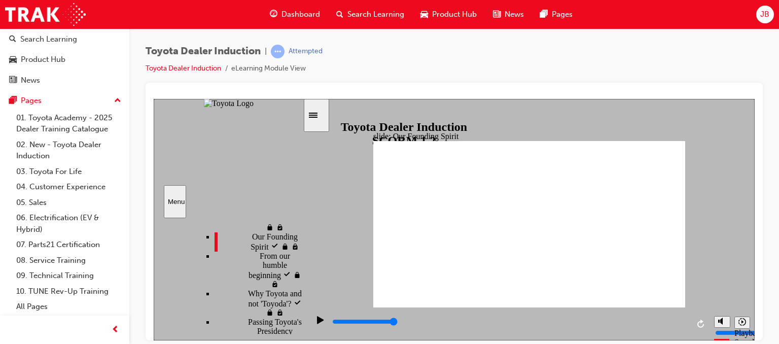
scroll to position [298, 0]
drag, startPoint x: 298, startPoint y: 235, endPoint x: 332, endPoint y: 367, distance: 136.2
click at [332, 340] on html "slide: Our Founding Spirit Rectangle 1 Our Founding Spirit BACK BACK NEXT NEXT …" at bounding box center [454, 218] width 601 height 241
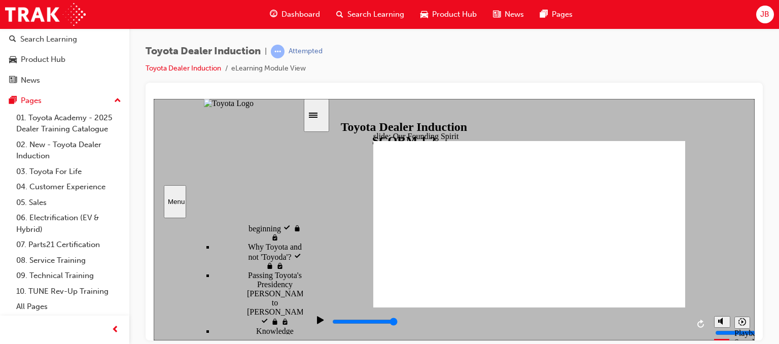
scroll to position [367, 0]
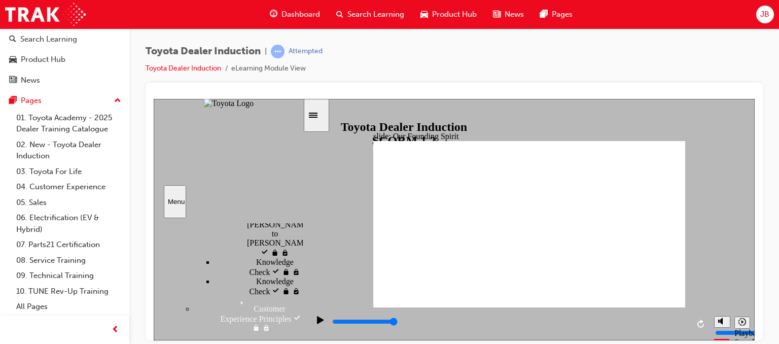
drag, startPoint x: 298, startPoint y: 301, endPoint x: 306, endPoint y: 342, distance: 41.5
click at [306, 340] on html "slide: Our Founding Spirit Rectangle 1 Our Founding Spirit BACK BACK NEXT NEXT …" at bounding box center [454, 218] width 601 height 241
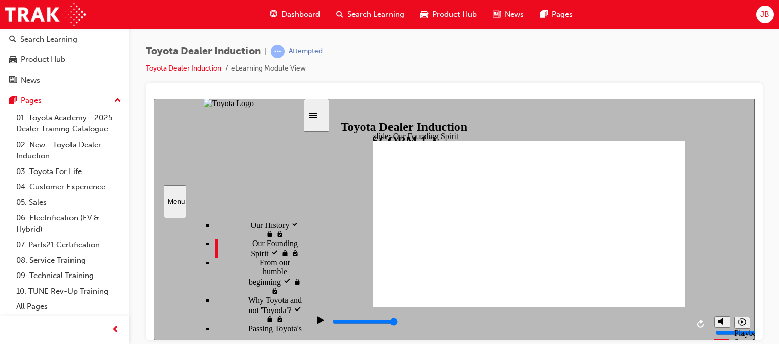
scroll to position [236, 0]
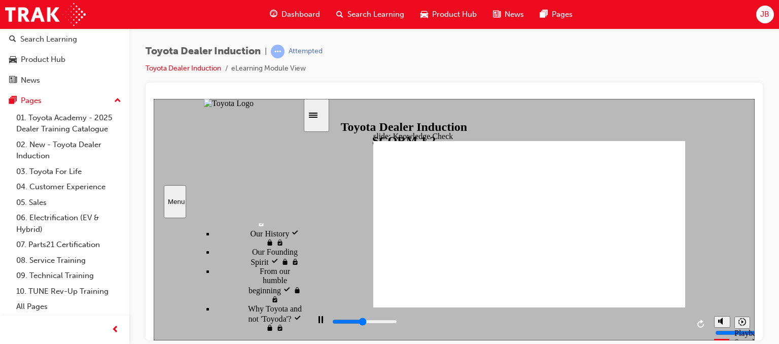
type input "2300"
radio input "true"
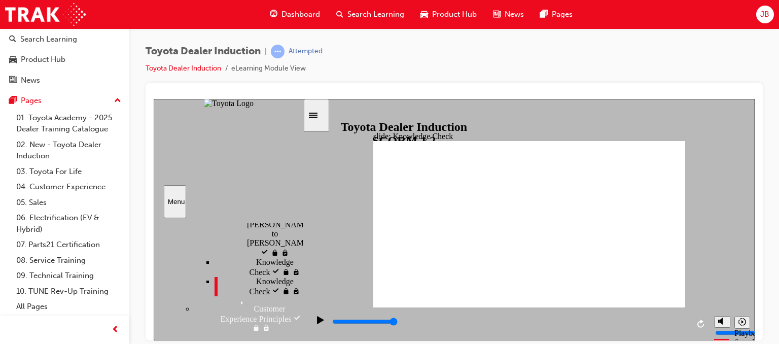
drag, startPoint x: 300, startPoint y: 290, endPoint x: 302, endPoint y: 332, distance: 42.1
click at [302, 246] on div "sidebar" at bounding box center [228, 235] width 149 height 23
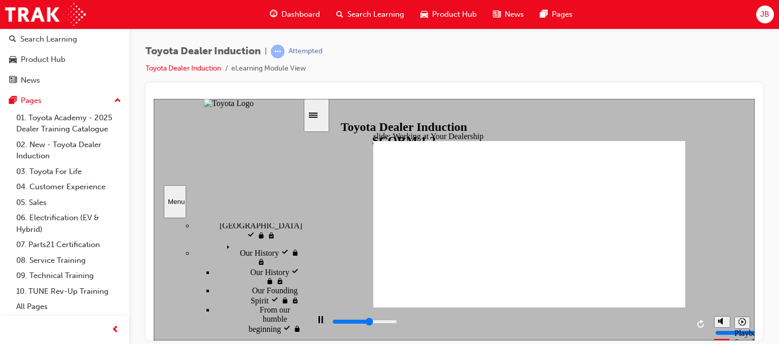
scroll to position [208, 0]
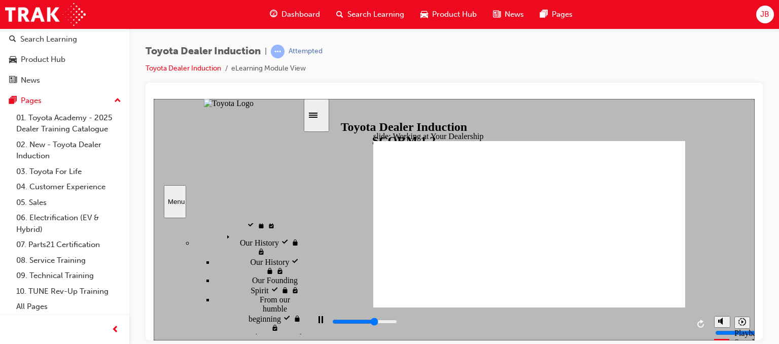
drag, startPoint x: 299, startPoint y: 274, endPoint x: 305, endPoint y: 328, distance: 54.6
click at [305, 328] on div "slide: Working at Your Dealership Working at Your Dealership BACK BACK NEXT NEX…" at bounding box center [454, 218] width 601 height 241
drag, startPoint x: 302, startPoint y: 271, endPoint x: 310, endPoint y: 357, distance: 86.6
click at [310, 340] on html "slide: Working at Your Dealership Working at Your Dealership BACK BACK NEXT NEX…" at bounding box center [454, 218] width 601 height 241
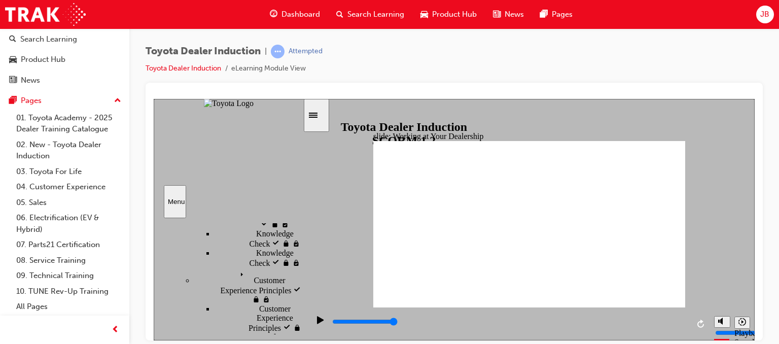
scroll to position [447, 0]
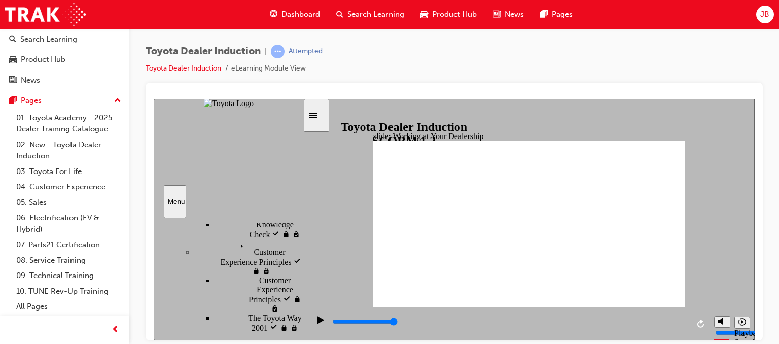
type input "1900"
checkbox input "true"
type input "2700"
checkbox input "true"
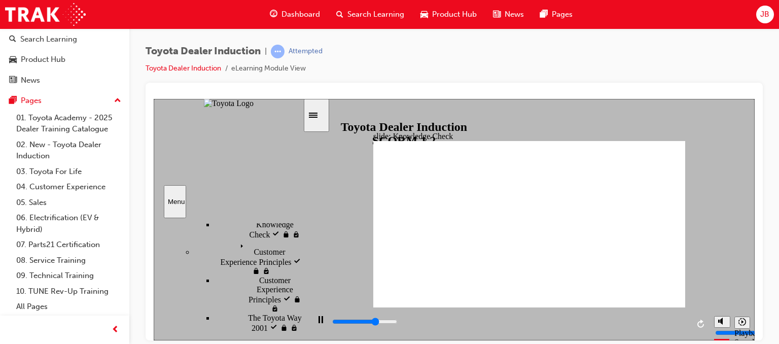
type input "3400"
checkbox input "true"
type input "4100"
checkbox input "true"
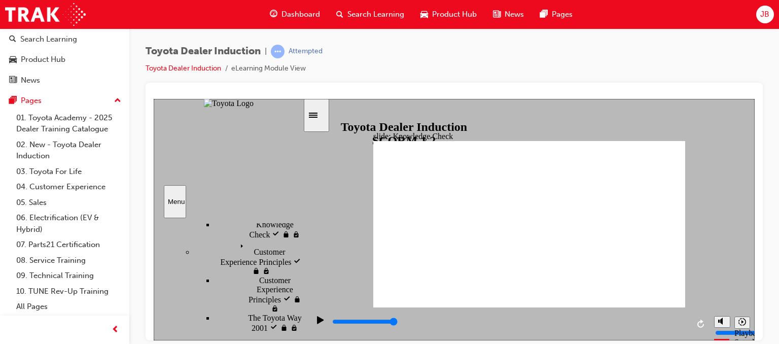
scroll to position [86, 0]
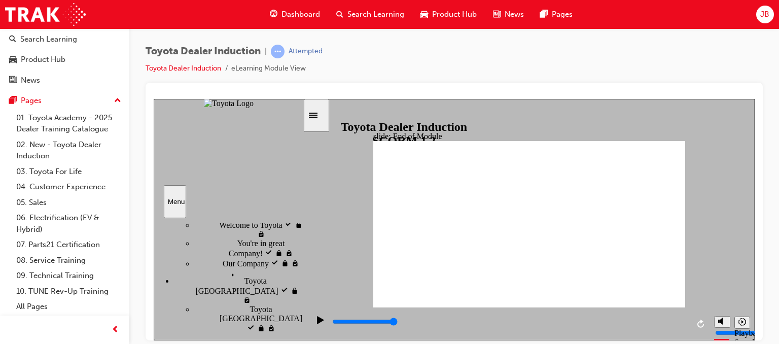
drag, startPoint x: 300, startPoint y: 310, endPoint x: 452, endPoint y: 440, distance: 200.7
click at [299, 340] on html "slide: Toyota Academy RESTART RESTART RESTART RESTART Back to top Playback Spee…" at bounding box center [454, 218] width 601 height 241
type input "9900"
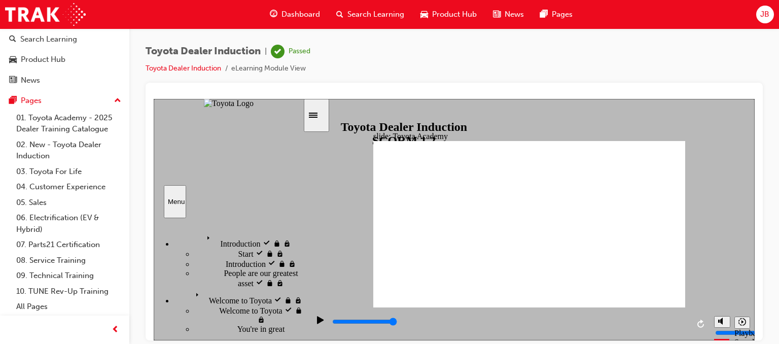
click at [761, 10] on span "JB" at bounding box center [764, 15] width 9 height 12
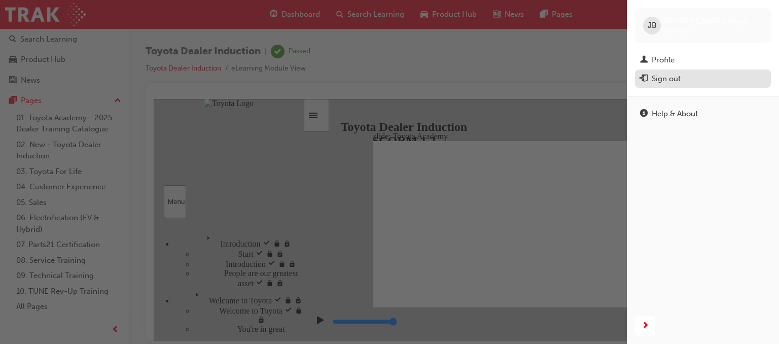
click at [672, 76] on div "Sign out" at bounding box center [666, 79] width 29 height 12
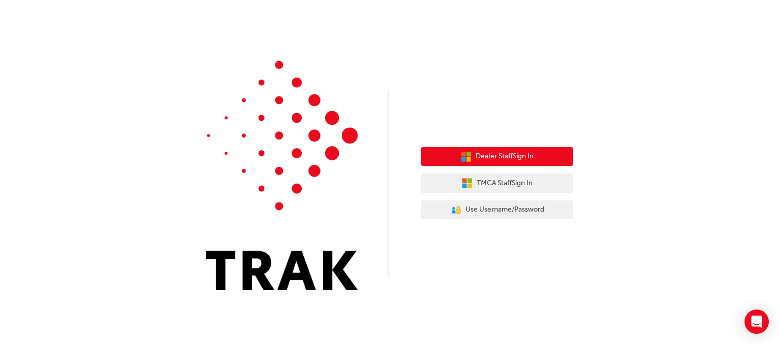
click at [473, 160] on button "Dealer Staff Sign In" at bounding box center [497, 156] width 152 height 19
